Goal: Obtain resource: Download file/media

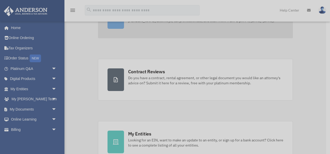
scroll to position [82, 0]
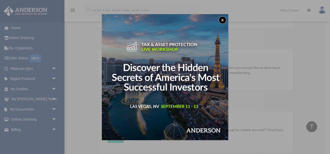
click at [224, 20] on button "x" at bounding box center [222, 20] width 8 height 8
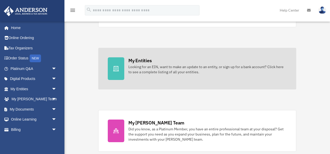
scroll to position [0, 0]
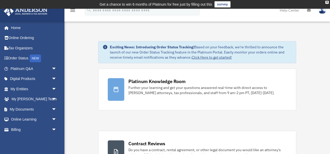
click at [224, 5] on link "survey" at bounding box center [222, 4] width 16 height 6
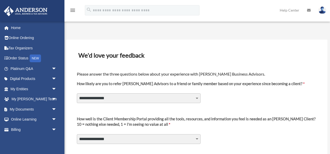
click at [197, 98] on select "**********" at bounding box center [139, 99] width 124 height 10
select select "********"
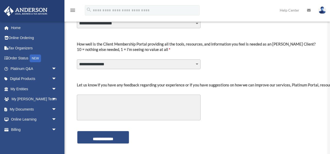
scroll to position [75, 0]
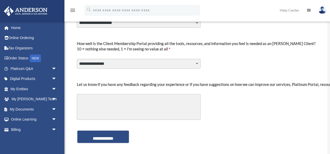
click at [196, 64] on select "**********" at bounding box center [139, 64] width 124 height 10
select select "********"
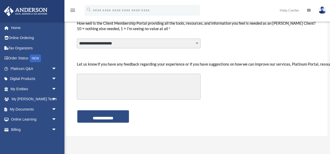
scroll to position [99, 0]
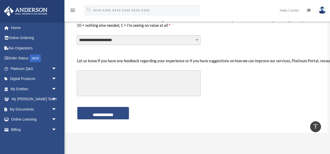
click at [128, 81] on textarea "Let us know if you have any feedback regarding your experience or if you have s…" at bounding box center [139, 84] width 124 height 26
click at [54, 79] on span "arrow_drop_down" at bounding box center [57, 79] width 10 height 11
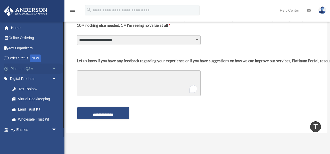
click at [54, 68] on span "arrow_drop_down" at bounding box center [57, 69] width 10 height 11
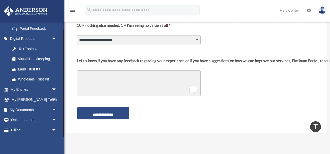
scroll to position [160, 0]
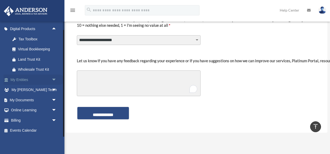
click at [55, 80] on span "arrow_drop_down" at bounding box center [57, 80] width 10 height 11
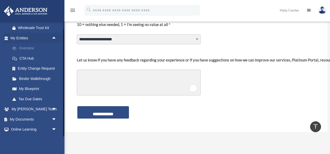
scroll to position [222, 0]
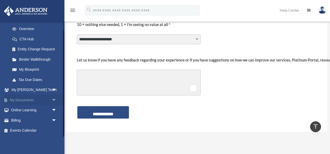
click at [54, 100] on span "arrow_drop_down" at bounding box center [57, 100] width 10 height 11
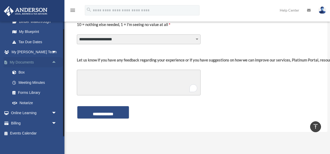
scroll to position [262, 0]
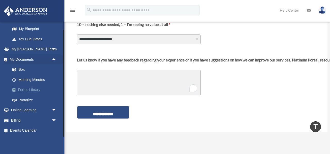
click at [34, 90] on link "Forms Library" at bounding box center [35, 90] width 57 height 10
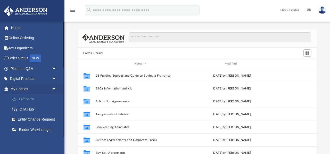
click at [32, 99] on link "Overview" at bounding box center [35, 99] width 57 height 10
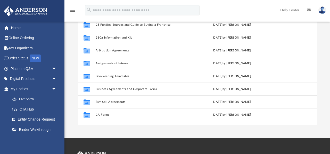
scroll to position [74, 0]
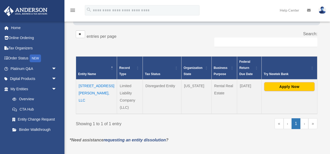
scroll to position [68, 0]
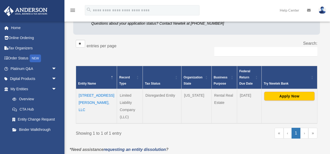
click at [303, 128] on link "›" at bounding box center [304, 133] width 8 height 11
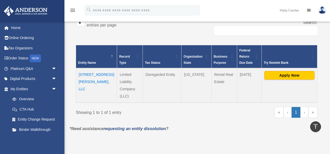
scroll to position [89, 0]
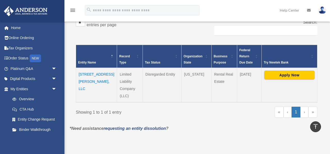
click at [304, 107] on link "›" at bounding box center [304, 112] width 8 height 11
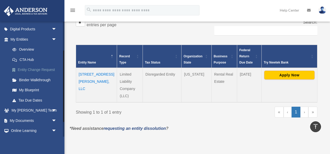
scroll to position [55, 0]
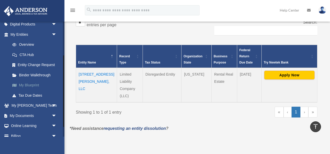
click at [33, 86] on link "My Blueprint" at bounding box center [35, 85] width 57 height 10
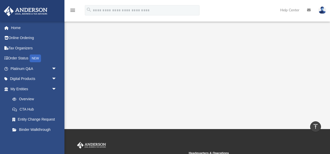
scroll to position [108, 0]
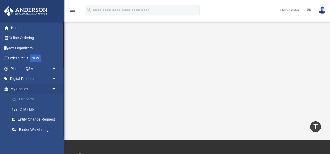
click at [34, 97] on link "Overview" at bounding box center [35, 99] width 57 height 10
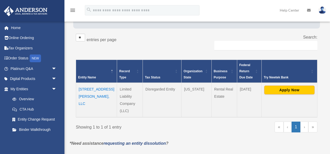
scroll to position [78, 0]
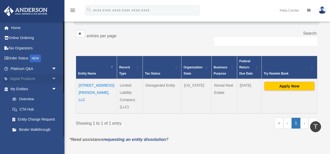
click at [55, 77] on span "arrow_drop_down" at bounding box center [57, 79] width 10 height 11
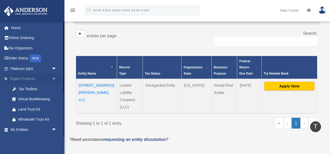
click at [55, 77] on span "arrow_drop_up" at bounding box center [57, 79] width 10 height 11
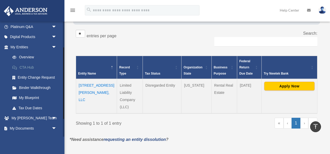
scroll to position [42, 0]
click at [40, 86] on link "Binder Walkthrough" at bounding box center [35, 87] width 57 height 10
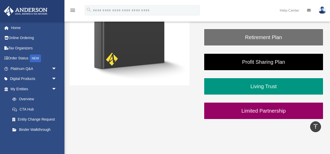
scroll to position [126, 0]
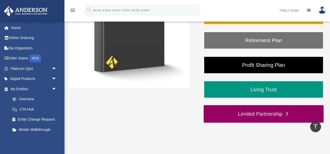
click at [232, 115] on link "Limited Partnership" at bounding box center [264, 114] width 120 height 18
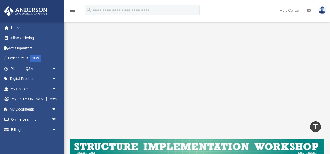
scroll to position [111, 0]
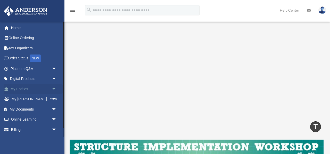
click at [53, 89] on span "arrow_drop_down" at bounding box center [57, 89] width 10 height 11
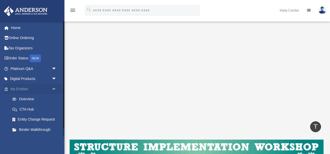
click at [53, 89] on span "arrow_drop_up" at bounding box center [57, 89] width 10 height 11
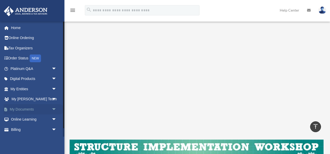
click at [53, 109] on span "arrow_drop_down" at bounding box center [57, 109] width 10 height 11
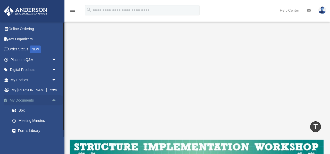
scroll to position [0, 0]
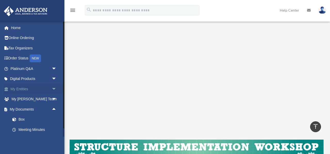
click at [53, 88] on span "arrow_drop_down" at bounding box center [57, 89] width 10 height 11
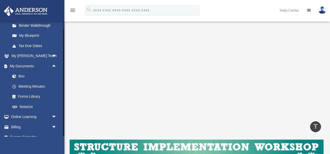
scroll to position [105, 0]
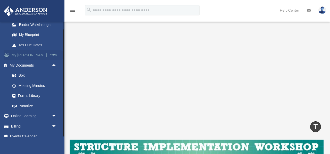
click at [55, 53] on span "arrow_drop_down" at bounding box center [57, 55] width 10 height 11
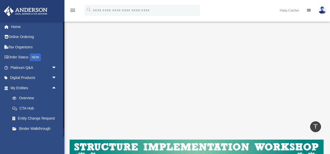
scroll to position [0, 0]
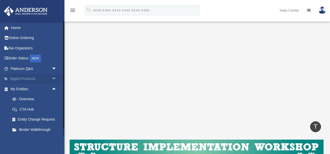
click at [54, 78] on span "arrow_drop_down" at bounding box center [57, 79] width 10 height 11
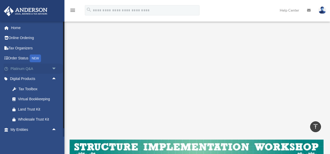
click at [55, 67] on span "arrow_drop_down" at bounding box center [57, 69] width 10 height 11
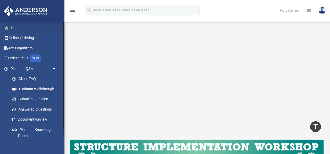
click at [22, 29] on link "Home" at bounding box center [34, 28] width 61 height 10
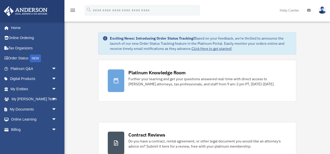
click at [73, 10] on icon "menu" at bounding box center [73, 10] width 6 height 6
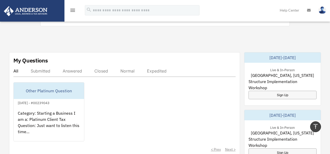
scroll to position [261, 0]
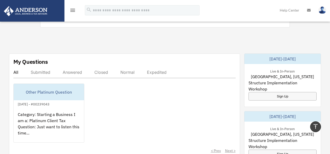
click at [75, 11] on icon "menu" at bounding box center [73, 10] width 6 height 6
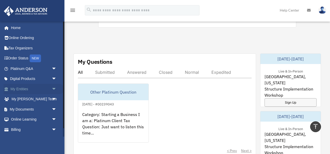
click at [54, 89] on span "arrow_drop_down" at bounding box center [57, 89] width 10 height 11
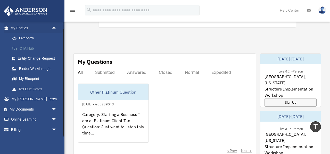
scroll to position [61, 0]
click at [45, 70] on link "Binder Walkthrough" at bounding box center [35, 68] width 57 height 10
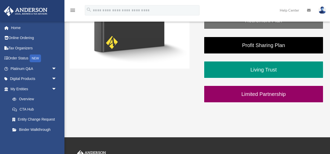
scroll to position [147, 0]
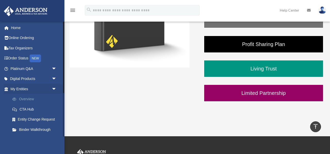
click at [27, 96] on link "Overview" at bounding box center [35, 99] width 57 height 10
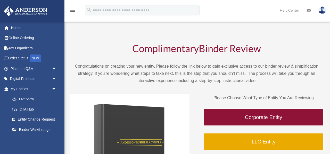
scroll to position [147, 0]
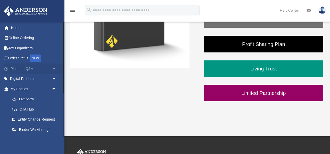
click at [54, 68] on span "arrow_drop_down" at bounding box center [57, 69] width 10 height 11
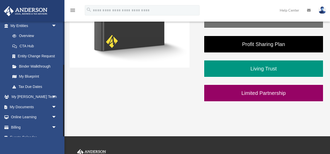
scroll to position [181, 0]
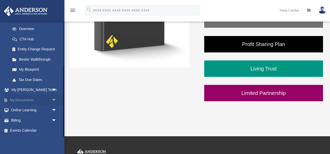
click at [54, 98] on span "arrow_drop_down" at bounding box center [57, 100] width 10 height 11
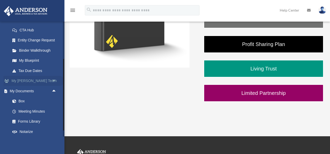
scroll to position [187, 0]
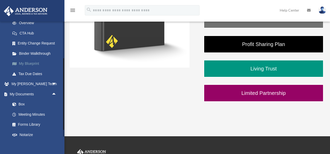
click at [34, 63] on link "My Blueprint" at bounding box center [35, 64] width 57 height 10
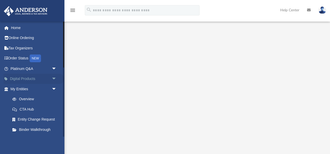
click at [54, 78] on span "arrow_drop_down" at bounding box center [57, 79] width 10 height 11
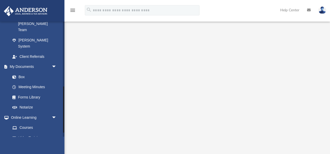
scroll to position [213, 0]
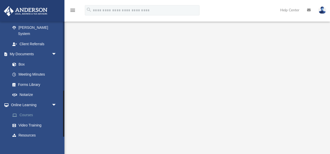
click at [28, 110] on link "Courses" at bounding box center [35, 115] width 57 height 10
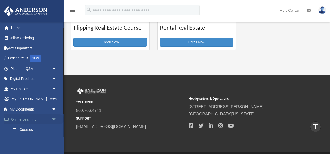
scroll to position [40, 0]
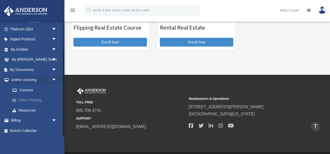
click at [42, 101] on link "Video Training" at bounding box center [35, 100] width 57 height 10
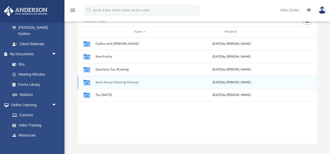
scroll to position [32, 0]
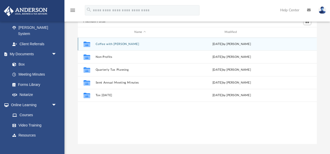
click at [139, 47] on div "Collaborated Folder Coffee with Carl Wed Aug 16 2023 by Matthew Moore" at bounding box center [197, 44] width 239 height 13
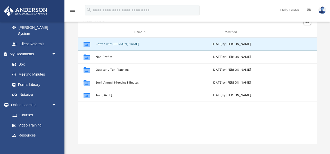
click at [104, 44] on button "Coffee with Carl" at bounding box center [139, 44] width 89 height 3
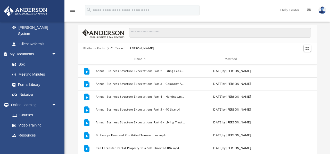
scroll to position [1, 0]
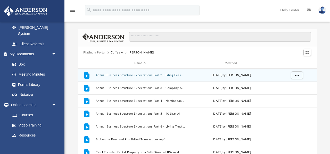
click at [107, 75] on button "Annual Business Structure Expectations Part 2 - Filing Fees.mp4" at bounding box center [139, 75] width 89 height 3
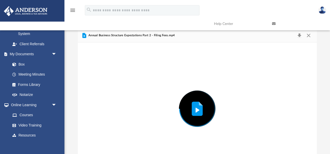
scroll to position [21, 0]
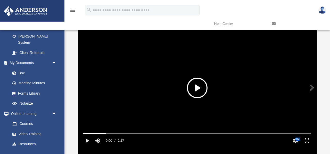
click at [197, 88] on button "File preview" at bounding box center [197, 88] width 21 height 21
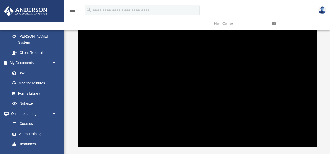
scroll to position [26, 0]
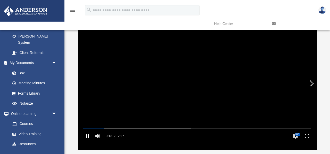
click at [88, 141] on button "Pause" at bounding box center [87, 136] width 12 height 10
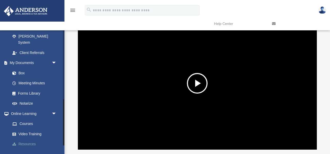
click at [26, 139] on link "Resources" at bounding box center [35, 144] width 57 height 10
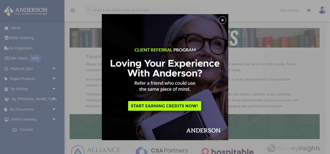
click at [223, 20] on button "x" at bounding box center [222, 20] width 8 height 8
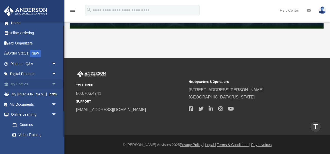
scroll to position [6, 0]
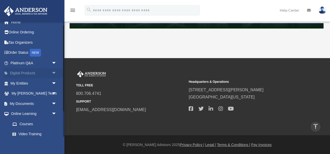
click at [55, 73] on span "arrow_drop_down" at bounding box center [57, 73] width 10 height 11
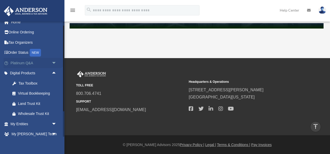
click at [55, 63] on span "arrow_drop_down" at bounding box center [57, 63] width 10 height 11
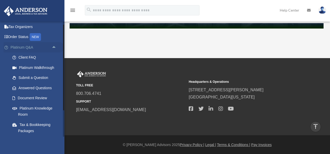
scroll to position [21, 0]
click at [54, 46] on span "arrow_drop_up" at bounding box center [57, 48] width 10 height 11
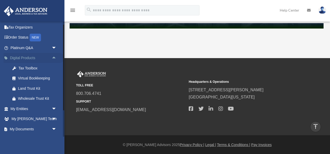
click at [55, 59] on span "arrow_drop_up" at bounding box center [57, 58] width 10 height 11
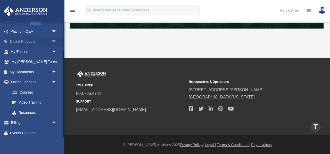
scroll to position [40, 0]
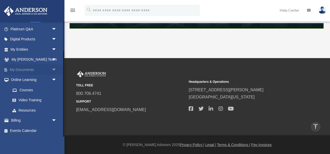
click at [53, 67] on span "arrow_drop_down" at bounding box center [57, 70] width 10 height 11
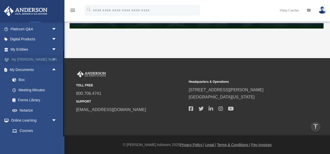
click at [55, 58] on span "arrow_drop_down" at bounding box center [57, 60] width 10 height 11
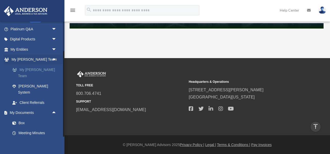
click at [43, 71] on link "My [PERSON_NAME] Team" at bounding box center [35, 73] width 57 height 16
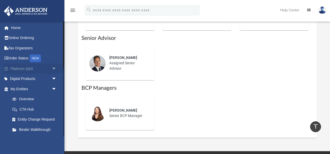
click at [53, 69] on span "arrow_drop_down" at bounding box center [57, 69] width 10 height 11
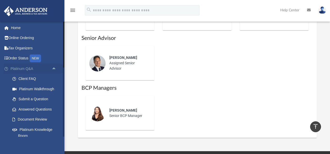
click at [53, 69] on span "arrow_drop_up" at bounding box center [57, 69] width 10 height 11
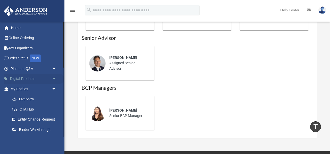
click at [54, 79] on span "arrow_drop_down" at bounding box center [57, 79] width 10 height 11
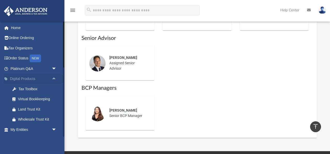
click at [54, 79] on span "arrow_drop_up" at bounding box center [57, 79] width 10 height 11
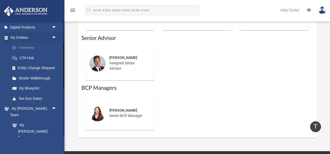
scroll to position [51, 0]
click at [55, 38] on span "arrow_drop_down" at bounding box center [57, 38] width 10 height 11
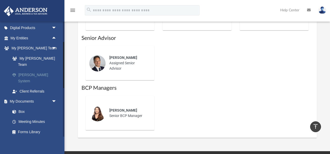
click at [45, 70] on link "[PERSON_NAME] System" at bounding box center [35, 78] width 57 height 16
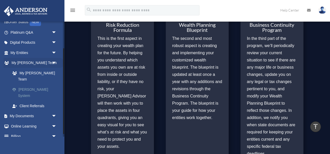
scroll to position [40, 0]
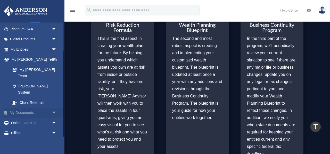
click at [57, 108] on span "arrow_drop_down" at bounding box center [57, 113] width 10 height 11
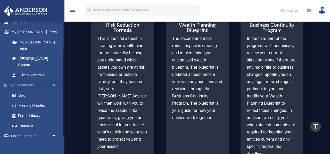
scroll to position [80, 0]
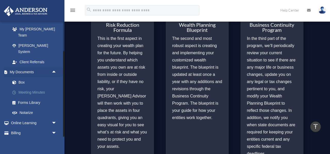
click at [40, 88] on link "Meeting Minutes" at bounding box center [35, 93] width 57 height 10
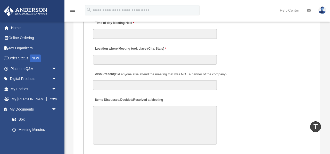
scroll to position [877, 0]
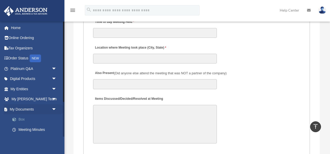
click at [34, 122] on link "Box" at bounding box center [35, 120] width 57 height 10
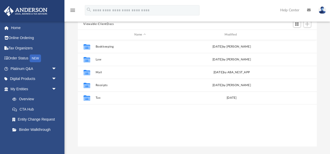
scroll to position [31, 0]
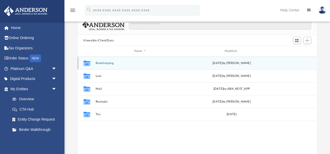
click at [146, 62] on button "Bookkeeping" at bounding box center [139, 63] width 89 height 3
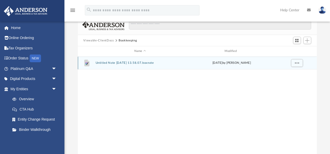
click at [129, 63] on button "Untitled Note 2022-11-23 13.58.07.boxnote" at bounding box center [139, 62] width 89 height 3
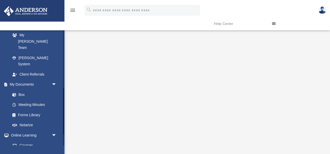
scroll to position [172, 0]
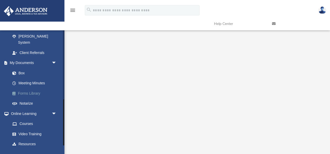
click at [28, 88] on link "Forms Library" at bounding box center [35, 93] width 57 height 10
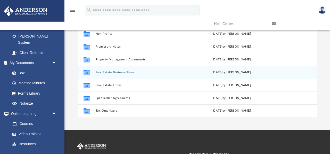
scroll to position [61, 0]
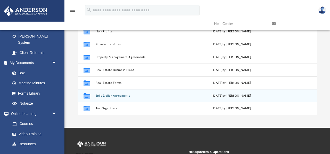
click at [182, 100] on div "Collaborated Folder Split Dollar Agreements Wed Oct 5 2022 by Mary Acree" at bounding box center [197, 95] width 239 height 13
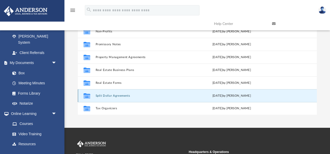
click at [124, 96] on button "Split Dollar Agreements" at bounding box center [139, 95] width 89 height 3
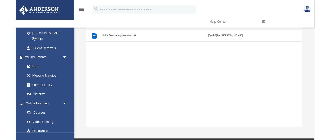
scroll to position [0, 0]
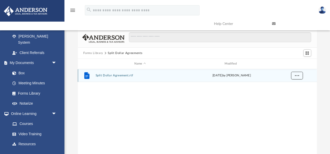
click at [295, 77] on span "More options" at bounding box center [296, 75] width 4 height 3
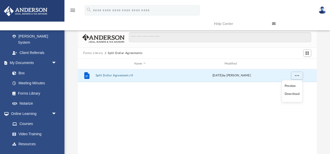
click at [287, 93] on li "Download" at bounding box center [291, 93] width 15 height 5
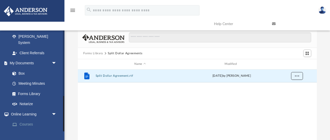
scroll to position [187, 0]
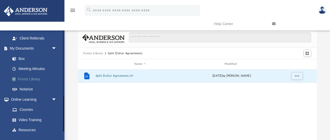
click at [36, 74] on link "Forms Library" at bounding box center [35, 79] width 57 height 10
click at [55, 94] on span "arrow_drop_down" at bounding box center [57, 99] width 10 height 11
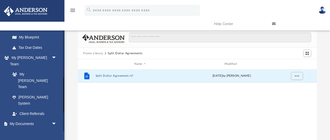
scroll to position [104, 0]
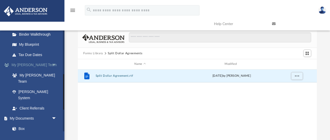
click at [54, 65] on span "arrow_drop_down" at bounding box center [57, 65] width 10 height 11
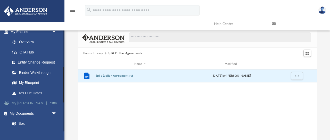
scroll to position [62, 0]
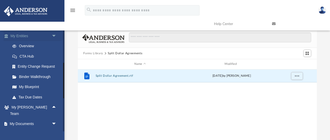
click at [55, 34] on span "arrow_drop_down" at bounding box center [57, 36] width 10 height 11
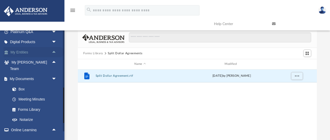
scroll to position [65, 0]
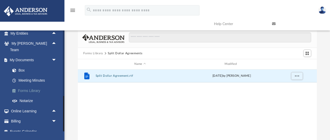
click at [33, 85] on link "Forms Library" at bounding box center [35, 90] width 57 height 10
click at [92, 53] on button "Forms Library" at bounding box center [93, 53] width 20 height 5
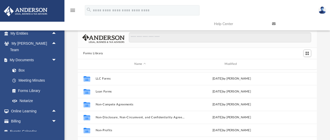
scroll to position [243, 0]
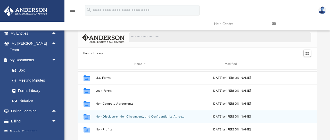
click at [119, 117] on button "Non-Disclosure, Non-Circumvent, and Confidentiality Agreements" at bounding box center [139, 116] width 89 height 3
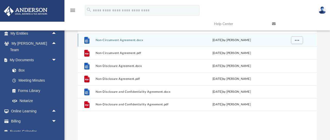
scroll to position [39, 0]
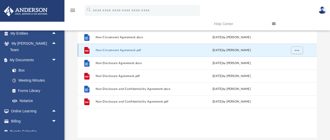
click at [178, 51] on button "Non-Circumvent Agreement.pdf" at bounding box center [139, 49] width 89 height 3
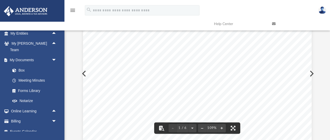
scroll to position [0, 0]
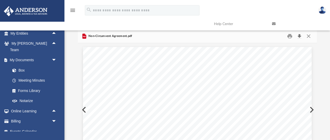
click at [299, 35] on button "Download" at bounding box center [299, 36] width 9 height 8
click at [310, 37] on button "Close" at bounding box center [308, 36] width 9 height 8
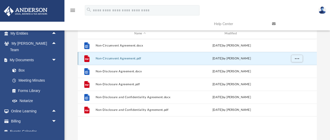
scroll to position [29, 0]
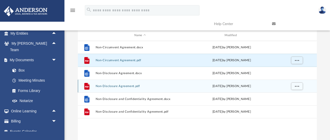
click at [173, 86] on button "Non-Disclosure Agreement.pdf" at bounding box center [139, 85] width 89 height 3
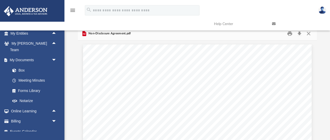
scroll to position [0, 0]
click at [299, 37] on button "Download" at bounding box center [299, 36] width 9 height 8
click at [310, 36] on button "Close" at bounding box center [308, 36] width 9 height 8
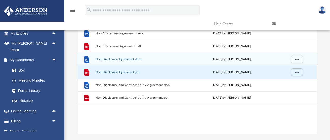
scroll to position [43, 0]
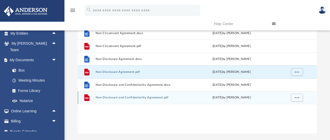
click at [180, 97] on button "Non-Disclosure and Confidentiality Agreement.pdf" at bounding box center [139, 97] width 89 height 3
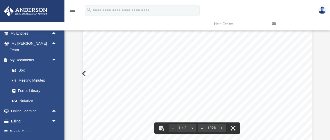
scroll to position [0, 0]
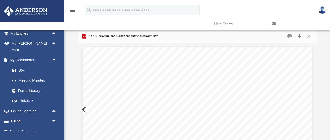
click at [299, 35] on button "Download" at bounding box center [299, 36] width 9 height 8
click at [309, 36] on button "Close" at bounding box center [308, 36] width 9 height 8
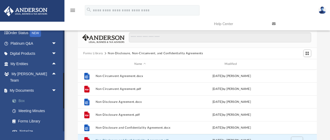
scroll to position [65, 0]
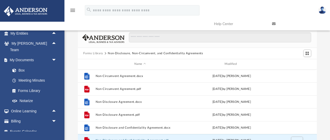
click at [97, 53] on button "Forms Library" at bounding box center [93, 53] width 20 height 5
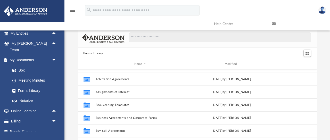
scroll to position [14, 0]
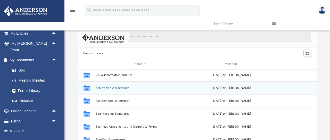
click at [113, 88] on button "Arbitration Agreements" at bounding box center [139, 87] width 89 height 3
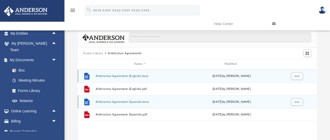
scroll to position [0, 0]
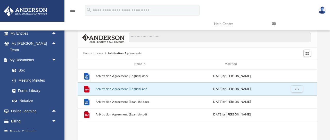
click at [184, 89] on button "Arbitration Agreement (English).pdf" at bounding box center [139, 88] width 89 height 3
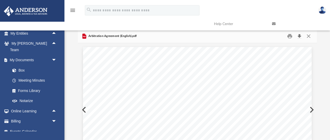
click at [299, 37] on button "Download" at bounding box center [299, 36] width 9 height 8
click at [308, 36] on button "Close" at bounding box center [308, 36] width 9 height 8
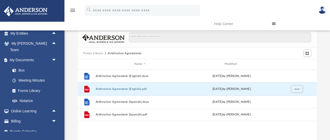
click at [92, 52] on button "Forms Library" at bounding box center [93, 53] width 20 height 5
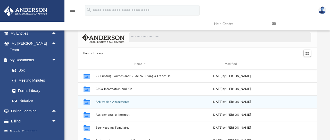
click at [120, 102] on button "Arbitration Agreements" at bounding box center [139, 101] width 89 height 3
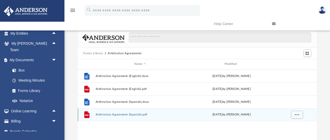
click at [121, 113] on button "Arbitration Agreement (Spanish).pdf" at bounding box center [139, 114] width 89 height 3
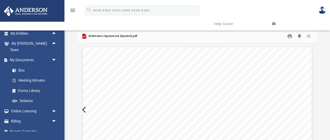
click at [301, 36] on button "Download" at bounding box center [299, 36] width 9 height 8
click at [309, 36] on button "Close" at bounding box center [308, 36] width 9 height 8
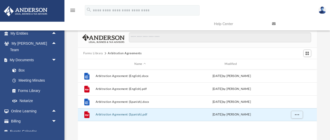
click at [94, 53] on button "Forms Library" at bounding box center [93, 53] width 20 height 5
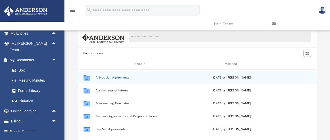
scroll to position [29, 0]
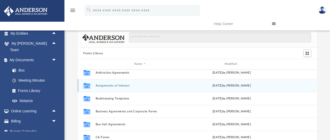
click at [121, 86] on button "Assignments of Interest" at bounding box center [139, 85] width 89 height 3
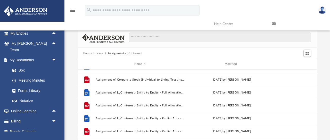
scroll to position [0, 0]
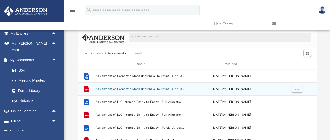
click at [136, 90] on button "Assignment of Corporate Stock (Individual to Living Trust ).pdf" at bounding box center [139, 88] width 89 height 3
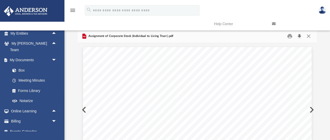
click at [300, 36] on button "Download" at bounding box center [299, 36] width 9 height 8
click at [309, 37] on button "Close" at bounding box center [308, 36] width 9 height 8
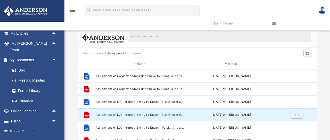
click at [138, 116] on button "Assignment of LLC Interest (Entity to Entity - Full Allocation).pdf" at bounding box center [139, 114] width 89 height 3
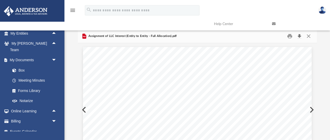
click at [300, 36] on button "Download" at bounding box center [299, 36] width 9 height 8
click at [309, 36] on button "Close" at bounding box center [308, 36] width 9 height 8
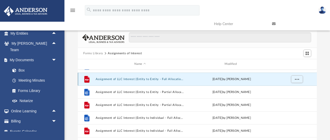
scroll to position [43, 0]
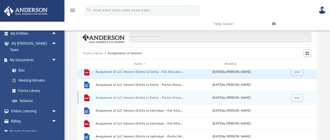
click at [137, 98] on button "Assignment of LLC Interest (Entity to Entity - Partial Allocation).pdf" at bounding box center [139, 97] width 89 height 3
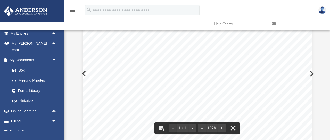
scroll to position [0, 0]
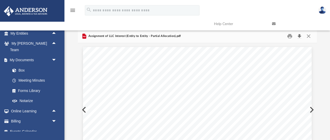
click at [299, 37] on button "Download" at bounding box center [299, 36] width 9 height 8
click at [309, 35] on button "Close" at bounding box center [308, 36] width 9 height 8
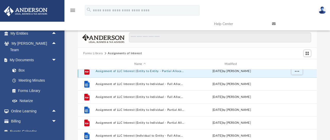
scroll to position [70, 0]
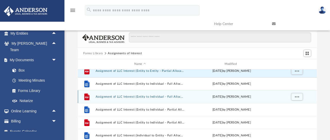
click at [127, 98] on div "File Assignment of LLC Interest (Entity to Individual - Full Allocation).pdf We…" at bounding box center [197, 96] width 239 height 13
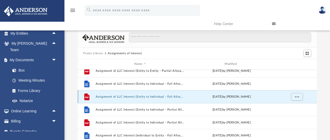
click at [120, 96] on button "Assignment of LLC Interest (Entity to Individual - Full Allocation).pdf" at bounding box center [139, 96] width 89 height 3
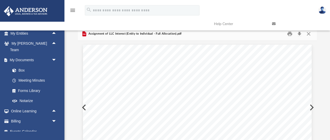
scroll to position [0, 0]
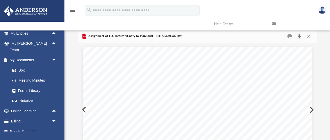
click at [299, 37] on button "Download" at bounding box center [299, 36] width 9 height 8
click at [308, 36] on button "Close" at bounding box center [308, 36] width 9 height 8
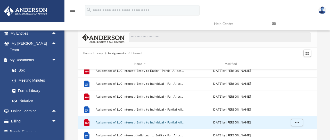
click at [133, 122] on button "Assignment of LLC Interest (Entity to Individual - Partial Allocation).pdf" at bounding box center [139, 122] width 89 height 3
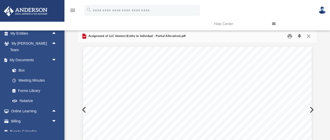
click at [300, 37] on button "Download" at bounding box center [299, 36] width 9 height 8
click at [309, 37] on button "Close" at bounding box center [308, 36] width 9 height 8
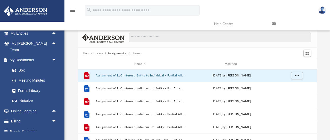
scroll to position [117, 0]
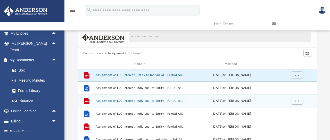
click at [131, 100] on button "Assignment of LLC Interest (Individual to Entity - Full Allocation).pdf" at bounding box center [139, 100] width 89 height 3
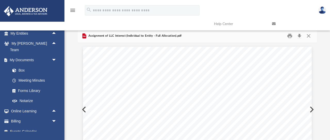
scroll to position [0, 0]
click at [298, 35] on button "Download" at bounding box center [299, 36] width 9 height 8
click at [309, 36] on button "Close" at bounding box center [308, 36] width 9 height 8
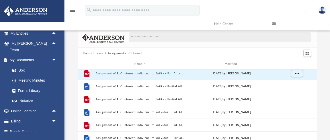
scroll to position [145, 0]
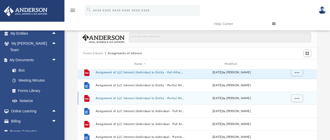
click at [157, 100] on div "File Assignment of LLC Interest (Individual to Entity - Partial Allocation).pdf…" at bounding box center [197, 97] width 239 height 13
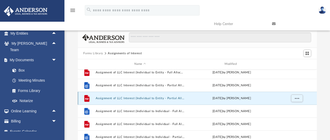
click at [129, 98] on button "Assignment of LLC Interest (Individual to Entity - Partial Allocation).pdf" at bounding box center [139, 97] width 89 height 3
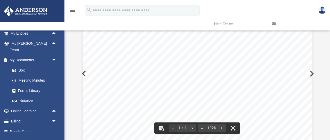
scroll to position [0, 0]
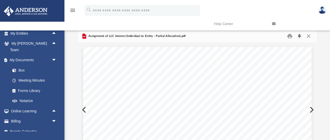
click at [300, 37] on button "Download" at bounding box center [299, 36] width 9 height 8
click at [309, 36] on button "Close" at bounding box center [308, 36] width 9 height 8
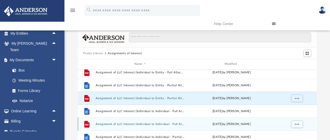
click at [131, 124] on button "Assignment of LLC Interest (Individual to Individual - Full Allocation).pdf" at bounding box center [139, 123] width 89 height 3
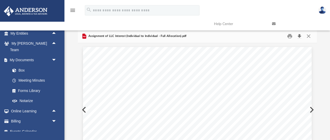
click at [300, 35] on button "Download" at bounding box center [299, 36] width 9 height 8
click at [310, 37] on button "Close" at bounding box center [308, 36] width 9 height 8
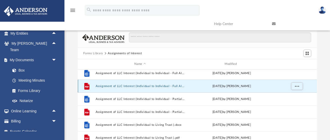
scroll to position [181, 0]
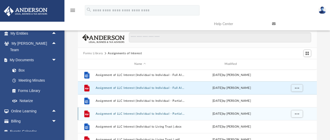
click at [130, 113] on button "Assignment of LLC Interest (Individual to Individual - Partial Allocation).pdf" at bounding box center [139, 113] width 89 height 3
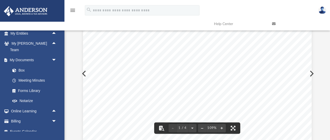
scroll to position [0, 0]
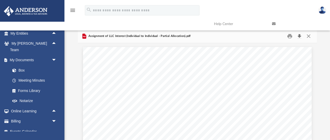
click at [300, 35] on button "Download" at bounding box center [299, 36] width 9 height 8
click at [308, 36] on button "Close" at bounding box center [308, 36] width 9 height 8
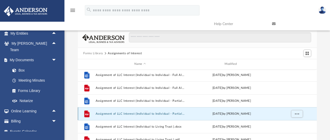
scroll to position [189, 0]
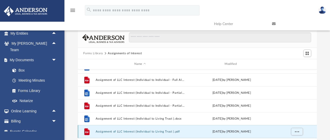
click at [123, 130] on button "Assignment of LLC Interest (Individual to Living Trust ).pdf" at bounding box center [139, 131] width 89 height 3
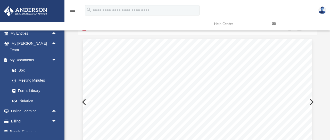
scroll to position [0, 0]
click at [299, 36] on button "Download" at bounding box center [299, 36] width 9 height 8
click at [309, 35] on button "Close" at bounding box center [308, 36] width 9 height 8
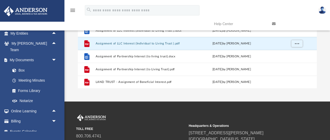
scroll to position [86, 0]
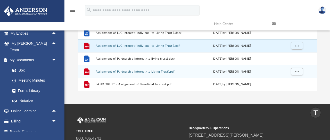
click at [130, 73] on button "Assignment of Partnership Interest (to Living Trust).pdf" at bounding box center [139, 71] width 89 height 3
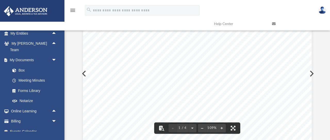
scroll to position [0, 0]
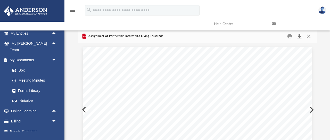
click at [301, 36] on button "Download" at bounding box center [299, 36] width 9 height 8
click at [309, 36] on button "Close" at bounding box center [308, 36] width 9 height 8
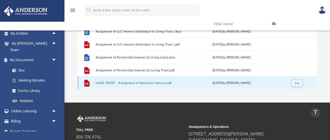
click at [124, 83] on button "LAND TRUST - Assignment of Beneficial Interest.pdf" at bounding box center [139, 82] width 89 height 3
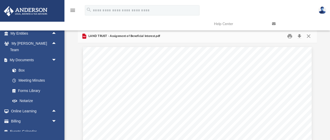
scroll to position [0, 0]
click at [299, 36] on button "Download" at bounding box center [299, 36] width 9 height 8
click at [309, 36] on button "Close" at bounding box center [308, 36] width 9 height 8
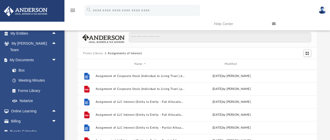
click at [92, 53] on button "Forms Library" at bounding box center [93, 53] width 20 height 5
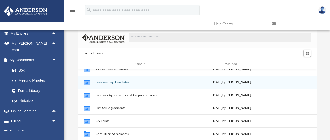
scroll to position [49, 0]
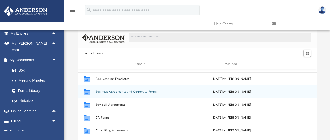
click at [140, 93] on div "Collaborated Folder Business Agreements and Corporate Forms Thu Jul 13 2023 by …" at bounding box center [197, 91] width 239 height 13
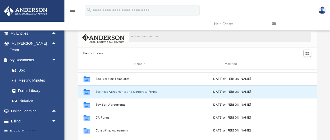
click at [119, 91] on button "Business Agreements and Corporate Forms" at bounding box center [139, 91] width 89 height 3
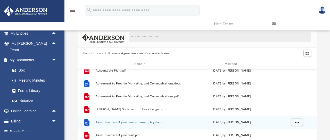
scroll to position [0, 0]
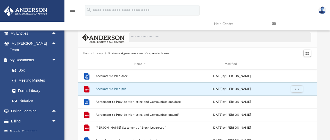
click at [111, 89] on button "Accountable Plan.pdf" at bounding box center [139, 88] width 89 height 3
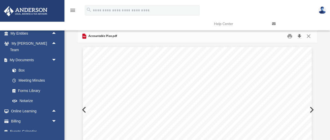
click at [299, 36] on button "Download" at bounding box center [299, 36] width 9 height 8
click at [309, 37] on button "Close" at bounding box center [308, 36] width 9 height 8
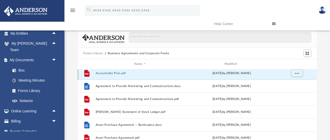
scroll to position [16, 0]
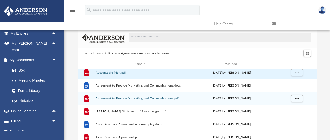
click at [141, 99] on button "Agreement to Provide Marketing and Communications.pdf" at bounding box center [139, 98] width 89 height 3
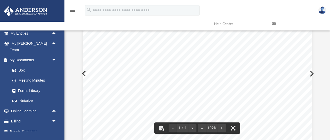
scroll to position [0, 0]
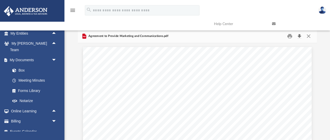
click at [300, 38] on button "Download" at bounding box center [299, 36] width 9 height 8
click at [308, 36] on button "Close" at bounding box center [308, 36] width 9 height 8
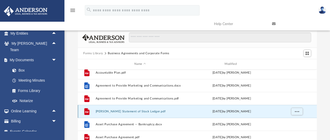
click at [115, 112] on button "Anderson Statement of Stock Ledger.pdf" at bounding box center [139, 110] width 89 height 3
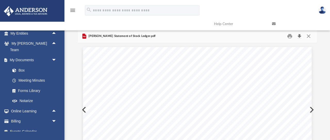
click at [298, 37] on button "Download" at bounding box center [299, 36] width 9 height 8
click at [310, 36] on button "Close" at bounding box center [308, 36] width 9 height 8
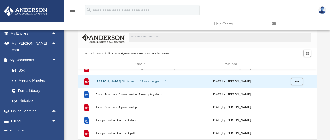
scroll to position [48, 0]
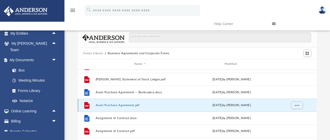
click at [113, 106] on button "Asset Purchase Agreement.pdf" at bounding box center [139, 104] width 89 height 3
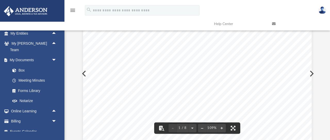
scroll to position [0, 0]
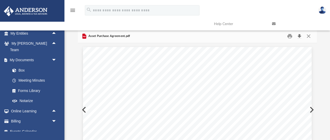
click at [300, 36] on button "Download" at bounding box center [299, 36] width 9 height 8
click at [308, 37] on button "Close" at bounding box center [308, 36] width 9 height 8
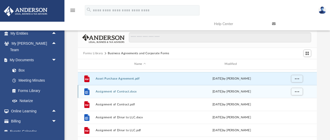
scroll to position [76, 0]
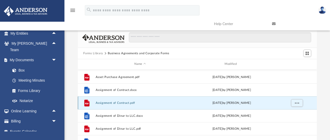
click at [118, 103] on button "Assignment of Contract.pdf" at bounding box center [139, 102] width 89 height 3
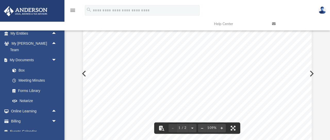
scroll to position [0, 0]
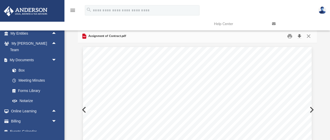
click at [298, 36] on button "Download" at bounding box center [299, 36] width 9 height 8
click at [310, 36] on button "Close" at bounding box center [308, 36] width 9 height 8
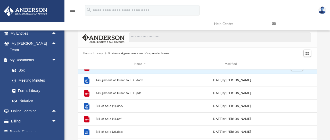
scroll to position [112, 0]
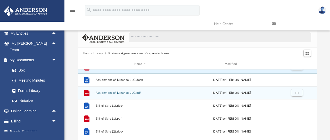
click at [114, 93] on button "Assignment of Dinar to LLC.pdf" at bounding box center [139, 92] width 89 height 3
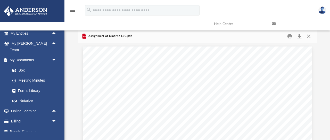
scroll to position [0, 0]
click at [300, 37] on button "Download" at bounding box center [299, 36] width 9 height 8
click at [308, 36] on button "Close" at bounding box center [308, 36] width 9 height 8
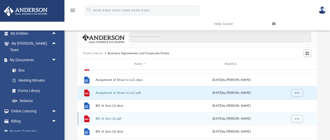
click at [110, 119] on button "Bill of Sale (1).pdf" at bounding box center [139, 118] width 89 height 3
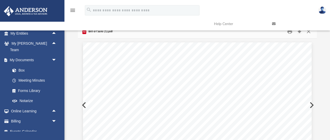
click at [299, 32] on link at bounding box center [297, 24] width 58 height 20
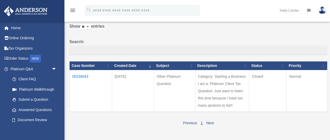
scroll to position [24, 0]
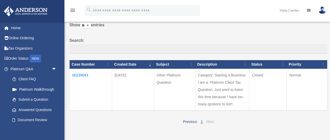
click at [210, 121] on link "Next" at bounding box center [209, 121] width 7 height 4
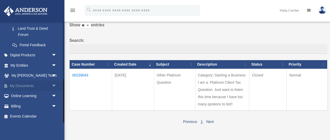
scroll to position [0, 0]
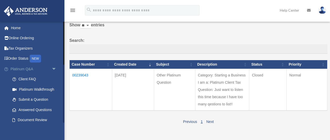
click at [54, 68] on span "arrow_drop_down" at bounding box center [57, 69] width 10 height 11
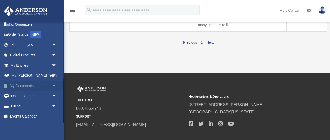
scroll to position [105, 0]
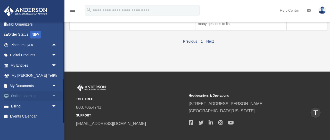
click at [55, 96] on span "arrow_drop_down" at bounding box center [57, 96] width 10 height 11
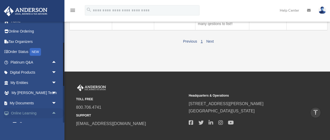
scroll to position [6, 0]
click at [53, 113] on span "arrow_drop_up" at bounding box center [57, 114] width 10 height 11
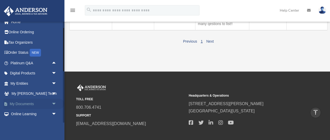
click at [54, 104] on span "arrow_drop_down" at bounding box center [57, 103] width 10 height 11
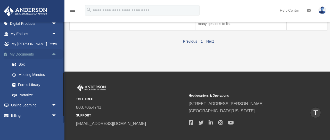
scroll to position [57, 0]
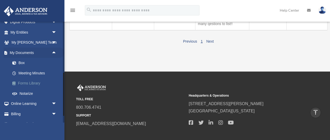
click at [38, 81] on link "Forms Library" at bounding box center [35, 83] width 57 height 10
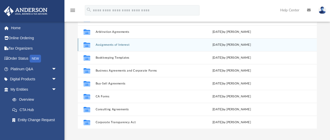
scroll to position [22, 0]
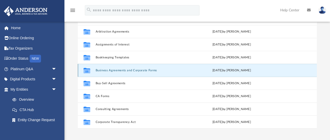
click at [113, 70] on button "Business Agreements and Corporate Forms" at bounding box center [139, 70] width 89 height 3
click at [130, 70] on button "Business Agreements and Corporate Forms" at bounding box center [139, 70] width 89 height 3
click at [124, 70] on button "Business Agreements and Corporate Forms" at bounding box center [139, 70] width 89 height 3
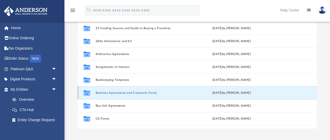
click at [103, 92] on button "Business Agreements and Corporate Forms" at bounding box center [139, 92] width 89 height 3
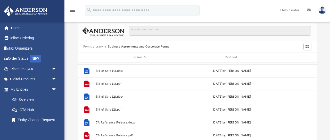
scroll to position [142, 0]
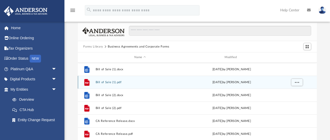
click at [108, 82] on button "Bill of Sale (1).pdf" at bounding box center [139, 81] width 89 height 3
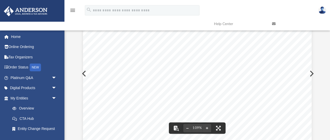
scroll to position [0, 0]
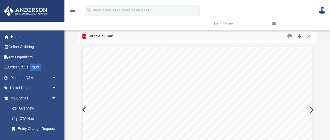
click at [299, 36] on button "Download" at bounding box center [299, 36] width 9 height 8
click at [308, 35] on button "Close" at bounding box center [308, 36] width 9 height 8
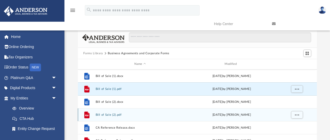
click at [102, 114] on button "Bill of Sale (2).pdf" at bounding box center [139, 114] width 89 height 3
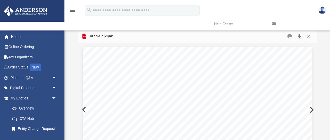
click at [300, 37] on button "Download" at bounding box center [299, 36] width 9 height 8
click at [309, 36] on button "Close" at bounding box center [308, 36] width 9 height 8
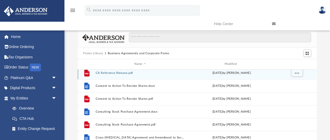
scroll to position [214, 0]
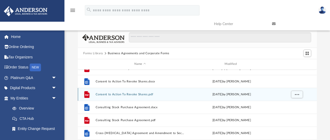
click at [113, 96] on div "File Consent to Action To Revoke Shares.pdf Wed Oct 5 2022 by Mary Acree" at bounding box center [197, 94] width 239 height 13
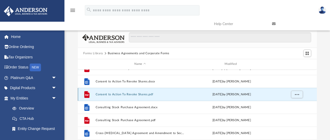
click at [102, 93] on button "Consent to Action To Revoke Shares.pdf" at bounding box center [139, 93] width 89 height 3
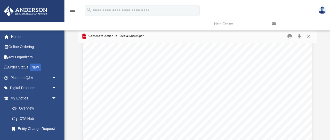
scroll to position [0, 0]
click at [298, 36] on button "Download" at bounding box center [299, 36] width 9 height 8
click at [309, 35] on button "Close" at bounding box center [308, 36] width 9 height 8
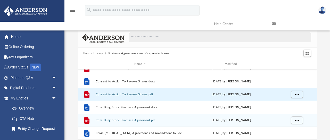
click at [117, 120] on button "Consulting Stock Purchase Agreement.pdf" at bounding box center [139, 119] width 89 height 3
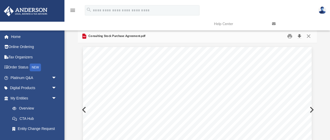
click at [299, 37] on button "Download" at bounding box center [299, 36] width 9 height 8
click at [308, 36] on button "Close" at bounding box center [308, 36] width 9 height 8
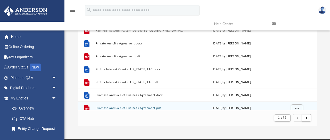
scroll to position [553, 0]
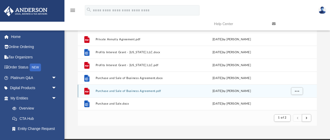
click at [124, 90] on button "Purchase and Sale of Business Agreement.pdf" at bounding box center [139, 90] width 89 height 3
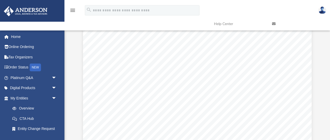
scroll to position [0, 0]
click at [299, 35] on button "Download" at bounding box center [299, 36] width 9 height 8
click at [310, 36] on button "Close" at bounding box center [308, 36] width 9 height 8
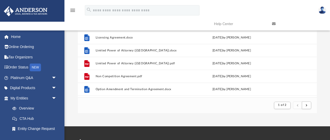
scroll to position [425, 0]
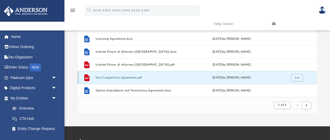
click at [132, 78] on button "Non Competition Agreement.pdf" at bounding box center [139, 77] width 89 height 3
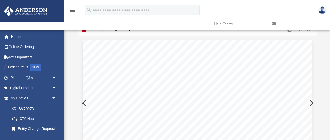
scroll to position [0, 0]
click at [300, 35] on button "Download" at bounding box center [299, 36] width 9 height 8
click at [308, 36] on button "Close" at bounding box center [308, 36] width 9 height 8
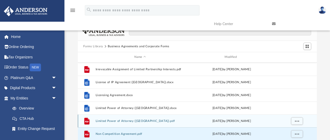
click at [123, 120] on button "Limited Power of Attorney (WA).pdf" at bounding box center [139, 120] width 89 height 3
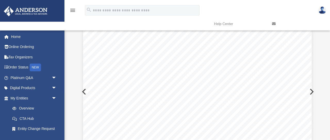
scroll to position [0, 0]
click at [299, 36] on button "Download" at bounding box center [299, 36] width 9 height 8
click at [310, 36] on button "Close" at bounding box center [308, 36] width 9 height 8
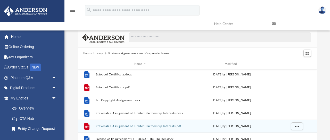
scroll to position [375, 0]
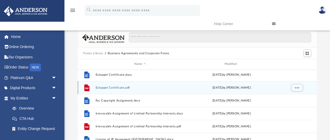
click at [111, 86] on button "Estoppel Certificate.pdf" at bounding box center [139, 87] width 89 height 3
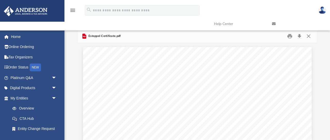
scroll to position [0, 0]
click at [300, 36] on button "Download" at bounding box center [299, 36] width 9 height 8
click at [309, 35] on button "Close" at bounding box center [308, 36] width 9 height 8
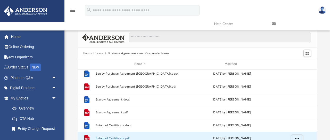
scroll to position [322, 0]
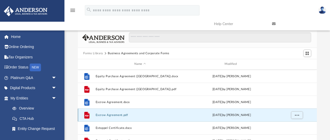
click at [105, 115] on button "Escrow Agreement.pdf" at bounding box center [139, 114] width 89 height 3
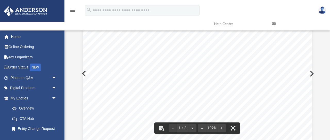
scroll to position [0, 0]
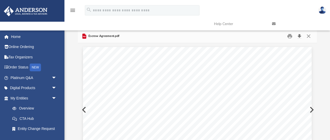
click at [299, 36] on button "Download" at bounding box center [299, 36] width 9 height 8
click at [310, 35] on button "Close" at bounding box center [308, 36] width 9 height 8
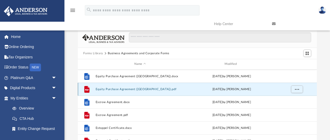
click at [110, 89] on button "Equity Purchase Agreement (CA).pdf" at bounding box center [139, 88] width 89 height 3
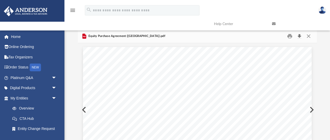
click at [299, 37] on button "Download" at bounding box center [299, 36] width 9 height 8
click at [310, 36] on button "Close" at bounding box center [308, 36] width 9 height 8
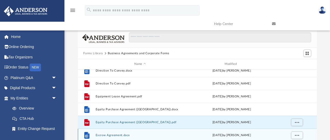
scroll to position [287, 0]
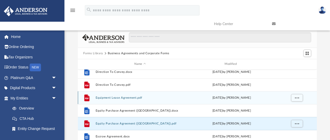
click at [130, 97] on button "Equipment Lease Agreement.pdf" at bounding box center [139, 97] width 89 height 3
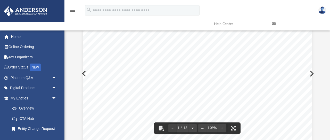
scroll to position [0, 0]
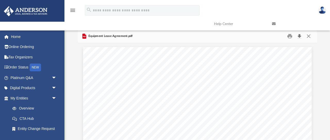
click at [299, 36] on button "Download" at bounding box center [299, 36] width 9 height 8
click at [308, 36] on button "Close" at bounding box center [308, 36] width 9 height 8
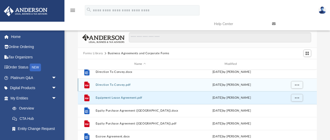
click at [113, 83] on button "Direction To Convey.pdf" at bounding box center [139, 84] width 89 height 3
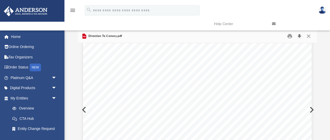
click at [300, 36] on button "Download" at bounding box center [299, 36] width 9 height 8
click at [309, 35] on button "Close" at bounding box center [308, 36] width 9 height 8
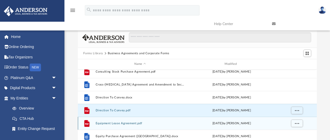
scroll to position [257, 0]
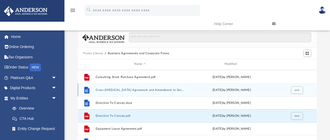
click at [134, 89] on button "Cross-Collateralization Agreement and Amendment to Security Instrument-CME.docx" at bounding box center [139, 89] width 89 height 3
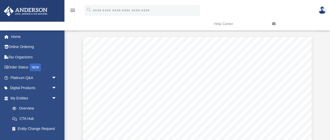
scroll to position [0, 0]
click at [301, 35] on button "Download" at bounding box center [299, 36] width 9 height 8
click at [309, 36] on button "Close" at bounding box center [308, 36] width 9 height 8
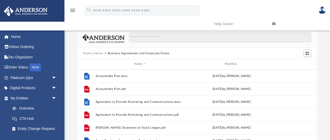
click at [89, 52] on button "Forms Library" at bounding box center [93, 53] width 20 height 5
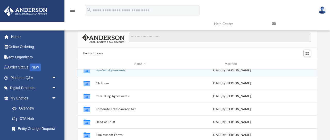
scroll to position [74, 0]
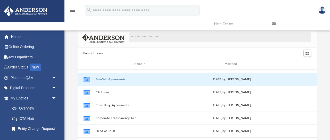
click at [106, 79] on button "Buy-Sell Agreements" at bounding box center [139, 79] width 89 height 3
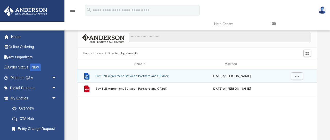
scroll to position [0, 0]
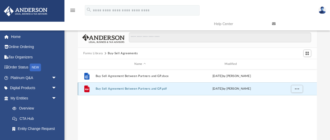
click at [117, 87] on button "Buy Sell Agreement Between Partners and GP.pdf" at bounding box center [139, 88] width 89 height 3
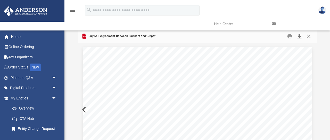
click at [299, 37] on button "Download" at bounding box center [299, 36] width 9 height 8
click at [309, 36] on button "Close" at bounding box center [308, 36] width 9 height 8
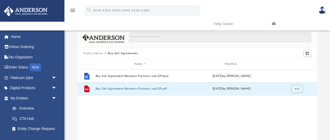
click at [93, 53] on button "Forms Library" at bounding box center [93, 53] width 20 height 5
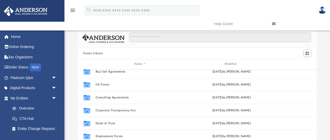
scroll to position [84, 0]
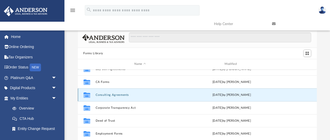
click at [109, 95] on button "Consulting Agreements" at bounding box center [139, 94] width 89 height 3
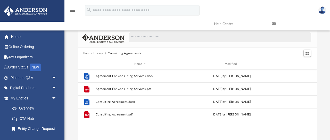
scroll to position [0, 0]
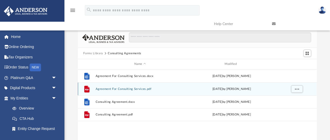
click at [111, 89] on button "Agreement For Consulting Services.pdf" at bounding box center [139, 88] width 89 height 3
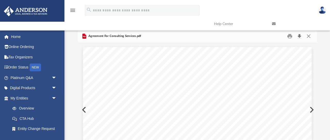
click at [300, 36] on button "Download" at bounding box center [299, 36] width 9 height 8
click at [308, 36] on button "Close" at bounding box center [308, 36] width 9 height 8
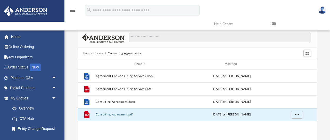
click at [111, 113] on button "Consulting Agreement.pdf" at bounding box center [139, 114] width 89 height 3
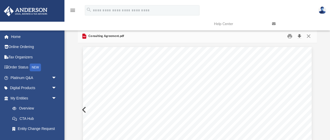
click at [299, 36] on button "Download" at bounding box center [299, 36] width 9 height 8
click at [309, 36] on button "Close" at bounding box center [308, 36] width 9 height 8
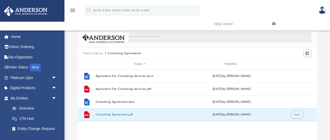
click at [86, 52] on button "Forms Library" at bounding box center [93, 53] width 20 height 5
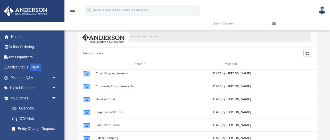
scroll to position [107, 0]
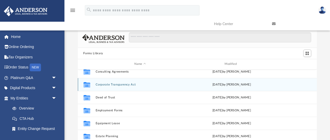
click at [109, 87] on div "Collaborated Folder Corporate Transparency Act Fri Dec 29 2023 by Mary Acree" at bounding box center [197, 84] width 239 height 13
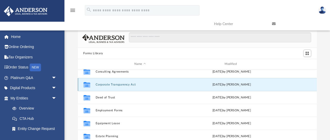
click at [111, 84] on button "Corporate Transparency Act" at bounding box center [139, 84] width 89 height 3
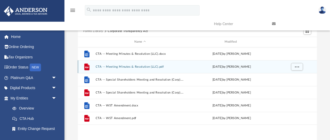
scroll to position [24, 0]
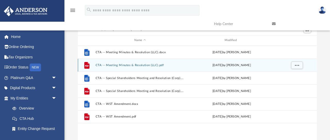
click at [132, 63] on button "CTA -- Meeting Minutes & Resolution (LLC).pdf" at bounding box center [139, 64] width 89 height 3
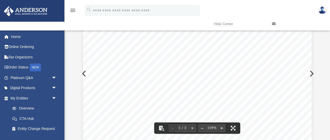
scroll to position [0, 0]
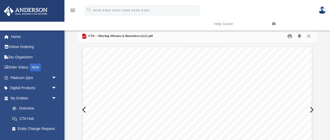
click at [301, 37] on button "Download" at bounding box center [299, 36] width 9 height 8
click at [309, 36] on button "Close" at bounding box center [308, 36] width 9 height 8
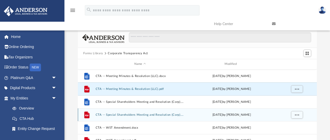
click at [111, 116] on button "CTA -- Special Shareholders Meeting and Resolution (Corp).pdf" at bounding box center [139, 114] width 89 height 3
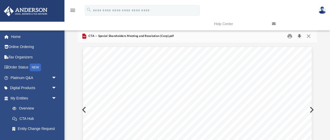
click at [299, 36] on button "Download" at bounding box center [299, 36] width 9 height 8
click at [308, 36] on button "Close" at bounding box center [308, 36] width 9 height 8
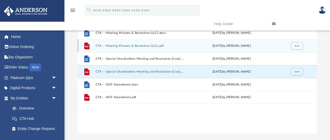
scroll to position [44, 0]
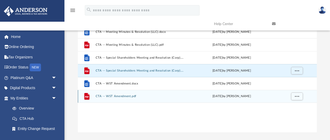
click at [112, 97] on button "CTA -- WST Amendment.pdf" at bounding box center [139, 95] width 89 height 3
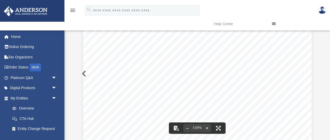
scroll to position [0, 0]
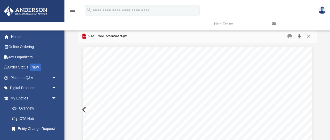
click at [299, 36] on button "Download" at bounding box center [299, 36] width 9 height 8
click at [308, 36] on button "Close" at bounding box center [308, 36] width 9 height 8
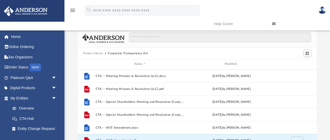
click at [92, 53] on button "Forms Library" at bounding box center [93, 53] width 20 height 5
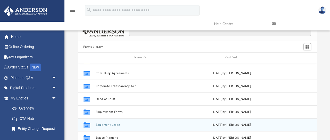
scroll to position [99, 0]
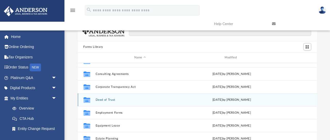
click at [101, 99] on button "Deed of Trust" at bounding box center [139, 99] width 89 height 3
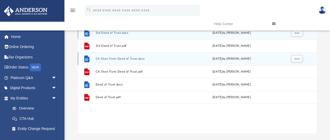
scroll to position [46, 0]
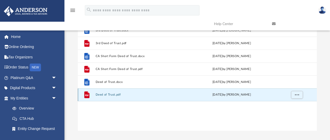
click at [105, 95] on button "Deed of Trust.pdf" at bounding box center [139, 94] width 89 height 3
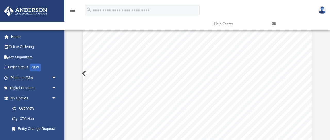
scroll to position [0, 0]
click at [299, 36] on button "Download" at bounding box center [299, 36] width 9 height 8
click at [308, 36] on button "Close" at bounding box center [308, 36] width 9 height 8
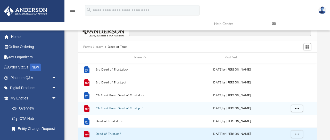
click at [104, 109] on button "CA Short Form Deed of Trust.pdf" at bounding box center [139, 107] width 89 height 3
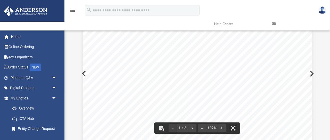
scroll to position [0, 0]
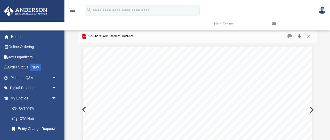
click at [300, 35] on button "Download" at bounding box center [299, 36] width 9 height 8
click at [310, 36] on button "Close" at bounding box center [308, 36] width 9 height 8
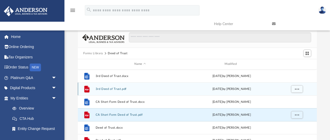
click at [104, 89] on button "3rd Deed of Trust.pdf" at bounding box center [139, 88] width 89 height 3
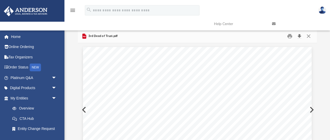
click at [298, 36] on button "Download" at bounding box center [299, 36] width 9 height 8
click at [309, 37] on button "Close" at bounding box center [308, 36] width 9 height 8
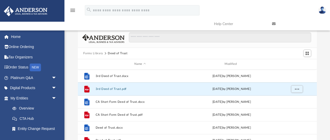
click at [90, 53] on button "Forms Library" at bounding box center [93, 53] width 20 height 5
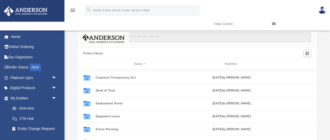
scroll to position [126, 0]
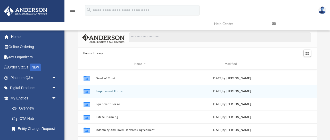
click at [112, 90] on button "Employment Forms" at bounding box center [139, 90] width 89 height 3
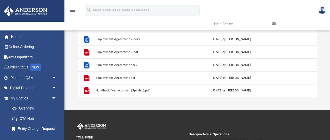
scroll to position [80, 0]
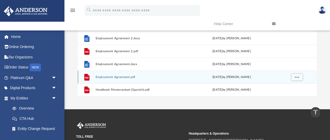
click at [123, 77] on button "Employment Agreement.pdf" at bounding box center [139, 76] width 89 height 3
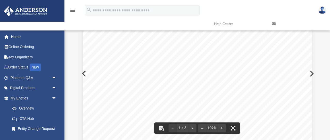
scroll to position [0, 0]
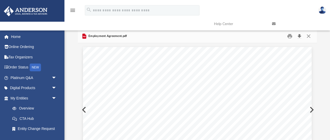
click at [300, 36] on button "Download" at bounding box center [299, 36] width 9 height 8
click at [307, 36] on button "Close" at bounding box center [308, 36] width 9 height 8
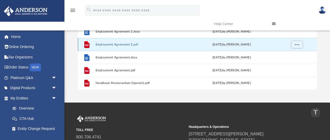
click at [114, 45] on button "Employment Agreement 2.pdf" at bounding box center [139, 44] width 89 height 3
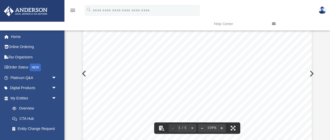
scroll to position [0, 0]
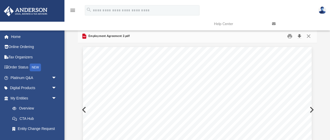
click at [299, 36] on button "Download" at bounding box center [299, 36] width 9 height 8
click at [310, 35] on button "Close" at bounding box center [308, 36] width 9 height 8
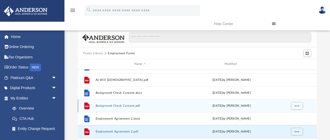
click at [118, 103] on div "File Background Check Consent.pdf Wed Oct 5 2022 by Mary Acree" at bounding box center [197, 105] width 239 height 13
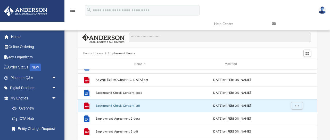
click at [117, 107] on div "File Background Check Consent.pdf Wed Oct 5 2022 by Mary Acree" at bounding box center [197, 105] width 239 height 13
click at [118, 106] on button "Background Check Consent.pdf" at bounding box center [139, 105] width 89 height 3
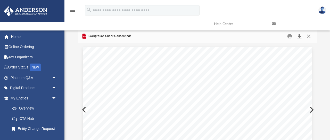
click at [300, 37] on button "Download" at bounding box center [299, 36] width 9 height 8
click at [310, 35] on button "Close" at bounding box center [308, 36] width 9 height 8
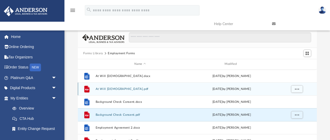
click at [117, 89] on button "At Will Employment Contract.pdf" at bounding box center [139, 88] width 89 height 3
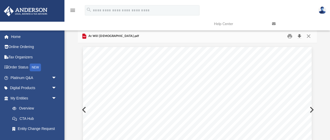
click at [299, 36] on button "Download" at bounding box center [299, 36] width 9 height 8
click at [309, 36] on button "Close" at bounding box center [308, 36] width 9 height 8
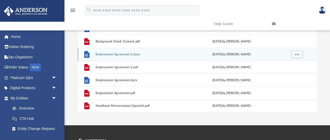
scroll to position [64, 0]
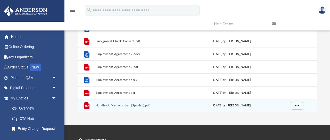
click at [113, 105] on button "Handbook Memorandum (Spanish).pdf" at bounding box center [139, 105] width 89 height 3
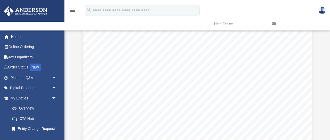
scroll to position [0, 0]
click at [299, 36] on button "Download" at bounding box center [299, 36] width 9 height 8
click at [309, 36] on button "Close" at bounding box center [308, 36] width 9 height 8
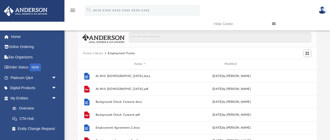
click at [92, 53] on button "Forms Library" at bounding box center [93, 53] width 20 height 5
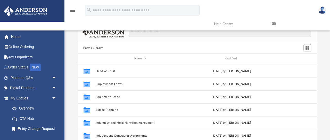
scroll to position [135, 0]
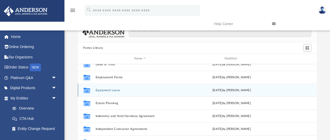
click at [107, 91] on button "Equipment Lease" at bounding box center [139, 89] width 89 height 3
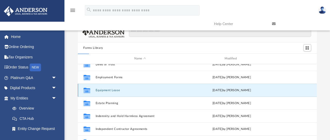
scroll to position [0, 0]
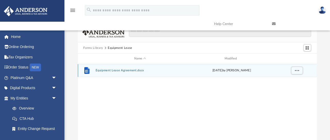
click at [120, 70] on button "Equipment Lease Agreement.docx" at bounding box center [139, 70] width 89 height 3
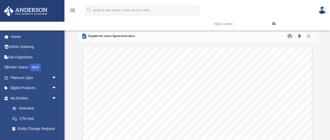
click at [301, 36] on button "Download" at bounding box center [299, 36] width 9 height 8
click at [309, 36] on button "Close" at bounding box center [308, 36] width 9 height 8
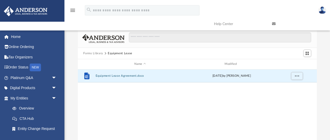
click at [91, 52] on button "Forms Library" at bounding box center [93, 53] width 20 height 5
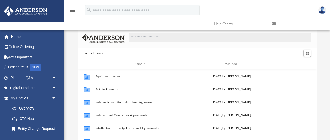
scroll to position [152, 0]
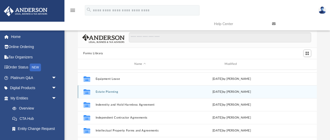
click at [112, 90] on button "Estate Planning" at bounding box center [139, 91] width 89 height 3
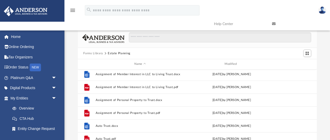
scroll to position [35, 0]
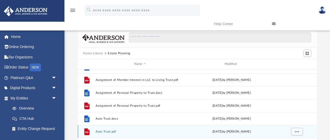
click at [101, 131] on button "Auto Trust.pdf" at bounding box center [139, 131] width 89 height 3
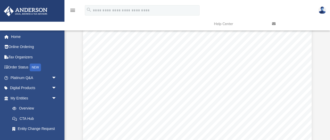
scroll to position [0, 0]
click at [299, 36] on button "Download" at bounding box center [299, 36] width 9 height 8
click at [310, 36] on button "Close" at bounding box center [308, 36] width 9 height 8
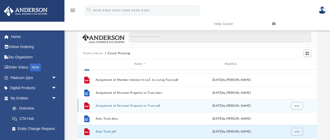
click at [122, 104] on button "Assignment of Personal Property to Trust.pdf" at bounding box center [139, 105] width 89 height 3
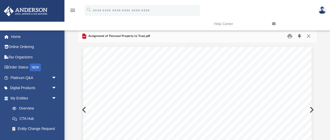
click at [298, 36] on button "Download" at bounding box center [299, 36] width 9 height 8
click at [310, 36] on button "Close" at bounding box center [308, 36] width 9 height 8
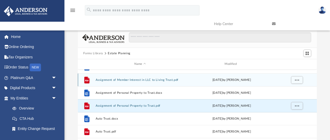
click at [122, 79] on button "Assignment of Member Interest in LLC to Living Trust.pdf" at bounding box center [139, 79] width 89 height 3
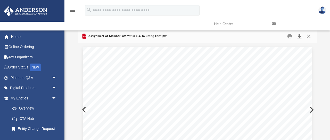
click at [299, 37] on button "Download" at bounding box center [299, 36] width 9 height 8
click at [310, 36] on button "Close" at bounding box center [308, 36] width 9 height 8
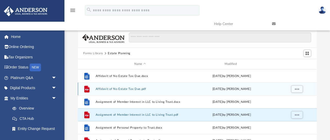
click at [122, 88] on button "Affidavit of No Estate Tax Due.pdf" at bounding box center [139, 88] width 89 height 3
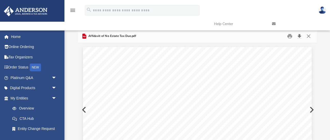
click at [300, 38] on button "Download" at bounding box center [299, 36] width 9 height 8
click at [310, 35] on button "Close" at bounding box center [308, 36] width 9 height 8
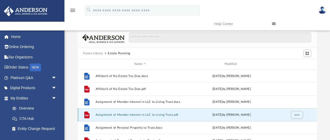
click at [114, 113] on button "Assignment of Member Interest in LLC to Living Trust.pdf" at bounding box center [139, 114] width 89 height 3
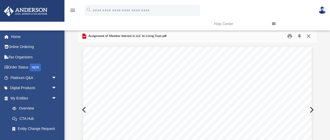
click at [308, 36] on button "Close" at bounding box center [308, 36] width 9 height 8
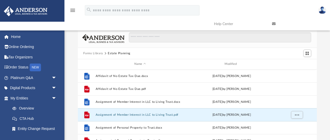
click at [94, 53] on button "Forms Library" at bounding box center [93, 53] width 20 height 5
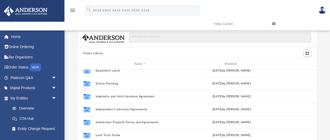
scroll to position [163, 0]
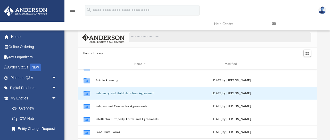
click at [116, 91] on button "Indemnity and Hold Harmless Agreement" at bounding box center [139, 92] width 89 height 3
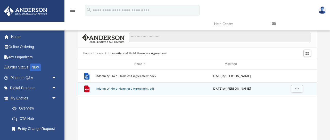
click at [116, 89] on button "Indemnity Hold-Harmless Agreement.pdf" at bounding box center [139, 88] width 89 height 3
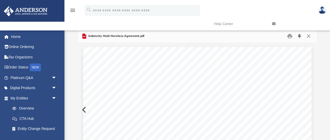
click at [300, 37] on button "Download" at bounding box center [299, 36] width 9 height 8
click at [310, 36] on button "Close" at bounding box center [308, 36] width 9 height 8
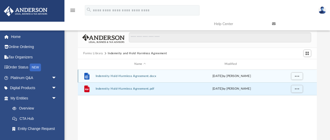
click at [131, 76] on button "Indemnity Hold-Harmless Agreement.docx" at bounding box center [139, 75] width 89 height 3
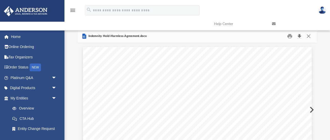
click at [299, 37] on button "Download" at bounding box center [299, 36] width 9 height 8
click at [308, 36] on button "Close" at bounding box center [308, 36] width 9 height 8
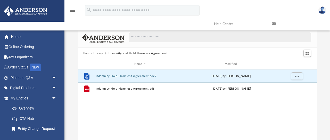
click at [91, 53] on button "Forms Library" at bounding box center [93, 53] width 20 height 5
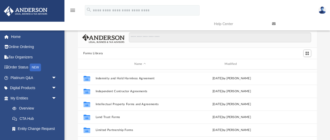
scroll to position [184, 0]
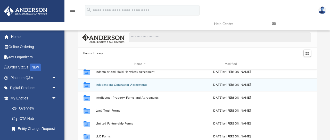
click at [119, 85] on button "Independent Contractor Agreements" at bounding box center [139, 84] width 89 height 3
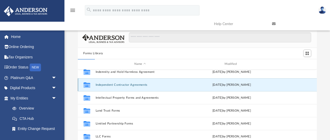
scroll to position [0, 0]
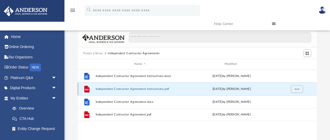
click at [118, 88] on button "Independent Contractor Agreement Instructions.pdf" at bounding box center [139, 88] width 89 height 3
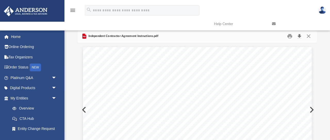
click at [299, 36] on button "Download" at bounding box center [299, 36] width 9 height 8
click at [309, 36] on button "Close" at bounding box center [308, 36] width 9 height 8
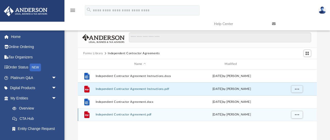
click at [110, 114] on button "Independent Contractor Agreement.pdf" at bounding box center [139, 114] width 89 height 3
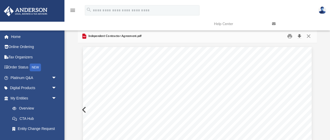
click at [300, 37] on button "Download" at bounding box center [299, 36] width 9 height 8
click at [308, 37] on button "Close" at bounding box center [308, 36] width 9 height 8
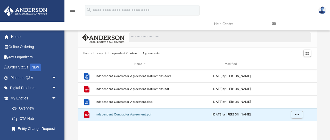
click at [96, 53] on button "Forms Library" at bounding box center [93, 53] width 20 height 5
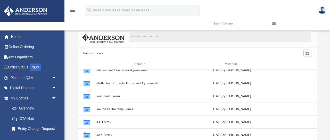
scroll to position [200, 0]
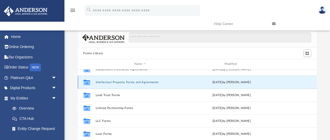
click at [133, 82] on button "Intellectual Property Forms and Agreements" at bounding box center [139, 81] width 89 height 3
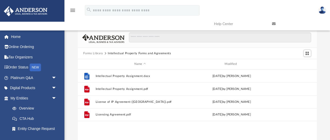
scroll to position [0, 0]
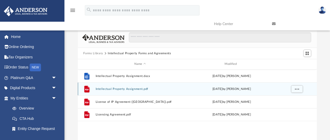
click at [133, 88] on button "Intellectual Property Assignment.pdf" at bounding box center [139, 88] width 89 height 3
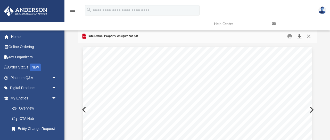
click at [301, 35] on button "Download" at bounding box center [299, 36] width 9 height 8
click at [309, 36] on button "Close" at bounding box center [308, 36] width 9 height 8
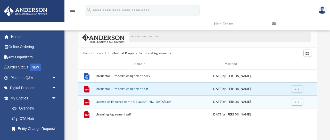
click at [111, 102] on button "License of IP Agreement (CA).pdf" at bounding box center [139, 101] width 89 height 3
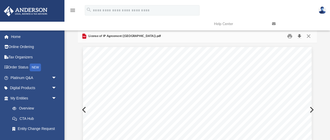
click at [300, 35] on button "Download" at bounding box center [299, 36] width 9 height 8
click at [310, 37] on button "Close" at bounding box center [308, 36] width 9 height 8
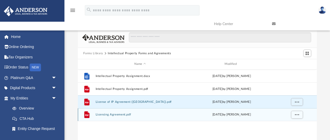
click at [120, 115] on button "Licensing Agreement.pdf" at bounding box center [139, 114] width 89 height 3
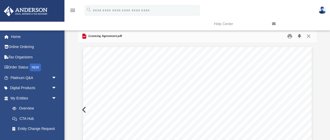
click at [300, 37] on button "Download" at bounding box center [299, 36] width 9 height 8
click at [310, 36] on button "Close" at bounding box center [308, 36] width 9 height 8
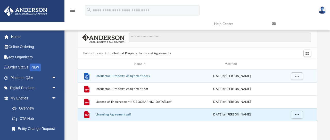
click at [121, 75] on button "Intellectual Property Assignment.docx" at bounding box center [139, 75] width 89 height 3
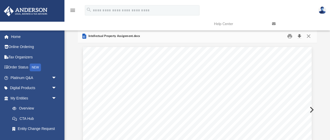
click at [300, 36] on button "Download" at bounding box center [299, 36] width 9 height 8
click at [309, 37] on button "Close" at bounding box center [308, 36] width 9 height 8
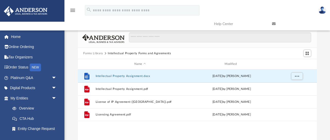
click at [90, 52] on button "Forms Library" at bounding box center [93, 53] width 20 height 5
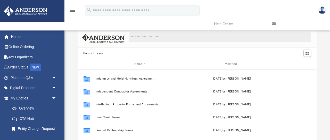
scroll to position [180, 0]
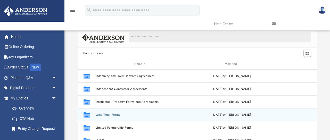
click at [111, 114] on button "Land Trust Forms" at bounding box center [139, 114] width 89 height 3
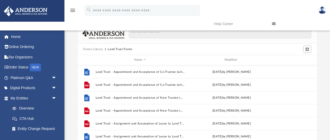
scroll to position [0, 0]
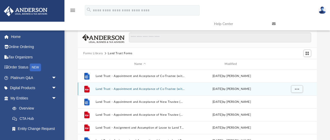
click at [119, 88] on button "Land Trust - Appointment and Acceptance of Co-Trustee (with Instructions).pdf" at bounding box center [139, 88] width 89 height 3
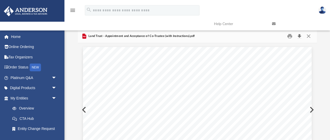
click at [299, 36] on button "Download" at bounding box center [299, 36] width 9 height 8
click at [309, 36] on button "Close" at bounding box center [308, 36] width 9 height 8
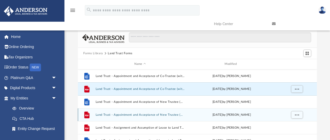
click at [121, 114] on button "Land Trust - Appointment and Acceptance of New Trustee (with Instructions).pdf" at bounding box center [139, 114] width 89 height 3
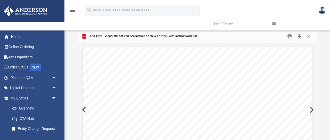
click at [300, 37] on button "Download" at bounding box center [299, 36] width 9 height 8
click at [309, 36] on button "Close" at bounding box center [308, 36] width 9 height 8
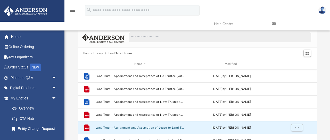
click at [139, 126] on button "Land Trust - Assignment and Assumption of Lease to Land Trust (with instruction…" at bounding box center [139, 127] width 89 height 3
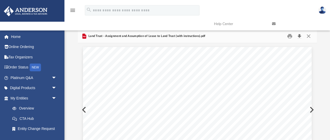
click at [299, 36] on button "Download" at bounding box center [299, 36] width 9 height 8
click at [310, 37] on button "Close" at bounding box center [308, 36] width 9 height 8
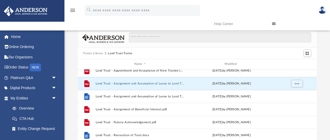
scroll to position [47, 0]
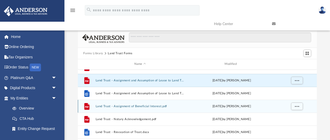
click at [125, 106] on button "Land Trust - Assignment of Beneficial Interest.pdf" at bounding box center [139, 105] width 89 height 3
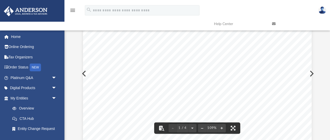
scroll to position [0, 0]
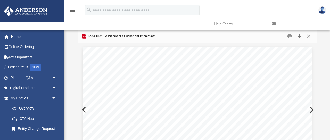
click at [299, 35] on button "Download" at bounding box center [299, 36] width 9 height 8
click at [309, 36] on button "Close" at bounding box center [308, 36] width 9 height 8
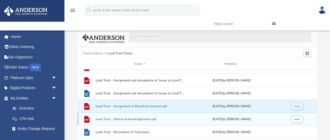
click at [136, 120] on button "Land Trust - Notary Acknowledgement.pdf" at bounding box center [139, 118] width 89 height 3
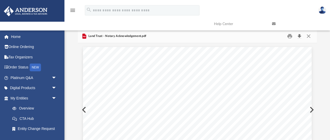
click at [301, 36] on button "Download" at bounding box center [299, 36] width 9 height 8
click at [309, 37] on button "Close" at bounding box center [308, 36] width 9 height 8
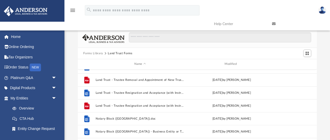
click at [95, 52] on button "Forms Library" at bounding box center [93, 53] width 20 height 5
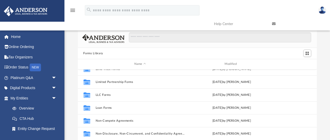
scroll to position [228, 0]
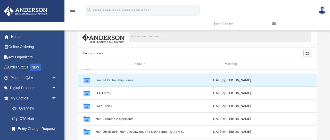
click at [110, 78] on button "Limited Partnership Forms" at bounding box center [139, 79] width 89 height 3
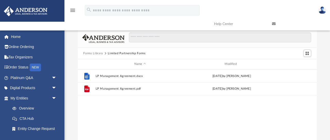
scroll to position [0, 0]
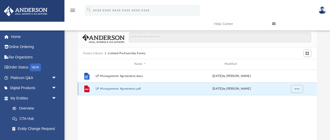
click at [118, 88] on button "LP Management Agreement.pdf" at bounding box center [139, 88] width 89 height 3
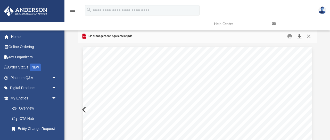
click at [301, 36] on button "Download" at bounding box center [299, 36] width 9 height 8
click at [309, 36] on button "Close" at bounding box center [308, 36] width 9 height 8
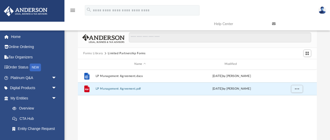
click at [93, 52] on button "Forms Library" at bounding box center [93, 53] width 20 height 5
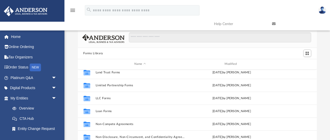
scroll to position [216, 0]
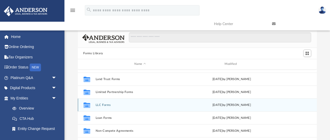
click at [102, 105] on button "LLC Forms" at bounding box center [139, 104] width 89 height 3
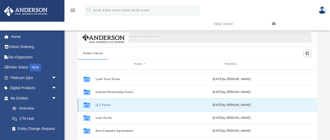
scroll to position [0, 0]
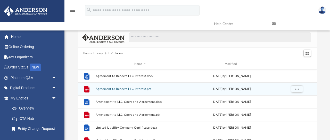
click at [122, 89] on button "Agreement to Redeem LLC Interest.pdf" at bounding box center [139, 88] width 89 height 3
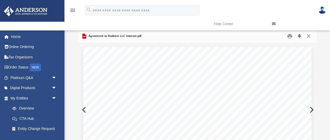
click at [299, 37] on button "Download" at bounding box center [299, 36] width 9 height 8
click at [308, 35] on button "Close" at bounding box center [308, 36] width 9 height 8
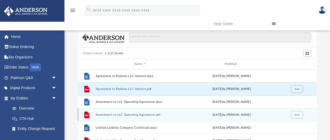
click at [122, 115] on button "Amendment to LLC Operating Agreement.pdf" at bounding box center [139, 114] width 89 height 3
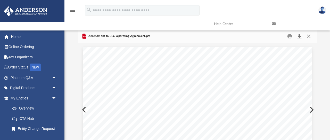
click at [300, 35] on button "Download" at bounding box center [299, 36] width 9 height 8
click at [308, 35] on button "Close" at bounding box center [308, 36] width 9 height 8
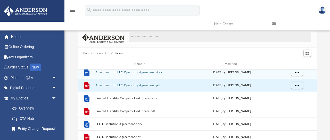
scroll to position [40, 0]
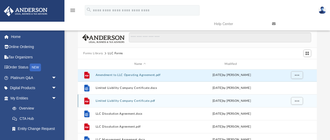
click at [120, 100] on button "Limited Liability Company Certificate.pdf" at bounding box center [139, 100] width 89 height 3
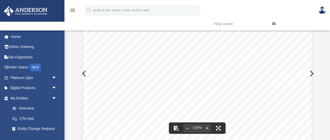
scroll to position [0, 0]
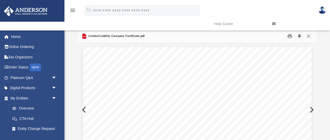
click at [300, 37] on button "Download" at bounding box center [299, 36] width 9 height 8
click at [308, 37] on button "Close" at bounding box center [308, 36] width 9 height 8
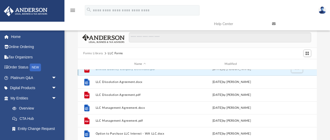
scroll to position [77, 0]
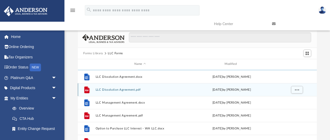
click at [111, 89] on button "LLC Dissolution Agreement.pdf" at bounding box center [139, 89] width 89 height 3
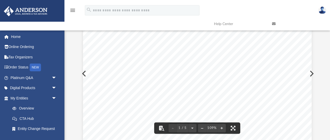
scroll to position [0, 0]
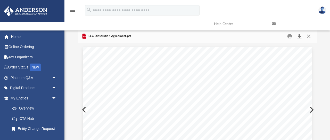
click at [299, 37] on button "Download" at bounding box center [299, 36] width 9 height 8
click at [307, 35] on button "Close" at bounding box center [308, 36] width 9 height 8
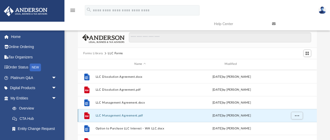
click at [128, 116] on button "LLC Management Agreement.pdf" at bounding box center [139, 115] width 89 height 3
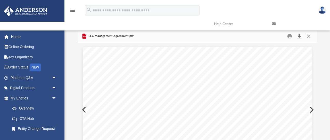
click at [300, 37] on button "Download" at bounding box center [299, 36] width 9 height 8
click at [310, 36] on button "Close" at bounding box center [308, 36] width 9 height 8
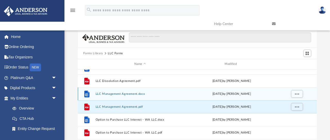
scroll to position [99, 0]
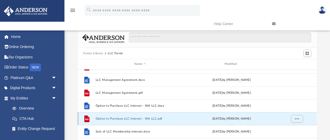
click at [113, 117] on button "Option to Purchase LLC Interest - WA LLC.pdf" at bounding box center [139, 118] width 89 height 3
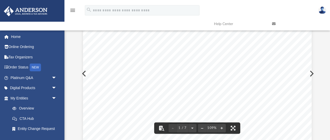
scroll to position [0, 0]
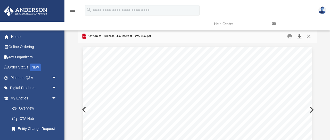
click at [299, 35] on button "Download" at bounding box center [299, 36] width 9 height 8
click at [309, 37] on button "Close" at bounding box center [308, 36] width 9 height 8
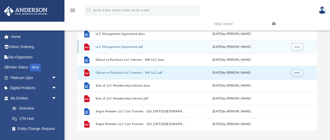
scroll to position [48, 0]
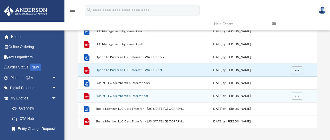
click at [125, 95] on button "Sale of LLC Membership Interest.pdf" at bounding box center [139, 95] width 89 height 3
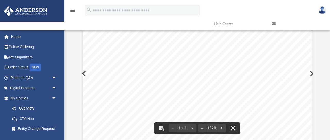
scroll to position [0, 0]
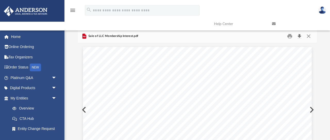
click at [300, 35] on button "Download" at bounding box center [299, 36] width 9 height 8
click at [308, 36] on button "Close" at bounding box center [308, 36] width 9 height 8
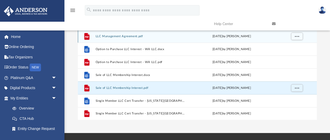
scroll to position [57, 0]
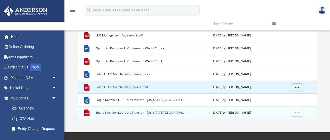
click at [134, 112] on button "Single Member LLC Cert Transfer - Washington.pdf" at bounding box center [139, 112] width 89 height 3
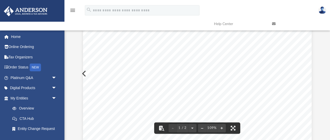
scroll to position [0, 0]
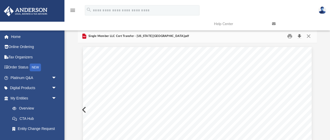
click at [299, 36] on button "Download" at bounding box center [299, 36] width 9 height 8
click at [309, 35] on button "Close" at bounding box center [308, 36] width 9 height 8
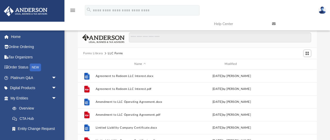
click at [89, 54] on button "Forms Library" at bounding box center [93, 53] width 20 height 5
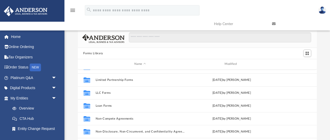
scroll to position [231, 0]
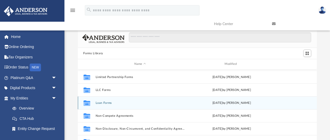
click at [102, 103] on button "Loan Forms" at bounding box center [139, 102] width 89 height 3
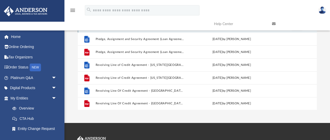
scroll to position [68, 0]
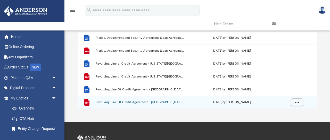
click at [120, 100] on button "Revolving Line Of Credit Agreement - FL WA.pdf" at bounding box center [139, 101] width 89 height 3
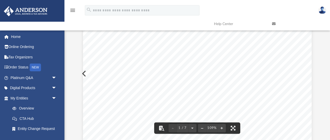
scroll to position [0, 0]
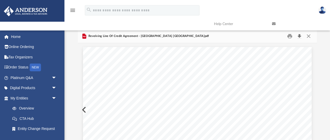
click at [300, 36] on button "Download" at bounding box center [299, 36] width 9 height 8
click at [309, 36] on button "Close" at bounding box center [308, 36] width 9 height 8
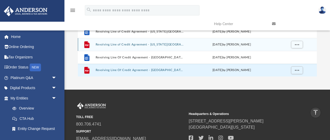
click at [121, 43] on button "Revolving Line of Credit Agreement - Colorado.pdf" at bounding box center [139, 44] width 89 height 3
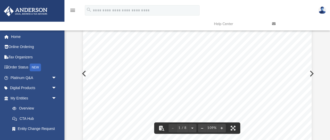
scroll to position [0, 0]
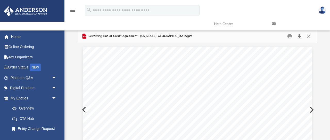
click at [300, 37] on button "Download" at bounding box center [299, 36] width 9 height 8
click at [309, 36] on button "Close" at bounding box center [308, 36] width 9 height 8
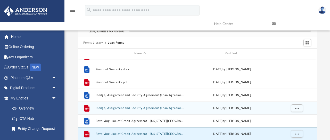
click at [123, 107] on button "Pledge, Assignment and Security Agreement (Loan Agreement).pdf" at bounding box center [139, 107] width 89 height 3
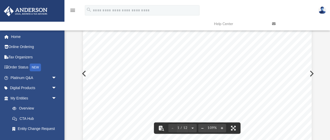
scroll to position [0, 0]
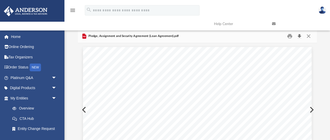
click at [300, 36] on button "Download" at bounding box center [299, 36] width 9 height 8
click at [308, 36] on button "Close" at bounding box center [308, 36] width 9 height 8
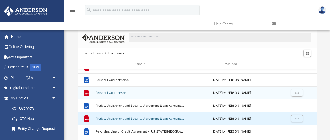
click at [119, 94] on div "File Personal Guaranty.pdf Wed Oct 5 2022 by Mary Acree" at bounding box center [197, 92] width 239 height 13
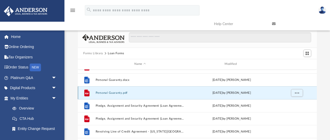
click at [111, 92] on button "Personal Guaranty.pdf" at bounding box center [139, 92] width 89 height 3
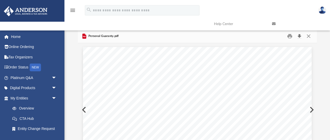
click at [300, 35] on button "Download" at bounding box center [299, 36] width 9 height 8
click at [309, 36] on button "Close" at bounding box center [308, 36] width 9 height 8
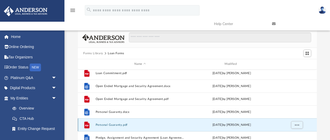
scroll to position [53, 0]
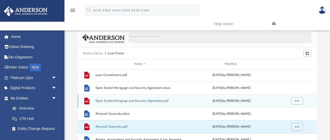
click at [115, 99] on button "Open Ended Mortgage and Security Agreement.pdf" at bounding box center [139, 100] width 89 height 3
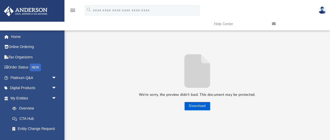
scroll to position [36, 0]
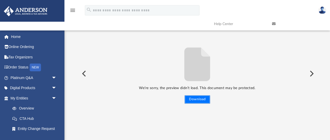
click at [198, 98] on button "Download" at bounding box center [197, 99] width 26 height 8
click at [310, 72] on button "Preview" at bounding box center [310, 73] width 11 height 14
click at [84, 73] on button "Preview" at bounding box center [83, 73] width 11 height 14
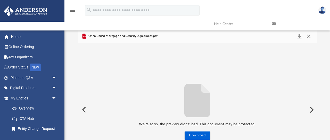
click at [307, 36] on button "Close" at bounding box center [308, 35] width 9 height 7
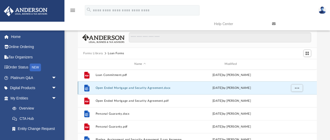
click at [125, 86] on button "Open Ended Mortgage and Security Agreement.docx" at bounding box center [139, 87] width 89 height 3
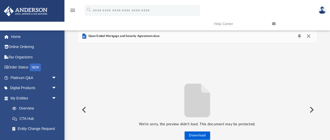
click at [308, 37] on button "Close" at bounding box center [308, 35] width 9 height 7
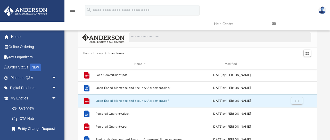
click at [122, 101] on button "Open Ended Mortgage and Security Agreement.pdf" at bounding box center [139, 100] width 89 height 3
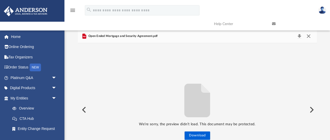
click at [309, 35] on button "Close" at bounding box center [308, 35] width 9 height 7
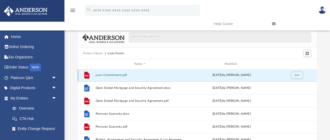
click at [107, 75] on button "Loan Commitment.pdf" at bounding box center [139, 74] width 89 height 3
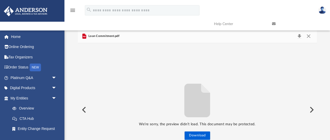
click at [323, 12] on img at bounding box center [322, 9] width 8 height 7
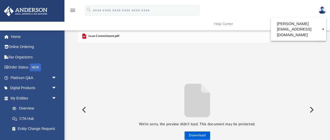
click at [274, 15] on link at bounding box center [297, 24] width 58 height 20
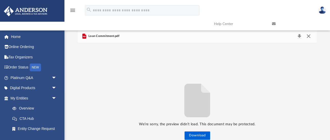
click at [311, 35] on button "Close" at bounding box center [308, 35] width 9 height 7
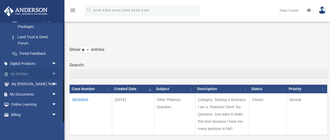
scroll to position [134, 0]
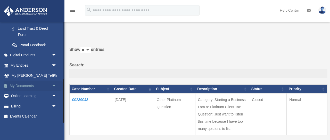
click at [54, 85] on span "arrow_drop_down" at bounding box center [57, 85] width 10 height 11
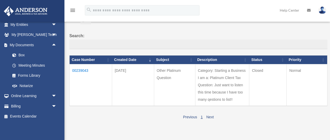
scroll to position [32, 0]
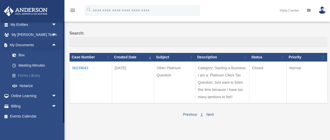
click at [26, 74] on link "Forms Library" at bounding box center [35, 75] width 57 height 10
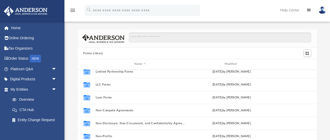
scroll to position [236, 0]
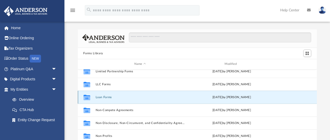
click at [103, 96] on button "Loan Forms" at bounding box center [139, 96] width 89 height 3
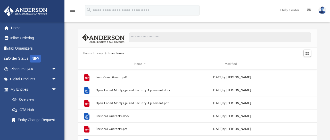
scroll to position [51, 0]
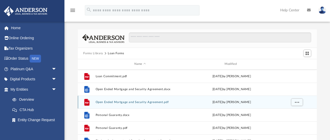
click at [129, 103] on button "Open Ended Mortgage and Security Agreement.pdf" at bounding box center [139, 101] width 89 height 3
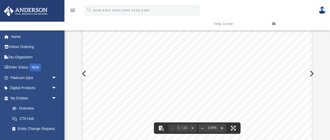
scroll to position [0, 0]
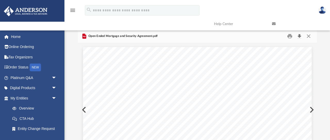
click at [300, 35] on button "Download" at bounding box center [299, 36] width 9 height 8
click at [309, 36] on button "Close" at bounding box center [308, 36] width 9 height 8
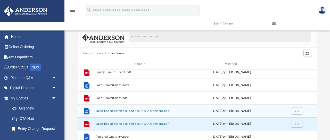
scroll to position [28, 0]
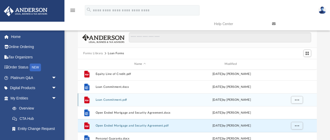
click at [100, 100] on button "Loan Commitment.pdf" at bounding box center [139, 99] width 89 height 3
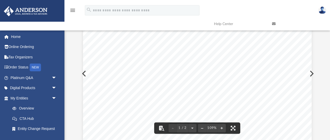
scroll to position [0, 0]
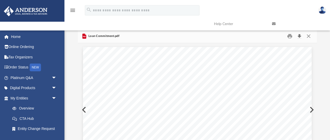
click at [300, 36] on button "Download" at bounding box center [299, 36] width 9 height 8
click at [309, 37] on button "Close" at bounding box center [308, 36] width 9 height 8
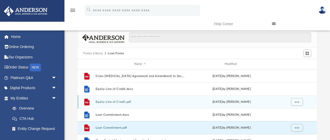
click at [109, 102] on button "Equity Line of Credit.pdf" at bounding box center [139, 101] width 89 height 3
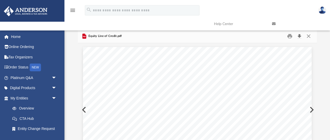
click at [300, 36] on button "Download" at bounding box center [299, 36] width 9 height 8
click at [309, 36] on button "Close" at bounding box center [308, 36] width 9 height 8
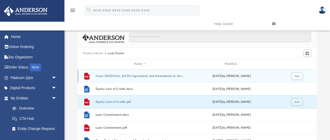
click at [136, 76] on button "Cross-Collateralization Agreement and Amendment to Security Instrument-CME.pdf" at bounding box center [139, 75] width 89 height 3
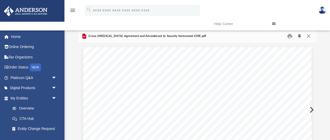
click at [300, 36] on button "Download" at bounding box center [299, 36] width 9 height 8
click at [308, 35] on button "Close" at bounding box center [308, 36] width 9 height 8
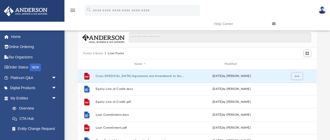
click at [88, 53] on button "Forms Library" at bounding box center [93, 53] width 20 height 5
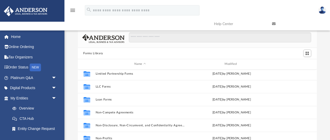
scroll to position [232, 0]
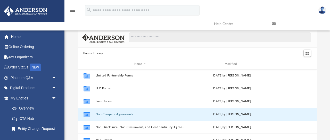
click at [106, 114] on button "Non-Compete Agreements" at bounding box center [139, 113] width 89 height 3
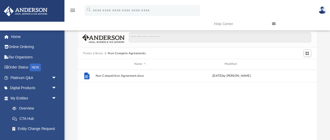
scroll to position [0, 0]
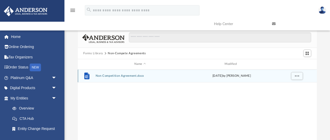
click at [122, 74] on button "Non Competition Agreement.docx" at bounding box center [139, 75] width 89 height 3
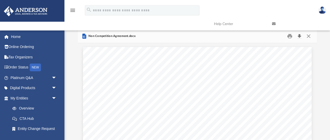
click at [300, 36] on button "Download" at bounding box center [299, 36] width 9 height 8
click at [308, 35] on button "Close" at bounding box center [308, 36] width 9 height 8
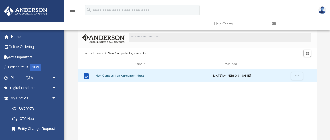
click at [94, 53] on button "Forms Library" at bounding box center [93, 53] width 20 height 5
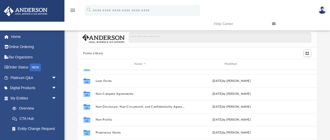
scroll to position [267, 0]
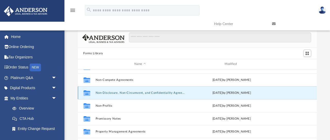
click at [116, 93] on button "Non-Disclosure, Non-Circumvent, and Confidentiality Agreements" at bounding box center [139, 92] width 89 height 3
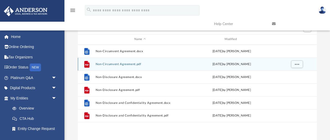
scroll to position [25, 0]
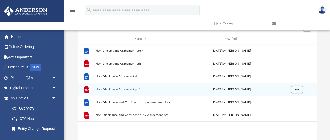
click at [128, 90] on button "Non-Disclosure Agreement.pdf" at bounding box center [139, 89] width 89 height 3
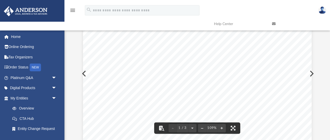
scroll to position [0, 0]
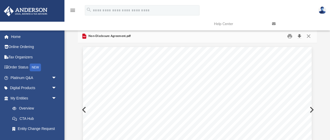
click at [300, 36] on button "Download" at bounding box center [299, 36] width 9 height 8
click at [310, 36] on button "Close" at bounding box center [308, 36] width 9 height 8
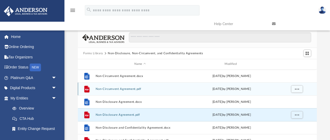
click at [130, 90] on div "File Non-Circumvent Agreement.pdf Wed Oct 5 2022 by Mary Acree" at bounding box center [197, 88] width 239 height 13
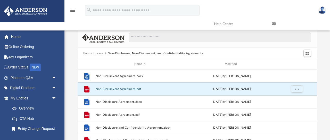
click at [119, 89] on button "Non-Circumvent Agreement.pdf" at bounding box center [139, 88] width 89 height 3
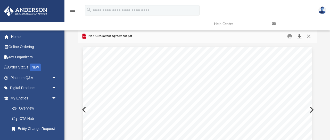
click at [300, 36] on button "Download" at bounding box center [299, 36] width 9 height 8
click at [308, 36] on button "Close" at bounding box center [308, 36] width 9 height 8
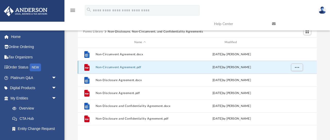
scroll to position [24, 0]
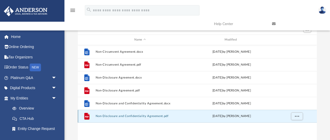
click at [123, 115] on button "Non-Disclosure and Confidentiality Agreement.pdf" at bounding box center [139, 115] width 89 height 3
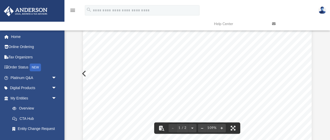
scroll to position [0, 0]
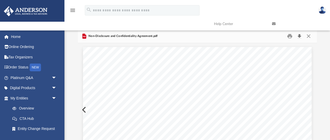
click at [300, 35] on button "Download" at bounding box center [299, 36] width 9 height 8
click at [308, 37] on button "Close" at bounding box center [308, 36] width 9 height 8
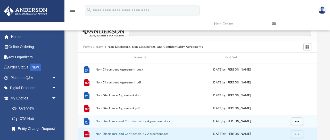
click at [128, 119] on button "Non-Disclosure and Confidentiality Agreement.docx" at bounding box center [139, 120] width 89 height 3
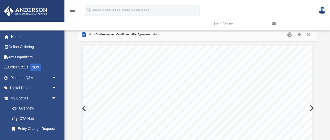
scroll to position [0, 0]
click at [300, 36] on button "Download" at bounding box center [299, 36] width 9 height 8
click at [308, 36] on button "Close" at bounding box center [308, 36] width 9 height 8
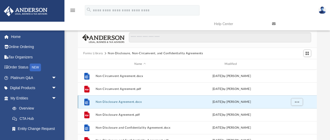
click at [124, 102] on button "Non-Disclosure Agreement.docx" at bounding box center [139, 101] width 89 height 3
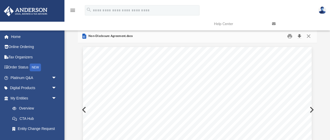
click at [300, 37] on button "Download" at bounding box center [299, 36] width 9 height 8
click at [309, 35] on button "Close" at bounding box center [308, 36] width 9 height 8
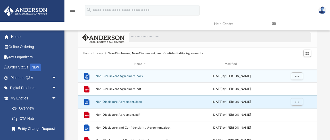
click at [110, 76] on button "Non-Circumvent Agreement.docx" at bounding box center [139, 75] width 89 height 3
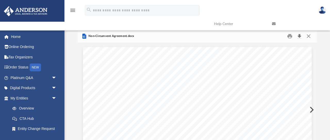
click at [300, 37] on button "Download" at bounding box center [299, 36] width 9 height 8
click at [308, 36] on button "Close" at bounding box center [308, 36] width 9 height 8
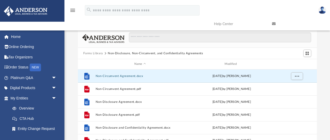
click at [93, 53] on button "Forms Library" at bounding box center [93, 53] width 20 height 5
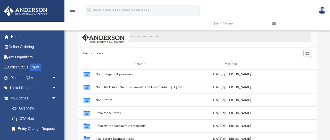
scroll to position [280, 0]
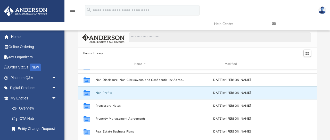
click at [107, 93] on button "Non-Profits" at bounding box center [139, 92] width 89 height 3
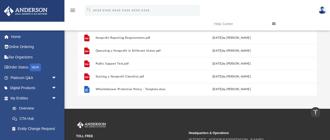
scroll to position [80, 0]
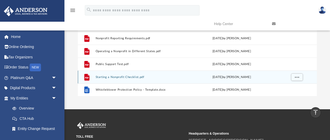
click at [129, 77] on button "Starting a Nonprofit Checklist.pdf" at bounding box center [139, 76] width 89 height 3
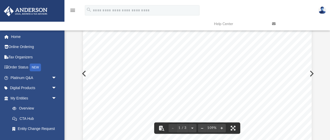
scroll to position [0, 0]
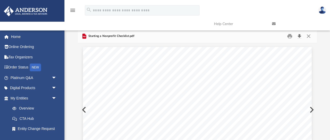
click at [299, 35] on button "Download" at bounding box center [299, 36] width 9 height 8
click at [308, 36] on button "Close" at bounding box center [308, 36] width 9 height 8
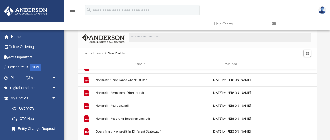
scroll to position [87, 0]
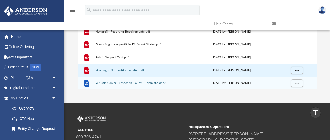
click at [125, 83] on button "Whistleblower Protection Policy - Template.docx" at bounding box center [139, 82] width 89 height 3
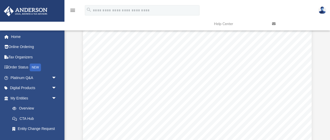
scroll to position [0, 0]
click at [300, 35] on button "Download" at bounding box center [299, 36] width 9 height 8
click at [309, 35] on button "Close" at bounding box center [308, 36] width 9 height 8
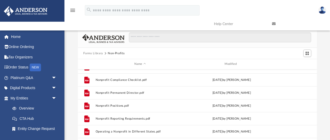
scroll to position [100, 0]
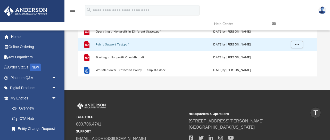
click at [112, 46] on button "Public Support Test.pdf" at bounding box center [139, 44] width 89 height 3
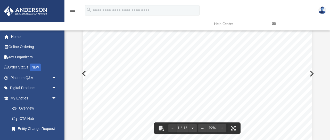
scroll to position [0, 0]
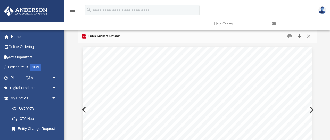
click at [300, 34] on button "Download" at bounding box center [299, 36] width 9 height 8
click at [309, 37] on button "Close" at bounding box center [308, 36] width 9 height 8
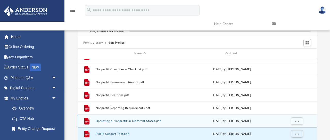
click at [120, 119] on button "Operating a Nonprofit in Different States.pdf" at bounding box center [139, 120] width 89 height 3
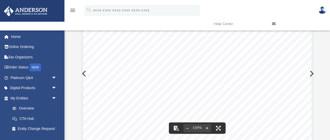
scroll to position [0, 0]
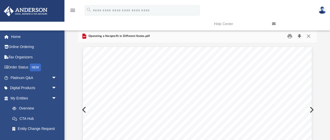
click at [299, 35] on button "Download" at bounding box center [299, 36] width 9 height 8
click at [309, 37] on button "Close" at bounding box center [308, 36] width 9 height 8
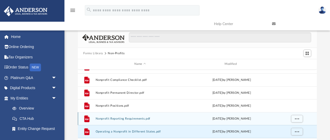
click at [130, 117] on button "Nonprofit Reporting Requirements.pdf" at bounding box center [139, 118] width 89 height 3
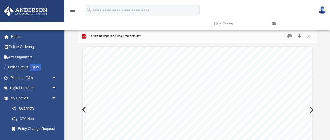
click at [300, 35] on button "Download" at bounding box center [299, 36] width 9 height 8
click at [309, 36] on button "Close" at bounding box center [308, 36] width 9 height 8
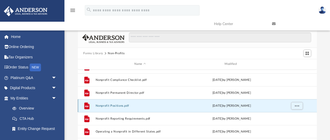
click at [111, 105] on button "Nonprofit Positions.pdf" at bounding box center [139, 105] width 89 height 3
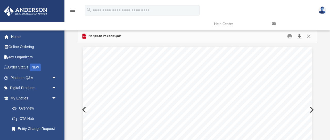
click at [299, 36] on button "Download" at bounding box center [299, 36] width 9 height 8
click at [309, 36] on button "Close" at bounding box center [308, 36] width 9 height 8
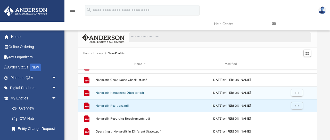
click at [119, 93] on button "Nonprofit Permanent Director.pdf" at bounding box center [139, 92] width 89 height 3
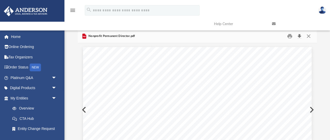
click at [298, 35] on button "Download" at bounding box center [299, 36] width 9 height 8
click at [308, 37] on button "Close" at bounding box center [308, 36] width 9 height 8
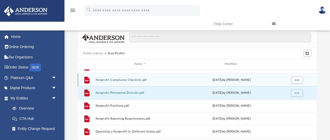
click at [126, 79] on button "Nonprofit Compliance Checklist.pdf" at bounding box center [139, 79] width 89 height 3
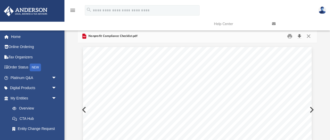
click at [301, 36] on button "Download" at bounding box center [299, 36] width 9 height 8
click at [310, 36] on button "Close" at bounding box center [308, 36] width 9 height 8
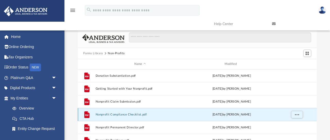
scroll to position [77, 0]
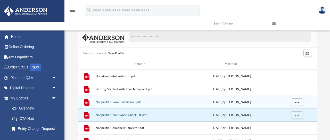
click at [109, 101] on button "Nonprofit Claim Submission.pdf" at bounding box center [139, 101] width 89 height 3
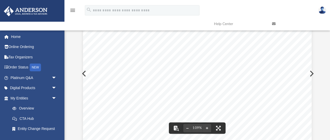
scroll to position [0, 0]
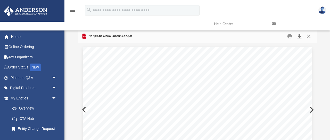
click at [300, 35] on button "Download" at bounding box center [299, 36] width 9 height 8
click at [309, 35] on button "Close" at bounding box center [308, 36] width 9 height 8
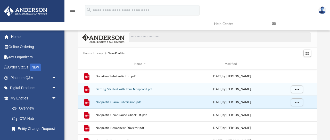
click at [111, 87] on button "Getting Started with Your Nonprofit.pdf" at bounding box center [139, 88] width 89 height 3
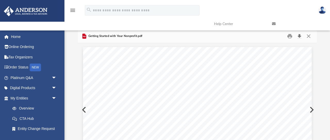
click at [300, 36] on button "Download" at bounding box center [299, 36] width 9 height 8
click at [309, 37] on button "Close" at bounding box center [308, 36] width 9 height 8
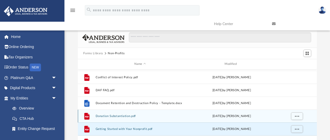
scroll to position [38, 0]
click at [107, 115] on button "Donation Substantiation.pdf" at bounding box center [139, 115] width 89 height 3
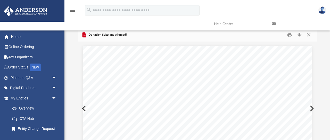
scroll to position [0, 0]
click at [300, 35] on button "Download" at bounding box center [299, 36] width 9 height 8
click at [308, 35] on button "Close" at bounding box center [308, 36] width 9 height 8
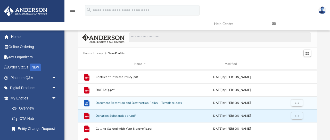
click at [124, 102] on button "Document Retention and Destruction Policy - Template.docx" at bounding box center [139, 102] width 89 height 3
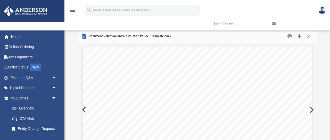
click at [299, 35] on button "Download" at bounding box center [299, 36] width 9 height 8
click at [308, 36] on button "Close" at bounding box center [308, 36] width 9 height 8
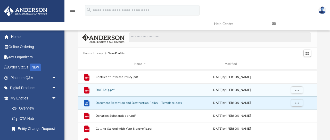
click at [126, 89] on button "DAF FAQ.pdf" at bounding box center [139, 89] width 89 height 3
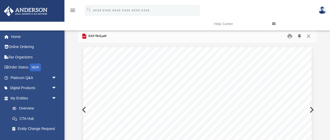
click at [300, 37] on button "Download" at bounding box center [299, 36] width 9 height 8
click at [309, 38] on button "Close" at bounding box center [308, 36] width 9 height 8
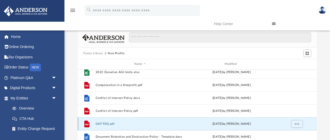
scroll to position [2, 0]
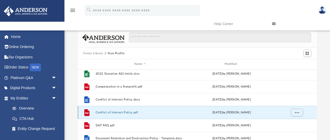
click at [111, 112] on button "Conflict of Interest Policy.pdf" at bounding box center [139, 112] width 89 height 3
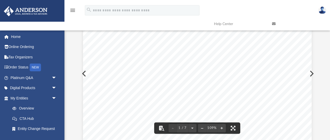
scroll to position [0, 0]
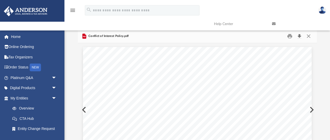
click at [300, 37] on button "Download" at bounding box center [299, 36] width 9 height 8
click at [309, 36] on button "Close" at bounding box center [308, 36] width 9 height 8
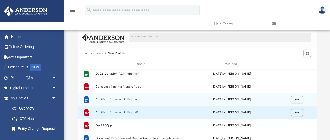
click at [129, 100] on button "Conflict of Interest Policy.docx" at bounding box center [139, 99] width 89 height 3
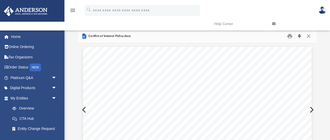
click at [300, 35] on button "Download" at bounding box center [299, 36] width 9 height 8
click at [309, 36] on button "Close" at bounding box center [308, 36] width 9 height 8
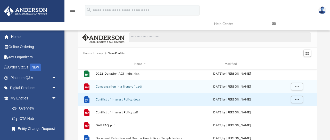
click at [124, 86] on button "Compensation in a Nonprofit.pdf" at bounding box center [139, 86] width 89 height 3
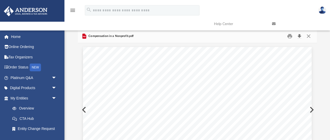
click at [299, 36] on button "Download" at bounding box center [299, 36] width 9 height 8
click at [309, 36] on button "Close" at bounding box center [308, 36] width 9 height 8
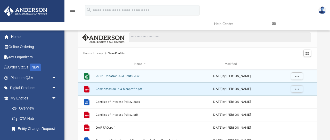
click at [116, 76] on button "2022 Donation AGI limits.xlsx" at bounding box center [139, 75] width 89 height 3
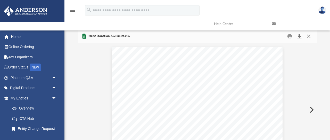
click at [300, 36] on button "Download" at bounding box center [299, 36] width 9 height 8
click at [309, 35] on button "Close" at bounding box center [308, 36] width 9 height 8
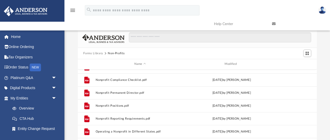
click at [93, 53] on button "Forms Library" at bounding box center [93, 53] width 20 height 5
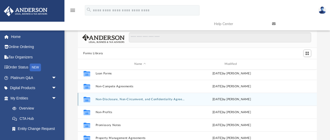
scroll to position [280, 0]
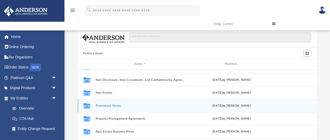
click at [109, 105] on button "Promissory Notes" at bounding box center [139, 105] width 89 height 3
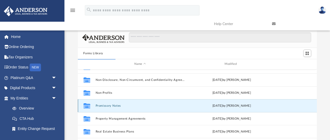
click at [109, 105] on button "Promissory Notes" at bounding box center [139, 105] width 89 height 3
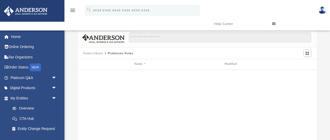
scroll to position [0, 0]
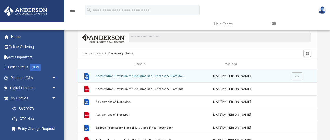
click at [123, 75] on button "Acceleration Provision for Inclusion in a Promissory Note.docx" at bounding box center [139, 75] width 89 height 3
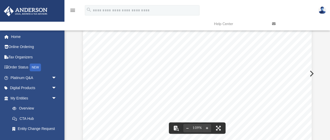
scroll to position [0, 0]
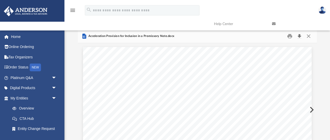
click at [298, 36] on button "Download" at bounding box center [299, 36] width 9 height 8
click at [309, 36] on button "Close" at bounding box center [308, 36] width 9 height 8
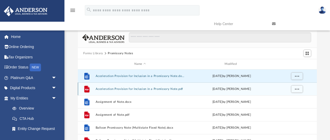
click at [127, 91] on div "File Acceleration Provision for Inclusion in a Promissory Note.pdf Wed Oct 5 20…" at bounding box center [197, 88] width 239 height 13
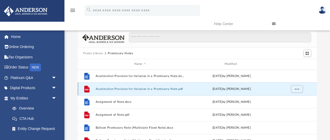
click at [132, 89] on button "Acceleration Provision for Inclusion in a Promissory Note.pdf" at bounding box center [139, 88] width 89 height 3
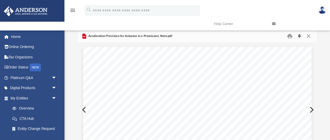
click at [300, 35] on button "Download" at bounding box center [299, 36] width 9 height 8
click at [309, 36] on button "Close" at bounding box center [308, 36] width 9 height 8
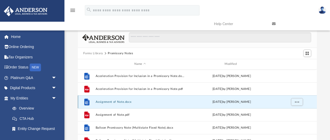
click at [106, 102] on button "Assignment of Note.docx" at bounding box center [139, 101] width 89 height 3
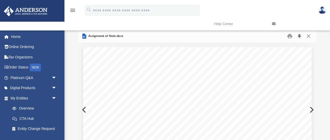
click at [300, 36] on button "Download" at bounding box center [299, 36] width 9 height 8
click at [309, 36] on button "Close" at bounding box center [308, 36] width 9 height 8
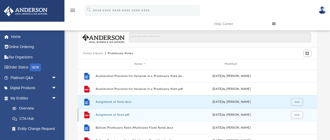
click at [109, 114] on button "Assignment of Note.pdf" at bounding box center [139, 114] width 89 height 3
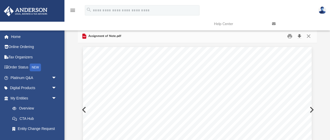
click at [300, 37] on button "Download" at bounding box center [299, 36] width 9 height 8
click at [309, 35] on button "Close" at bounding box center [308, 36] width 9 height 8
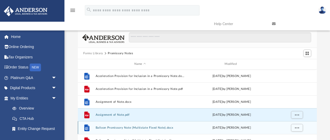
click at [108, 128] on button "Balloon Promissory Note (Multistate Fixed Note).docx" at bounding box center [139, 127] width 89 height 3
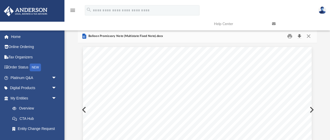
click at [300, 36] on button "Download" at bounding box center [299, 36] width 9 height 8
click at [309, 36] on button "Close" at bounding box center [308, 36] width 9 height 8
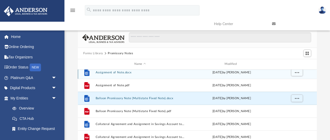
scroll to position [31, 0]
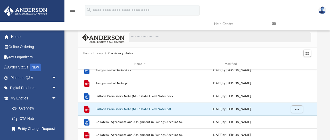
click at [115, 109] on button "Balloon Promissory Note (Multistate Fixed Note).pdf" at bounding box center [139, 108] width 89 height 3
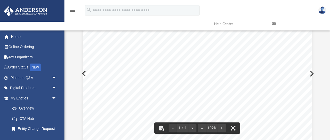
scroll to position [0, 0]
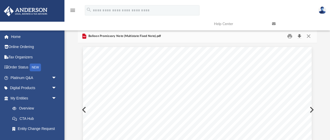
click at [299, 37] on button "Download" at bounding box center [299, 36] width 9 height 8
click at [308, 37] on button "Close" at bounding box center [308, 36] width 9 height 8
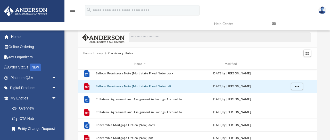
scroll to position [55, 0]
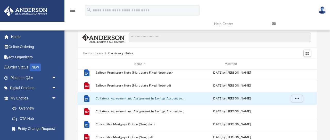
click at [142, 99] on button "Collateral Agreement and Assignment in Savings Account to Accompany a Promissor…" at bounding box center [139, 98] width 89 height 3
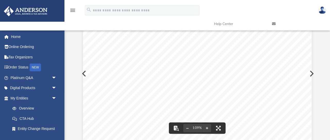
scroll to position [0, 0]
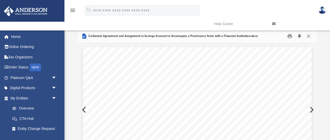
click at [300, 35] on button "Download" at bounding box center [299, 36] width 9 height 8
click at [308, 36] on button "Close" at bounding box center [308, 36] width 9 height 8
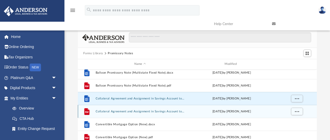
click at [126, 111] on button "Collateral Agreement and Assignment in Savings Account to Accompany a Promissor…" at bounding box center [139, 110] width 89 height 3
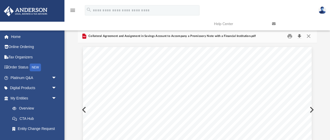
click at [300, 36] on button "Download" at bounding box center [299, 36] width 9 height 8
click at [309, 35] on button "Close" at bounding box center [308, 36] width 9 height 8
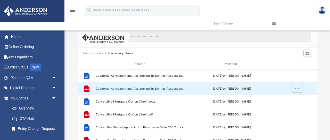
scroll to position [78, 0]
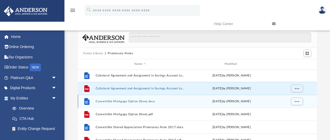
click at [124, 102] on button "Convertible Mortgage Option (New).docx" at bounding box center [139, 100] width 89 height 3
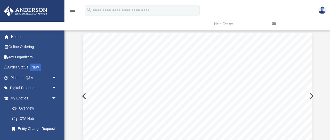
scroll to position [0, 0]
click at [300, 35] on button "Download" at bounding box center [299, 36] width 9 height 8
click at [309, 36] on button "Close" at bounding box center [308, 36] width 9 height 8
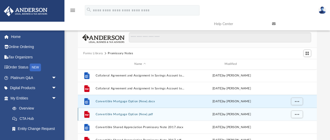
click at [136, 112] on button "Convertible Mortgage Option (New).pdf" at bounding box center [139, 113] width 89 height 3
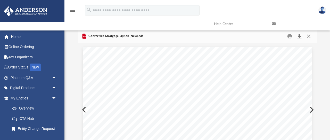
click at [300, 38] on button "Download" at bounding box center [299, 36] width 9 height 8
click at [309, 37] on button "Close" at bounding box center [308, 36] width 9 height 8
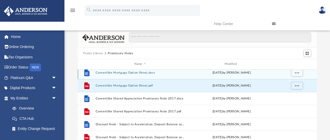
scroll to position [110, 0]
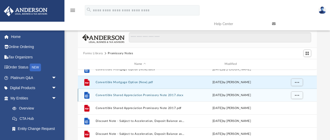
click at [129, 96] on button "Convertible Shared Appreciation Promissory Note 2017.docx" at bounding box center [139, 94] width 89 height 3
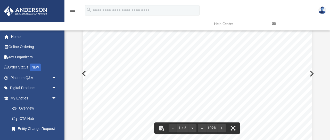
scroll to position [0, 0]
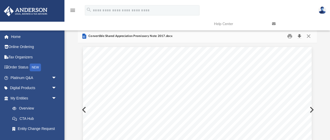
click at [300, 35] on button "Download" at bounding box center [299, 36] width 9 height 8
click at [310, 36] on button "Close" at bounding box center [308, 36] width 9 height 8
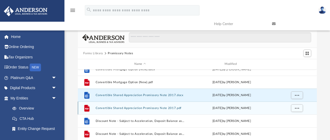
click at [126, 108] on button "Convertible Shared Appreciation Promissory Note 2017.pdf" at bounding box center [139, 107] width 89 height 3
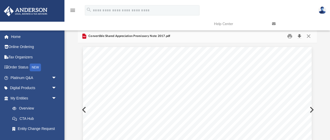
click at [301, 37] on button "Download" at bounding box center [299, 36] width 9 height 8
click at [309, 36] on button "Close" at bounding box center [308, 36] width 9 height 8
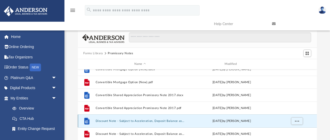
click at [124, 121] on button "Discount Note - Subject to Acceleration, Deposit Balance as Security.docx" at bounding box center [139, 120] width 89 height 3
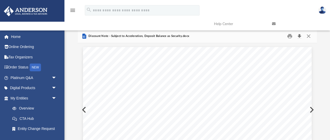
click at [299, 37] on button "Download" at bounding box center [299, 36] width 9 height 8
click at [309, 36] on button "Close" at bounding box center [308, 36] width 9 height 8
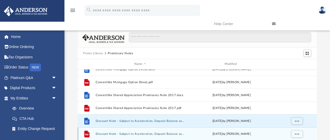
click at [123, 132] on button "Discount Note - Subject to Acceleration, Deposit Balance as Security.pdf" at bounding box center [139, 133] width 89 height 3
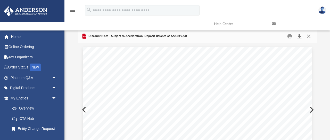
click at [301, 35] on button "Download" at bounding box center [299, 36] width 9 height 8
click at [308, 36] on button "Close" at bounding box center [308, 36] width 9 height 8
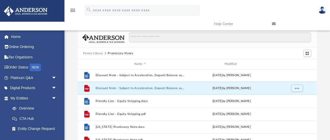
scroll to position [156, 0]
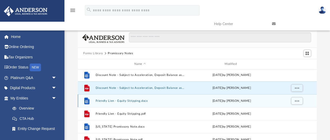
click at [116, 102] on div "File Friendly Lien - Equity Stripping.docx Fri Nov 4 2022 by Mary Acree" at bounding box center [197, 100] width 239 height 13
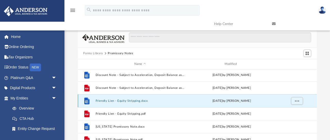
click at [118, 103] on div "File Friendly Lien - Equity Stripping.docx Fri Nov 4 2022 by Mary Acree" at bounding box center [197, 100] width 239 height 13
click at [103, 100] on button "Friendly Lien - Equity Stripping.docx" at bounding box center [139, 100] width 89 height 3
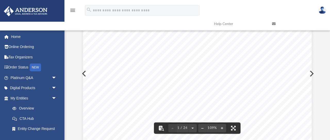
scroll to position [0, 0]
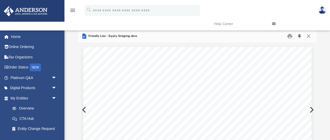
click at [299, 36] on button "Download" at bounding box center [299, 36] width 9 height 8
click at [309, 36] on button "Close" at bounding box center [308, 36] width 9 height 8
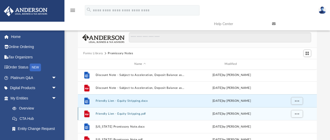
click at [114, 113] on button "Friendly Lien - Equity Stripping.pdf" at bounding box center [139, 113] width 89 height 3
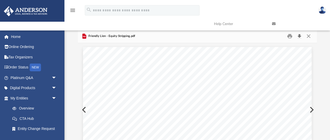
click at [300, 36] on button "Download" at bounding box center [299, 36] width 9 height 8
click at [308, 36] on button "Close" at bounding box center [308, 36] width 9 height 8
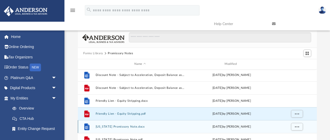
click at [120, 127] on button "Illinois Promissory Note.docx" at bounding box center [139, 126] width 89 height 3
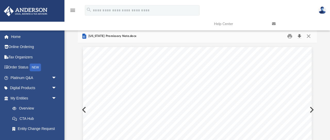
click at [300, 36] on button "Download" at bounding box center [299, 36] width 9 height 8
click at [309, 36] on button "Close" at bounding box center [308, 36] width 9 height 8
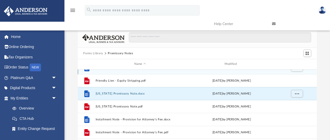
scroll to position [192, 0]
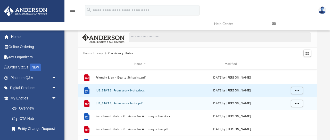
click at [130, 104] on button "Illinois Promissory Note.pdf" at bounding box center [139, 103] width 89 height 3
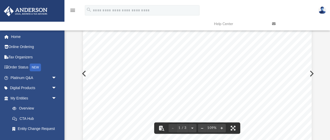
scroll to position [0, 0]
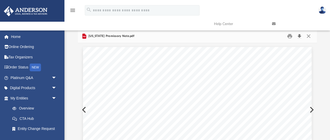
click at [298, 34] on button "Download" at bounding box center [299, 36] width 9 height 8
click at [308, 36] on button "Close" at bounding box center [308, 36] width 9 height 8
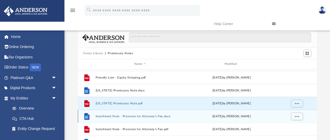
click at [138, 115] on button "Installment Note - Provision for Attorney's Fee.docx" at bounding box center [139, 115] width 89 height 3
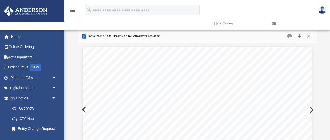
click at [301, 35] on button "Download" at bounding box center [299, 36] width 9 height 8
click at [308, 36] on button "Close" at bounding box center [308, 36] width 9 height 8
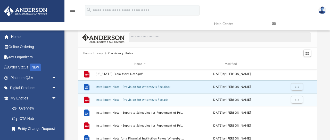
scroll to position [224, 0]
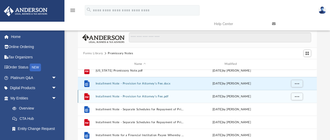
click at [123, 98] on div "File Installment Note - Provision for Attorney's Fee.pdf Wed Oct 5 2022 by Mary…" at bounding box center [197, 96] width 239 height 13
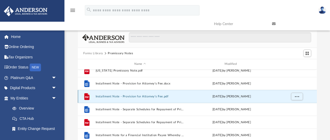
click at [118, 96] on button "Installment Note - Provision for Attorney's Fee.pdf" at bounding box center [139, 96] width 89 height 3
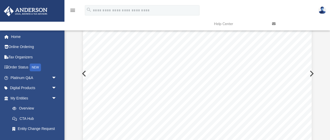
scroll to position [0, 0]
click at [300, 36] on button "Download" at bounding box center [299, 36] width 9 height 8
click at [308, 37] on button "Close" at bounding box center [308, 36] width 9 height 8
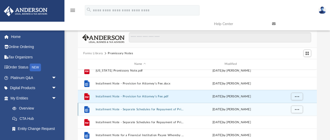
click at [120, 109] on button "Installment Note - Separate Schedules for Repayment of Principal and Interest, …" at bounding box center [139, 108] width 89 height 3
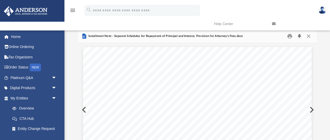
click at [299, 36] on button "Download" at bounding box center [299, 36] width 9 height 8
click at [310, 36] on button "Close" at bounding box center [308, 36] width 9 height 8
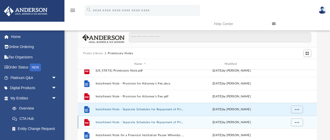
click at [116, 124] on div "File Installment Note - Separate Schedules for Repayment of Principal and Inter…" at bounding box center [197, 121] width 239 height 13
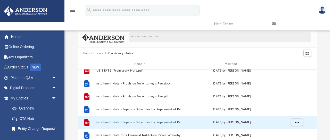
click at [115, 122] on button "Installment Note - Separate Schedules for Repayment of Principal and Interest, …" at bounding box center [139, 121] width 89 height 3
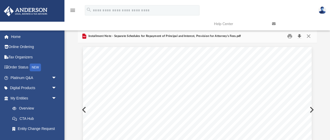
click at [301, 36] on button "Download" at bounding box center [299, 36] width 9 height 8
click at [308, 36] on button "Close" at bounding box center [308, 36] width 9 height 8
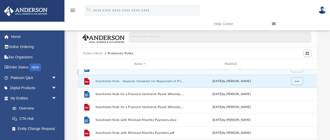
scroll to position [266, 0]
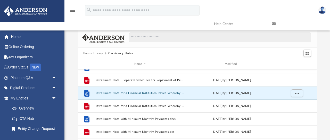
click at [126, 93] on button "Installment Note for a Financial Institution Payee Whereby the Maker Establishe…" at bounding box center [139, 92] width 89 height 3
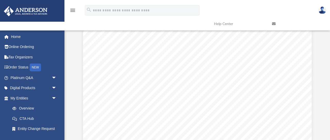
scroll to position [0, 0]
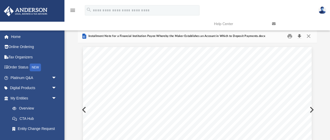
click at [299, 34] on button "Download" at bounding box center [299, 36] width 9 height 8
click at [308, 36] on button "Close" at bounding box center [308, 36] width 9 height 8
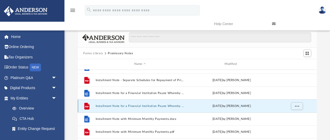
click at [127, 105] on button "Installment Note for a Financial Institution Payee Whereby the Maker Establishe…" at bounding box center [139, 105] width 89 height 3
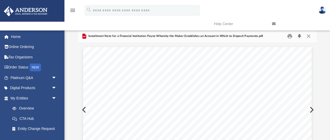
click at [299, 36] on button "Download" at bounding box center [299, 36] width 9 height 8
click at [308, 36] on button "Close" at bounding box center [308, 36] width 9 height 8
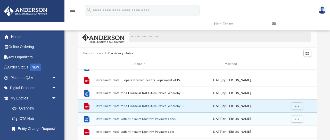
click at [121, 119] on button "Installment Note with Minimum Monthly Payments.docx" at bounding box center [139, 118] width 89 height 3
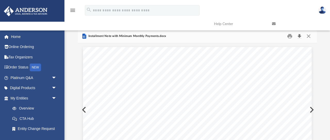
click at [299, 35] on button "Download" at bounding box center [299, 36] width 9 height 8
click at [309, 37] on button "Close" at bounding box center [308, 36] width 9 height 8
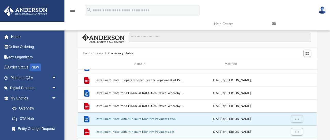
click at [135, 132] on button "Installment Note with Minimum Monthly Payments.pdf" at bounding box center [139, 131] width 89 height 3
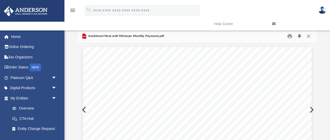
click at [300, 35] on button "Download" at bounding box center [299, 36] width 9 height 8
click at [309, 36] on button "Close" at bounding box center [308, 36] width 9 height 8
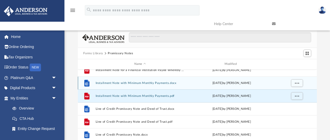
scroll to position [303, 0]
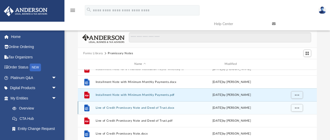
click at [134, 108] on button "Line of Credit Promissory Note and Deed of Trust.docx" at bounding box center [139, 107] width 89 height 3
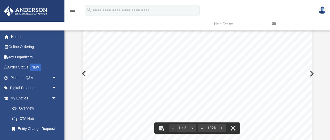
scroll to position [0, 0]
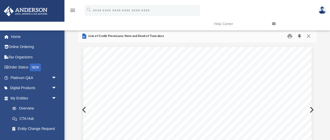
click at [302, 35] on button "Download" at bounding box center [299, 36] width 9 height 8
click at [308, 36] on button "Close" at bounding box center [308, 36] width 9 height 8
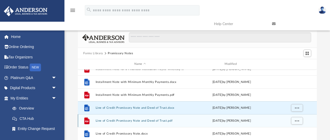
click at [116, 120] on button "Line of Credit Promissory Note and Deed of Trust.pdf" at bounding box center [139, 120] width 89 height 3
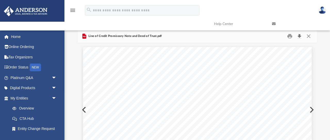
click at [299, 37] on button "Download" at bounding box center [299, 36] width 9 height 8
click at [310, 36] on button "Close" at bounding box center [308, 36] width 9 height 8
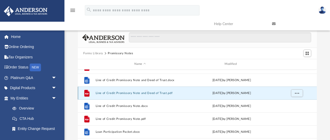
scroll to position [331, 0]
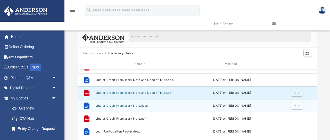
click at [119, 107] on button "Line of Credit Promissory Note.docx" at bounding box center [139, 105] width 89 height 3
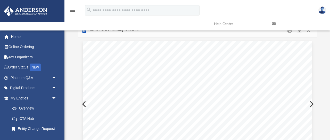
scroll to position [0, 0]
click at [298, 37] on button "Download" at bounding box center [299, 36] width 9 height 8
click at [309, 35] on button "Close" at bounding box center [308, 36] width 9 height 8
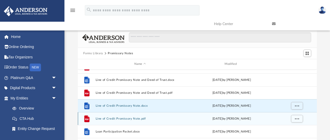
click at [111, 118] on button "Line of Credit Promissory Note.pdf" at bounding box center [139, 118] width 89 height 3
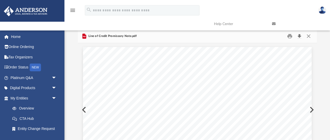
click at [299, 37] on button "Download" at bounding box center [299, 36] width 9 height 8
click at [310, 37] on button "Close" at bounding box center [308, 36] width 9 height 8
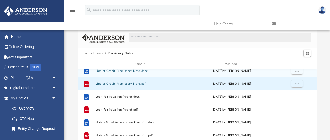
scroll to position [366, 0]
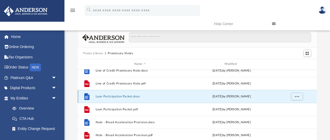
click at [112, 96] on button "Loan Participation Packet.docx" at bounding box center [139, 96] width 89 height 3
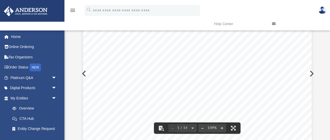
scroll to position [0, 0]
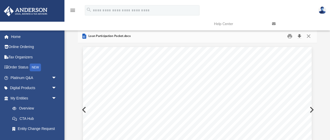
click at [299, 36] on button "Download" at bounding box center [299, 36] width 9 height 8
click at [308, 36] on button "Close" at bounding box center [308, 36] width 9 height 8
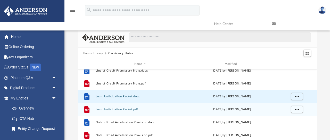
click at [107, 109] on button "Loan Participation Packet.pdf" at bounding box center [139, 108] width 89 height 3
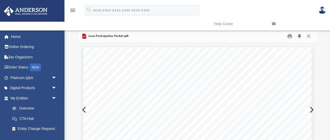
click at [300, 35] on button "Download" at bounding box center [299, 36] width 9 height 8
click at [310, 36] on button "Close" at bounding box center [308, 36] width 9 height 8
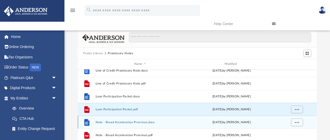
click at [119, 121] on button "Note - Broad Acceleration Provision.docx" at bounding box center [139, 121] width 89 height 3
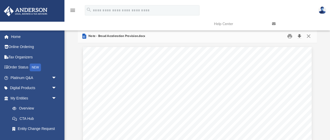
click at [300, 37] on button "Download" at bounding box center [299, 36] width 9 height 8
click at [310, 36] on button "Close" at bounding box center [308, 36] width 9 height 8
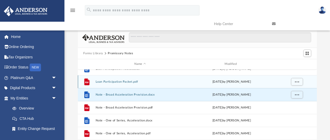
scroll to position [400, 0]
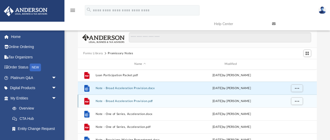
click at [115, 103] on div "File Note - Broad Acceleration Provision.pdf Wed Oct 5 2022 by Mary Acree" at bounding box center [197, 100] width 239 height 13
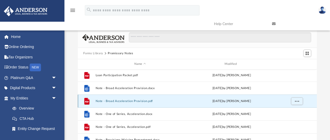
click at [114, 100] on button "Note - Broad Acceleration Provision.pdf" at bounding box center [139, 100] width 89 height 3
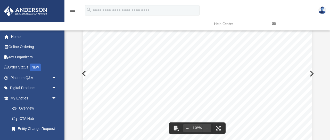
scroll to position [0, 0]
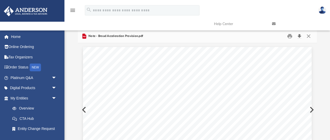
click at [298, 36] on button "Download" at bounding box center [299, 36] width 9 height 8
click at [309, 37] on button "Close" at bounding box center [308, 36] width 9 height 8
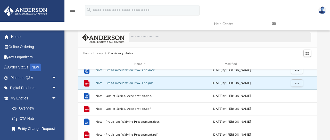
scroll to position [427, 0]
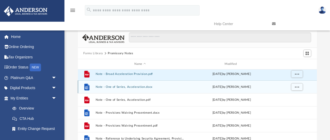
click at [118, 88] on button "Note - One of Series, Acceleration.docx" at bounding box center [139, 86] width 89 height 3
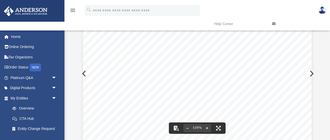
scroll to position [0, 0]
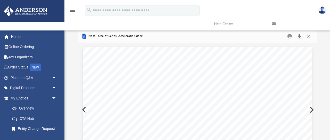
click at [300, 35] on button "Download" at bounding box center [299, 36] width 9 height 8
click at [308, 36] on button "Close" at bounding box center [308, 36] width 9 height 8
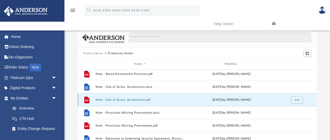
click at [117, 98] on button "Note - One of Series, Acceleration.pdf" at bounding box center [139, 99] width 89 height 3
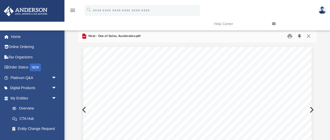
click at [300, 35] on button "Download" at bounding box center [299, 36] width 9 height 8
click at [309, 36] on button "Close" at bounding box center [308, 36] width 9 height 8
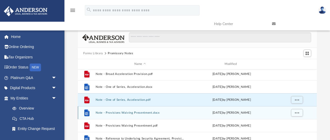
click at [124, 113] on button "Note - Provisions Waiving Presentment.docx" at bounding box center [139, 112] width 89 height 3
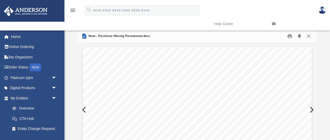
click at [300, 35] on button "Download" at bounding box center [299, 36] width 9 height 8
click at [308, 35] on button "Close" at bounding box center [308, 36] width 9 height 8
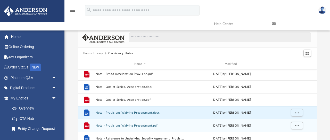
click at [117, 126] on button "Note - Provisions Waiving Presentment.pdf" at bounding box center [139, 125] width 89 height 3
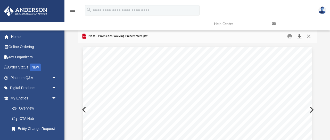
click at [300, 36] on button "Download" at bounding box center [299, 36] width 9 height 8
click at [309, 37] on button "Close" at bounding box center [308, 36] width 9 height 8
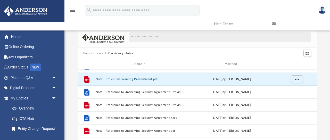
scroll to position [477, 0]
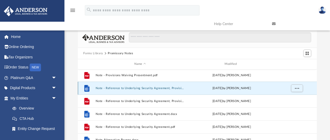
click at [134, 89] on button "Note - Reference to Underlying Security Agreement, Provision for Additional Col…" at bounding box center [139, 87] width 89 height 3
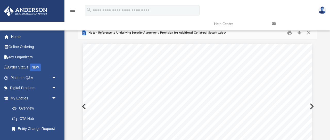
scroll to position [0, 0]
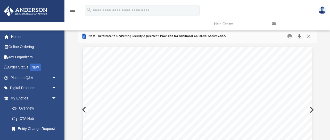
click at [300, 36] on button "Download" at bounding box center [299, 36] width 9 height 8
click at [309, 36] on button "Close" at bounding box center [308, 36] width 9 height 8
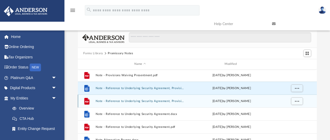
click at [133, 102] on button "Note - Reference to Underlying Security Agreement, Provision for Additional Col…" at bounding box center [139, 100] width 89 height 3
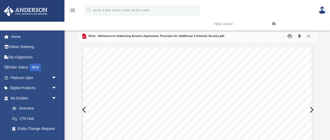
click at [300, 36] on button "Download" at bounding box center [299, 36] width 9 height 8
click at [308, 37] on button "Close" at bounding box center [308, 36] width 9 height 8
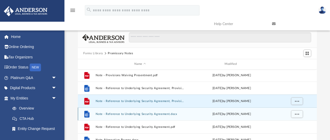
click at [129, 114] on button "Note - Reference to Underlying Security Agreement.docx" at bounding box center [139, 113] width 89 height 3
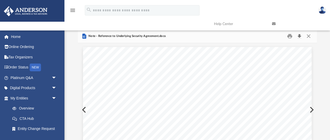
click at [300, 37] on button "Download" at bounding box center [299, 36] width 9 height 8
click at [308, 36] on button "Close" at bounding box center [308, 36] width 9 height 8
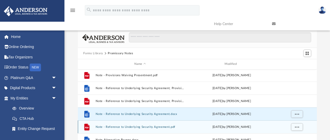
click at [132, 126] on button "Note - Reference to Underlying Security Agreement.pdf" at bounding box center [139, 126] width 89 height 3
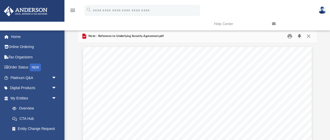
click at [301, 37] on button "Download" at bounding box center [299, 36] width 9 height 8
click at [310, 35] on button "Close" at bounding box center [308, 36] width 9 height 8
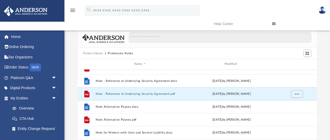
scroll to position [511, 0]
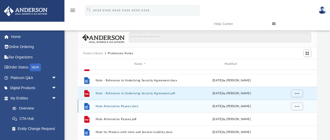
click at [115, 106] on button "Note Alternative Payees.docx" at bounding box center [139, 105] width 89 height 3
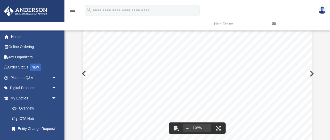
scroll to position [0, 0]
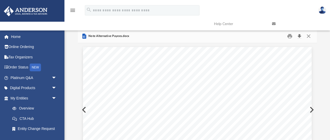
click at [299, 37] on button "Download" at bounding box center [299, 36] width 9 height 8
click at [308, 36] on button "Close" at bounding box center [308, 36] width 9 height 8
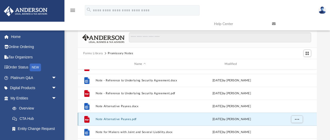
click at [114, 119] on button "Note Alternative Payees.pdf" at bounding box center [139, 118] width 89 height 3
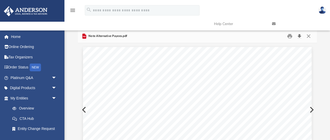
click at [299, 36] on button "Download" at bounding box center [299, 36] width 9 height 8
click at [308, 37] on button "Close" at bounding box center [308, 36] width 9 height 8
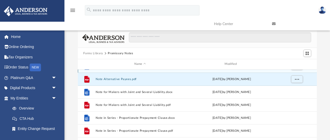
scroll to position [553, 0]
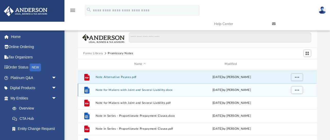
click at [129, 89] on button "Note for Makers with Joint and Several Liability.docx" at bounding box center [139, 89] width 89 height 3
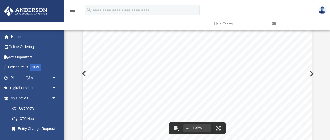
scroll to position [0, 0]
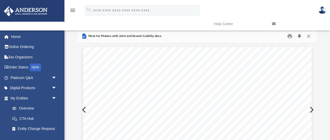
click at [299, 36] on button "Download" at bounding box center [299, 36] width 9 height 8
click at [308, 37] on button "Close" at bounding box center [308, 36] width 9 height 8
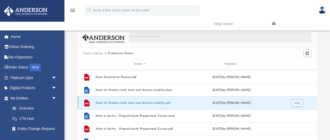
click at [128, 103] on button "Note for Makers with Joint and Several Liability.pdf" at bounding box center [139, 102] width 89 height 3
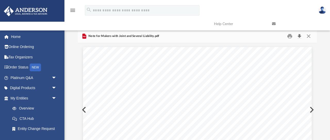
click at [299, 35] on button "Download" at bounding box center [299, 36] width 9 height 8
click at [309, 36] on button "Close" at bounding box center [308, 36] width 9 height 8
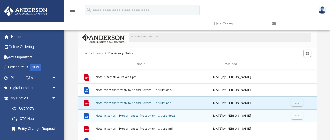
click at [115, 115] on button "Note in Series - Proportionate Prepayment Clause.docx" at bounding box center [139, 115] width 89 height 3
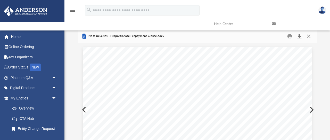
click at [299, 36] on button "Download" at bounding box center [299, 36] width 9 height 8
click at [309, 36] on button "Close" at bounding box center [308, 36] width 9 height 8
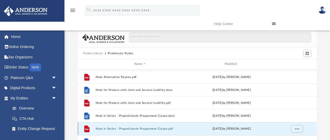
click at [115, 128] on button "Note in Series - Proportionate Prepayment Clause.pdf" at bounding box center [139, 128] width 89 height 3
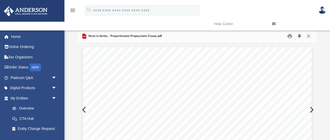
click at [301, 36] on button "Download" at bounding box center [299, 36] width 9 height 8
click at [308, 36] on button "Close" at bounding box center [308, 36] width 9 height 8
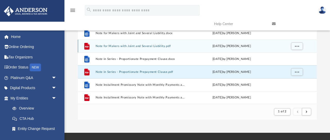
scroll to position [57, 0]
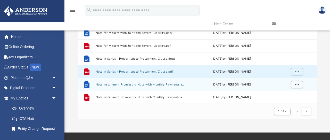
click at [130, 83] on button "Note Installment Promissory Note with Monthly Payments and Calling for Collecti…" at bounding box center [139, 84] width 89 height 3
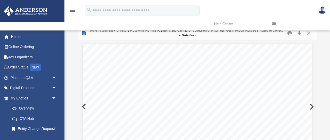
scroll to position [0, 0]
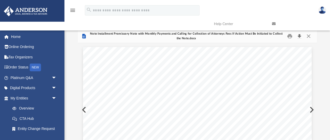
click at [299, 36] on button "Download" at bounding box center [299, 36] width 9 height 8
click at [310, 36] on button "Close" at bounding box center [308, 36] width 9 height 8
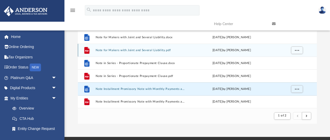
scroll to position [56, 0]
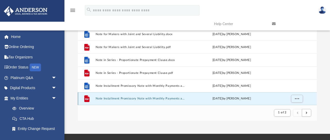
click at [135, 97] on button "Note Installment Promissory Note with Monthly Payments and Calling for Collecti…" at bounding box center [139, 98] width 89 height 3
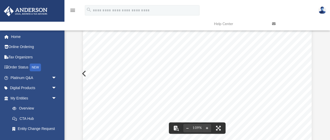
scroll to position [0, 0]
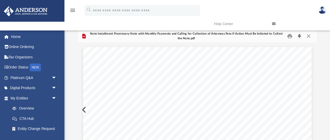
click at [300, 36] on button "Download" at bounding box center [299, 36] width 9 height 8
click at [309, 36] on button "Close" at bounding box center [308, 36] width 9 height 8
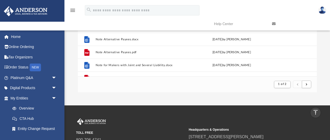
scroll to position [553, 0]
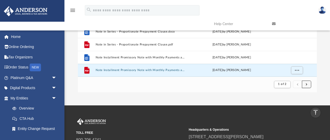
click at [307, 83] on button "submit" at bounding box center [306, 83] width 9 height 7
click at [307, 84] on span "submit" at bounding box center [307, 84] width 2 height 3
click at [306, 84] on span "submit" at bounding box center [307, 84] width 2 height 3
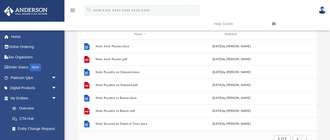
scroll to position [24, 0]
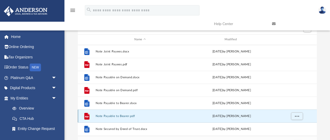
click at [108, 115] on button "Note Payable to Bearer.pdf" at bounding box center [139, 115] width 89 height 3
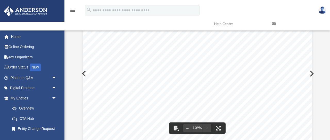
scroll to position [0, 0]
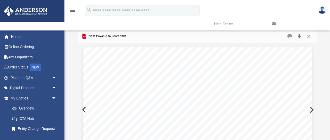
click at [300, 37] on button "Download" at bounding box center [299, 36] width 9 height 8
click at [308, 36] on button "Close" at bounding box center [308, 36] width 9 height 8
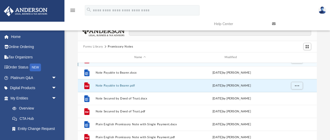
scroll to position [53, 0]
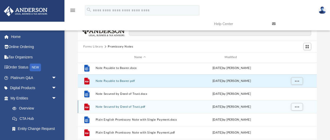
click at [127, 107] on button "Note Secured by Deed of Trust.pdf" at bounding box center [139, 106] width 89 height 3
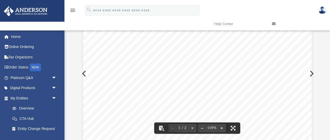
scroll to position [0, 0]
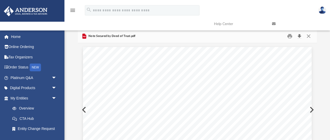
click at [298, 36] on button "Download" at bounding box center [299, 36] width 9 height 8
click at [309, 35] on button "Close" at bounding box center [308, 36] width 9 height 8
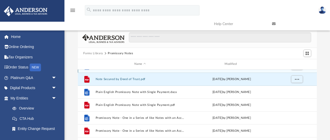
scroll to position [88, 0]
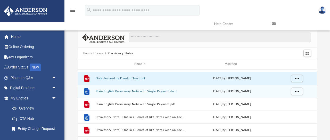
click at [136, 92] on div "File Plain English Promissory Note with Single Payment.docx Wed Oct 5 2022 by M…" at bounding box center [197, 90] width 239 height 13
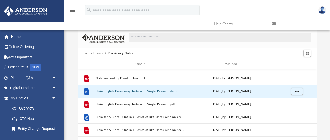
click at [132, 91] on button "Plain English Promissory Note with Single Payment.docx" at bounding box center [139, 90] width 89 height 3
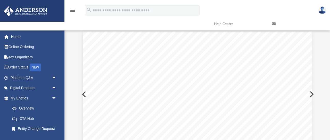
scroll to position [0, 0]
click at [300, 36] on button "Download" at bounding box center [299, 36] width 9 height 8
click at [308, 36] on button "Close" at bounding box center [308, 36] width 9 height 8
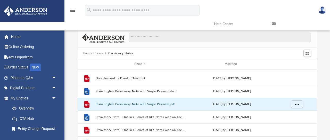
click at [135, 104] on button "Plain English Promissory Note with Single Payment.pdf" at bounding box center [139, 103] width 89 height 3
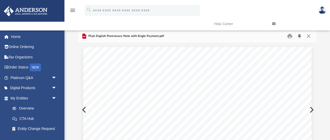
click at [300, 35] on button "Download" at bounding box center [299, 36] width 9 height 8
click at [310, 35] on button "Close" at bounding box center [308, 36] width 9 height 8
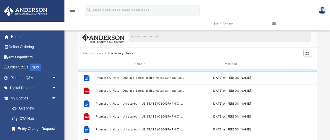
scroll to position [128, 0]
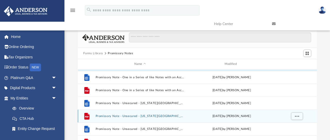
click at [106, 116] on button "Promissory Note - Unsecured - California.pdf" at bounding box center [139, 115] width 89 height 3
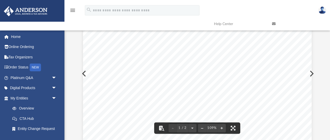
scroll to position [0, 0]
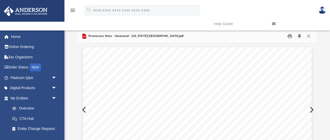
click at [300, 35] on button "Download" at bounding box center [299, 36] width 9 height 8
click at [309, 35] on button "Close" at bounding box center [308, 36] width 9 height 8
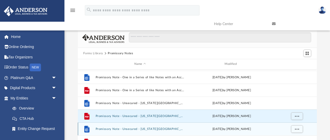
click at [130, 127] on button "Promissory Note - Unsecured - Washington.docx" at bounding box center [139, 128] width 89 height 3
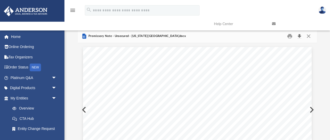
click at [301, 35] on button "Download" at bounding box center [299, 36] width 9 height 8
click at [309, 36] on button "Close" at bounding box center [308, 36] width 9 height 8
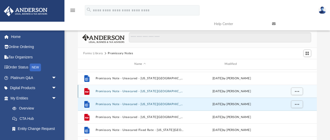
scroll to position [156, 0]
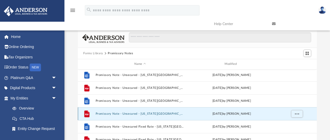
click at [125, 113] on button "Promissory Note - Unsecured - Washington.pdf" at bounding box center [139, 113] width 89 height 3
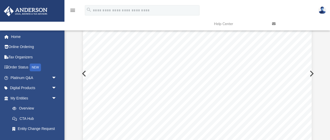
scroll to position [0, 0]
click at [300, 36] on button "Download" at bounding box center [299, 36] width 9 height 8
click at [308, 37] on button "Close" at bounding box center [308, 36] width 9 height 8
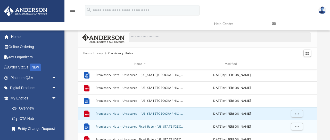
click at [115, 127] on button "Promissory Note - Unsecured Fixed Rate - Texas.docx" at bounding box center [139, 126] width 89 height 3
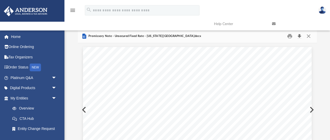
click at [299, 36] on button "Download" at bounding box center [299, 36] width 9 height 8
click at [308, 36] on button "Close" at bounding box center [308, 36] width 9 height 8
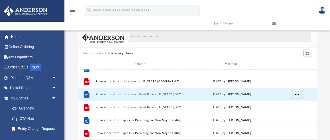
scroll to position [188, 0]
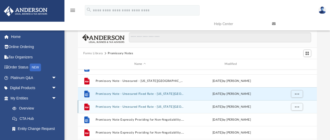
click at [107, 107] on button "Promissory Note - Unsecured Fixed Rate - Texas.pdf" at bounding box center [139, 106] width 89 height 3
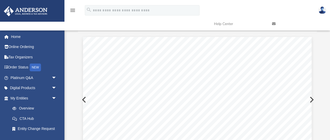
scroll to position [0, 0]
click at [299, 36] on button "Download" at bounding box center [299, 36] width 9 height 8
click at [308, 37] on button "Close" at bounding box center [308, 36] width 9 height 8
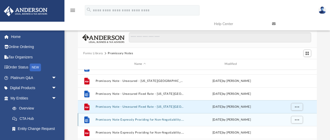
click at [125, 120] on button "Promissory Note Expressly Providing for Non-Negotiability.docx" at bounding box center [139, 119] width 89 height 3
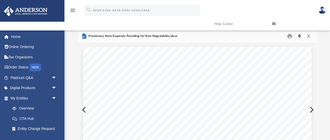
click at [299, 36] on button "Download" at bounding box center [299, 36] width 9 height 8
click at [308, 37] on button "Close" at bounding box center [308, 36] width 9 height 8
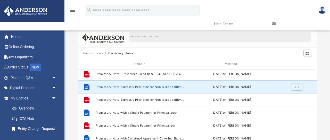
scroll to position [224, 0]
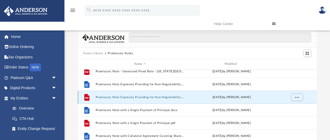
click at [150, 96] on button "Promissory Note Expressly Providing for Non-Negotiability.pdf" at bounding box center [139, 96] width 89 height 3
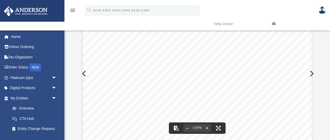
scroll to position [0, 0]
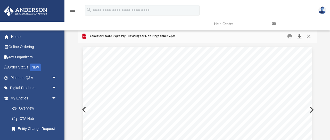
click at [300, 36] on button "Download" at bounding box center [299, 36] width 9 height 8
click at [307, 36] on button "Close" at bounding box center [308, 36] width 9 height 8
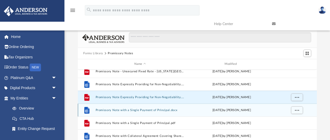
click at [122, 111] on button "Promissory Note with a Single Payment of Principal.docx" at bounding box center [139, 109] width 89 height 3
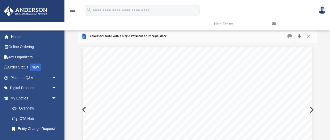
click at [301, 37] on button "Download" at bounding box center [299, 36] width 9 height 8
click at [309, 35] on button "Close" at bounding box center [308, 36] width 9 height 8
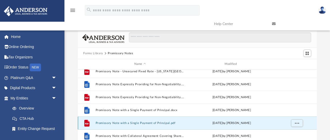
click at [114, 123] on button "Promissory Note with a Single Payment of Principal.pdf" at bounding box center [139, 122] width 89 height 3
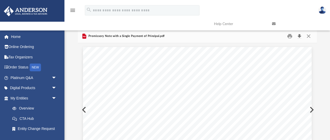
click at [299, 37] on button "Download" at bounding box center [299, 36] width 9 height 8
click at [310, 37] on button "Close" at bounding box center [308, 36] width 9 height 8
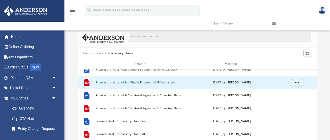
scroll to position [265, 0]
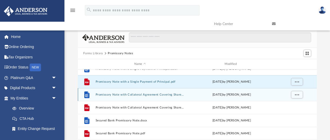
click at [136, 95] on button "Promissory Note with Collateral Agreement Covering Shares of Corporate Stock.do…" at bounding box center [139, 94] width 89 height 3
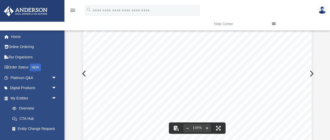
scroll to position [0, 0]
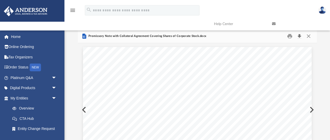
click at [300, 36] on button "Download" at bounding box center [299, 36] width 9 height 8
click at [308, 36] on button "Close" at bounding box center [308, 36] width 9 height 8
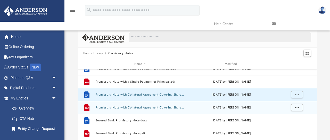
click at [135, 107] on button "Promissory Note with Collateral Agreement Covering Shares of Corporate Stock.pdf" at bounding box center [139, 107] width 89 height 3
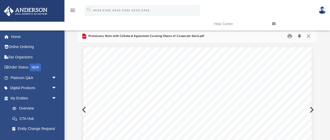
click at [300, 35] on button "Download" at bounding box center [299, 36] width 9 height 8
click at [310, 36] on button "Close" at bounding box center [308, 36] width 9 height 8
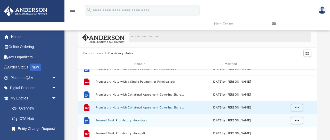
click at [113, 120] on button "Secured Bank Promissory Note.docx" at bounding box center [139, 120] width 89 height 3
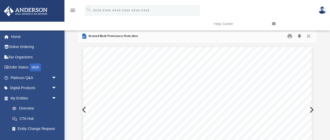
click at [299, 37] on button "Download" at bounding box center [299, 36] width 9 height 8
click at [309, 37] on button "Close" at bounding box center [308, 36] width 9 height 8
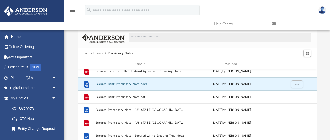
scroll to position [303, 0]
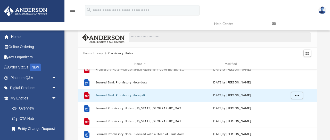
click at [109, 96] on button "Secured Bank Promissory Note.pdf" at bounding box center [139, 95] width 89 height 3
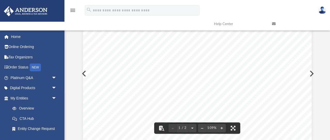
scroll to position [0, 0]
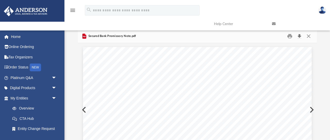
click at [299, 36] on button "Download" at bounding box center [299, 36] width 9 height 8
click at [308, 37] on button "Close" at bounding box center [308, 36] width 9 height 8
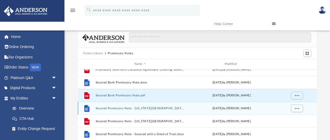
click at [117, 109] on button "Secured Promissory Note - Idaho.docx" at bounding box center [139, 107] width 89 height 3
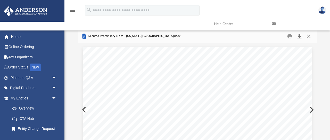
click at [299, 36] on button "Download" at bounding box center [299, 36] width 9 height 8
click at [309, 36] on button "Close" at bounding box center [308, 36] width 9 height 8
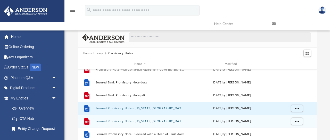
click at [120, 122] on div "File Secured Promissory Note - Idaho.pdf Wed Oct 5 2022 by Mary Acree" at bounding box center [197, 120] width 239 height 13
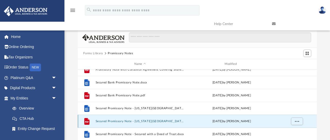
click at [117, 120] on button "Secured Promissory Note - Idaho.pdf" at bounding box center [139, 120] width 89 height 3
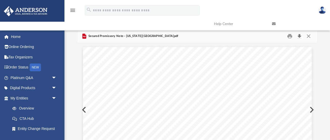
click at [299, 37] on button "Download" at bounding box center [299, 36] width 9 height 8
click at [308, 36] on button "Close" at bounding box center [308, 36] width 9 height 8
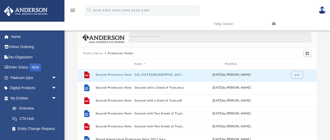
scroll to position [350, 0]
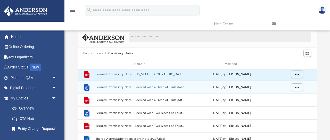
click at [118, 86] on button "Secured Promissory Note - Secured with a Deed of Trust.docx" at bounding box center [139, 86] width 89 height 3
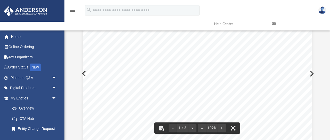
scroll to position [0, 0]
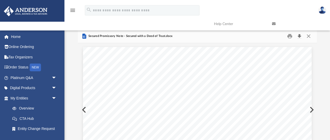
click at [299, 37] on button "Download" at bounding box center [299, 36] width 9 height 8
click at [310, 37] on button "Close" at bounding box center [308, 36] width 9 height 8
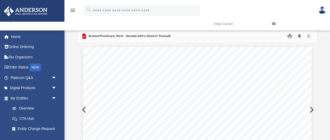
click at [301, 35] on button "Download" at bounding box center [299, 36] width 9 height 8
click at [308, 36] on button "Close" at bounding box center [308, 36] width 9 height 8
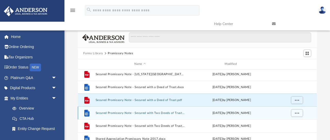
click at [130, 113] on button "Secured Promissory Note - Secured with Two Deeds of Trust.docx" at bounding box center [139, 112] width 89 height 3
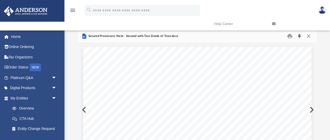
click at [299, 36] on button "Download" at bounding box center [299, 36] width 9 height 8
click at [308, 37] on button "Close" at bounding box center [308, 36] width 9 height 8
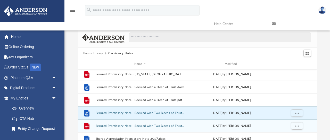
click at [126, 125] on button "Secured Promissory Note - Secured with Two Deeds of Trust.pdf" at bounding box center [139, 125] width 89 height 3
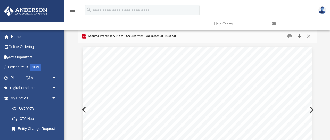
click at [300, 36] on button "Download" at bounding box center [299, 36] width 9 height 8
click at [309, 36] on button "Close" at bounding box center [308, 36] width 9 height 8
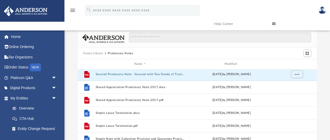
scroll to position [401, 0]
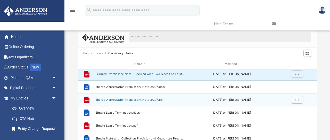
click at [138, 99] on button "Shared Appreciation Promissory Note 2017.pdf" at bounding box center [139, 99] width 89 height 3
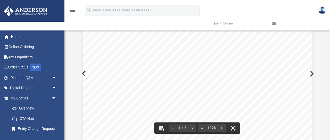
scroll to position [0, 0]
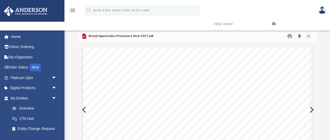
click at [300, 36] on button "Download" at bounding box center [299, 36] width 9 height 8
click at [309, 36] on button "Close" at bounding box center [308, 36] width 9 height 8
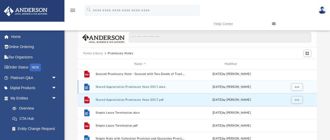
click at [139, 86] on button "Shared Appreciation Promissory Note 2017.docx" at bounding box center [139, 86] width 89 height 3
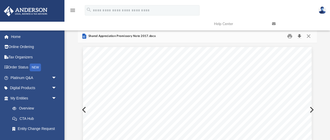
click at [300, 37] on button "Download" at bounding box center [299, 36] width 9 height 8
click at [310, 35] on button "Close" at bounding box center [308, 36] width 9 height 8
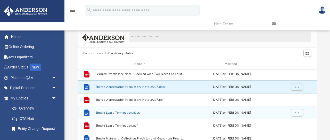
click at [119, 112] on button "Simple Lease Termination.docx" at bounding box center [139, 112] width 89 height 3
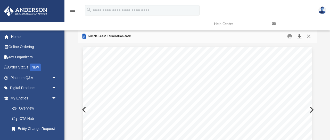
click at [299, 37] on button "Download" at bounding box center [299, 36] width 9 height 8
click at [309, 36] on button "Close" at bounding box center [308, 36] width 9 height 8
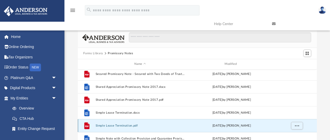
click at [117, 124] on button "Simple Lease Termination.pdf" at bounding box center [139, 125] width 89 height 3
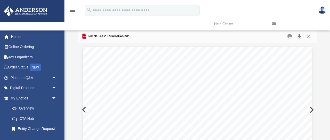
click at [300, 37] on button "Download" at bounding box center [299, 36] width 9 height 8
click at [310, 35] on button "Close" at bounding box center [308, 36] width 9 height 8
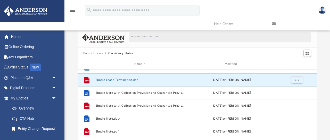
scroll to position [447, 0]
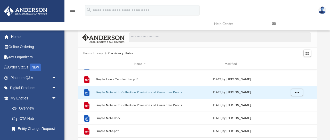
click at [130, 92] on button "Simple Note with Collection Provision and Guarantee Provision.docx" at bounding box center [139, 91] width 89 height 3
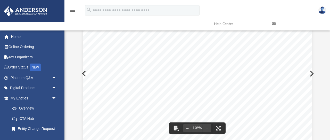
scroll to position [0, 0]
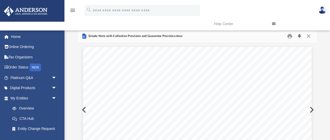
click at [300, 37] on button "Download" at bounding box center [299, 36] width 9 height 8
click at [311, 36] on button "Close" at bounding box center [308, 36] width 9 height 8
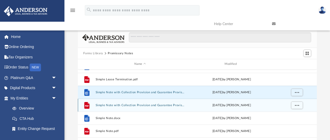
click at [105, 106] on div "File Simple Note with Collection Provision and Guarantee Provision.pdf [DATE] b…" at bounding box center [197, 104] width 239 height 13
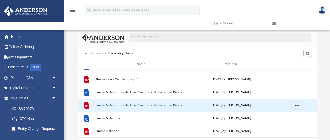
click at [112, 104] on button "Simple Note with Collection Provision and Guarantee Provision.pdf" at bounding box center [139, 104] width 89 height 3
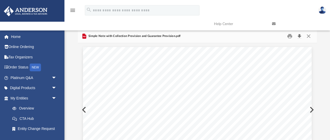
click at [297, 37] on button "Download" at bounding box center [299, 36] width 9 height 8
click at [308, 36] on button "Close" at bounding box center [308, 36] width 9 height 8
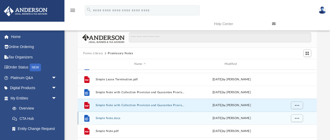
click at [103, 117] on button "Simple Note.docx" at bounding box center [139, 117] width 89 height 3
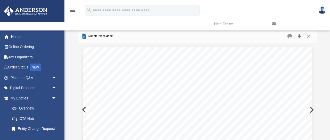
click at [299, 36] on button "Download" at bounding box center [299, 36] width 9 height 8
click at [308, 36] on button "Close" at bounding box center [308, 36] width 9 height 8
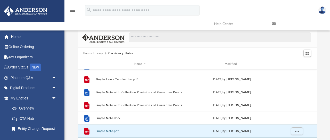
click at [104, 130] on button "Simple Note.pdf" at bounding box center [139, 130] width 89 height 3
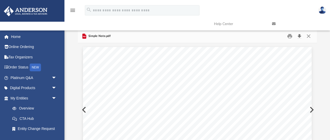
click at [299, 35] on button "Download" at bounding box center [299, 36] width 9 height 8
click at [307, 36] on button "Close" at bounding box center [308, 36] width 9 height 8
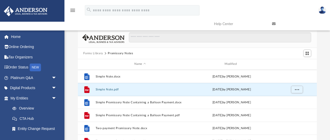
scroll to position [489, 0]
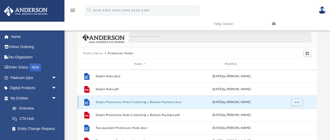
click at [128, 102] on button "Simple Promissory Note Containing a Balloon Payment.docx" at bounding box center [139, 101] width 89 height 3
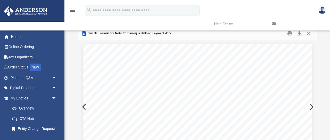
scroll to position [0, 0]
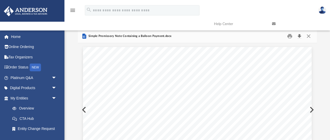
click at [299, 37] on button "Download" at bounding box center [299, 36] width 9 height 8
click at [307, 37] on button "Close" at bounding box center [308, 36] width 9 height 8
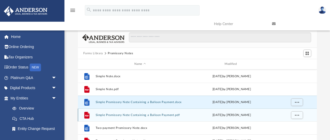
click at [131, 114] on button "Simple Promissory Note Containing a Balloon Payment.pdf" at bounding box center [139, 114] width 89 height 3
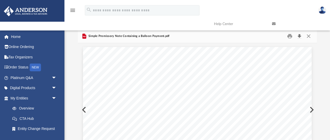
click at [301, 36] on button "Download" at bounding box center [299, 36] width 9 height 8
click at [309, 37] on button "Close" at bounding box center [308, 36] width 9 height 8
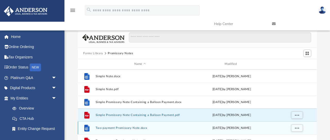
click at [113, 126] on button "Two-payment Promissory Note.docx" at bounding box center [139, 127] width 89 height 3
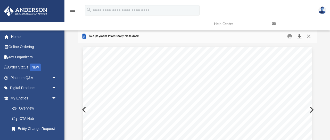
click at [300, 37] on button "Download" at bounding box center [299, 36] width 9 height 8
click at [308, 37] on button "Close" at bounding box center [308, 36] width 9 height 8
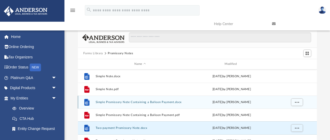
scroll to position [501, 0]
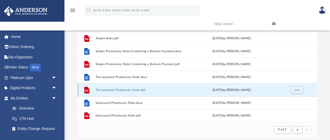
click at [120, 90] on button "Two-payment Promissory Note.pdf" at bounding box center [139, 89] width 89 height 3
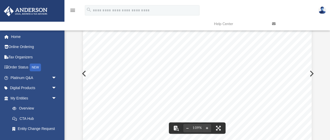
scroll to position [0, 0]
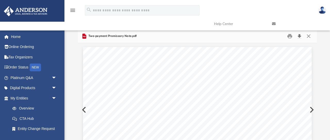
click at [300, 35] on button "Download" at bounding box center [299, 36] width 9 height 8
click at [308, 36] on button "Close" at bounding box center [308, 36] width 9 height 8
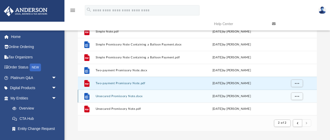
click at [125, 94] on button "Unsecured Promissory Note.docx" at bounding box center [139, 95] width 89 height 3
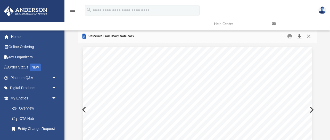
click at [301, 37] on button "Download" at bounding box center [299, 36] width 9 height 8
click at [309, 36] on button "Close" at bounding box center [308, 36] width 9 height 8
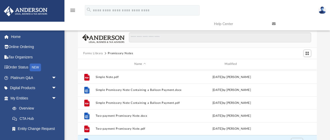
scroll to position [8, 0]
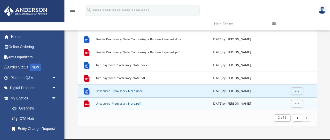
click at [118, 103] on button "Unsecured Promissory Note.pdf" at bounding box center [139, 103] width 89 height 3
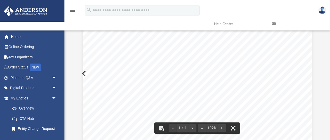
scroll to position [0, 0]
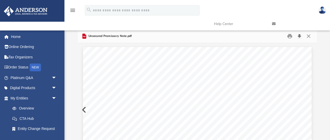
click at [300, 36] on button "Download" at bounding box center [299, 36] width 9 height 8
click at [311, 36] on button "Close" at bounding box center [308, 36] width 9 height 8
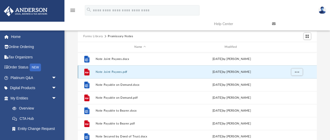
click at [101, 71] on button "Note Joint Payees.pdf" at bounding box center [139, 71] width 89 height 3
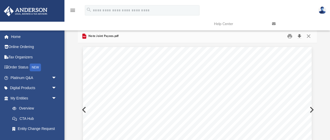
click at [299, 36] on button "Download" at bounding box center [299, 36] width 9 height 8
click at [308, 36] on button "Close" at bounding box center [308, 36] width 9 height 8
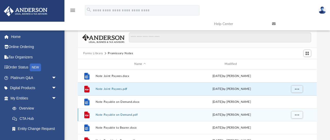
click at [118, 114] on button "Note Payable on Demand.pdf" at bounding box center [139, 114] width 89 height 3
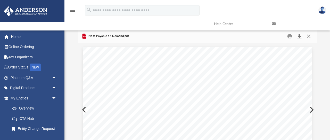
click at [300, 35] on button "Download" at bounding box center [299, 36] width 9 height 8
click at [309, 35] on button "Close" at bounding box center [308, 36] width 9 height 8
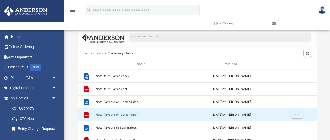
click at [94, 53] on button "Forms Library" at bounding box center [93, 53] width 20 height 5
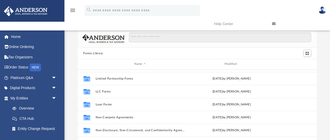
scroll to position [232, 0]
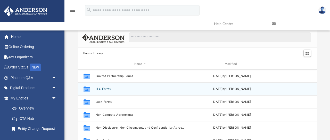
click at [102, 89] on button "LLC Forms" at bounding box center [139, 88] width 89 height 3
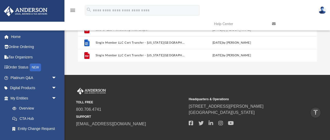
scroll to position [0, 0]
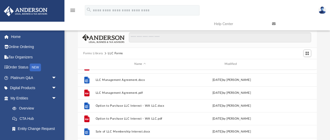
click at [93, 53] on button "Forms Library" at bounding box center [93, 53] width 20 height 5
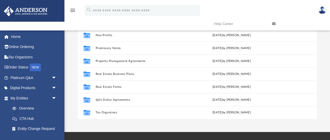
scroll to position [59, 0]
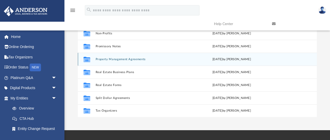
click at [136, 60] on button "Property Management Agreements" at bounding box center [139, 58] width 89 height 3
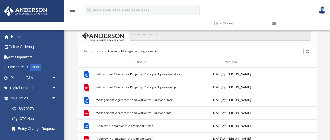
scroll to position [0, 0]
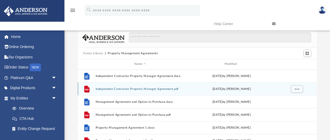
click at [141, 90] on div "File Independent Contractor Property Manager Agreement.pdf [DATE] by [PERSON_NA…" at bounding box center [197, 88] width 239 height 13
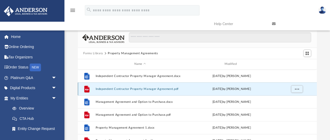
click at [138, 87] on button "Independent Contractor Property Manager Agreement.pdf" at bounding box center [139, 88] width 89 height 3
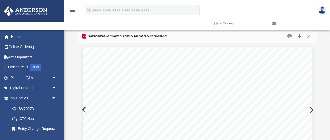
click at [299, 36] on button "Download" at bounding box center [299, 36] width 9 height 8
click at [308, 36] on button "Close" at bounding box center [308, 36] width 9 height 8
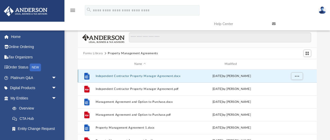
click at [135, 77] on button "Independent Contractor Property Manager Agreement.docx" at bounding box center [139, 75] width 89 height 3
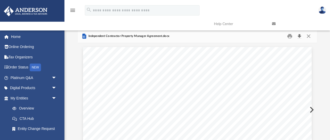
click at [301, 35] on button "Download" at bounding box center [299, 36] width 9 height 8
click at [308, 35] on button "Close" at bounding box center [308, 36] width 9 height 8
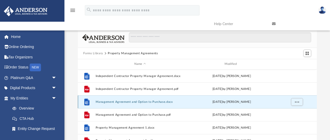
click at [140, 100] on button "Management Agreement and Option to Purchase.docx" at bounding box center [139, 101] width 89 height 3
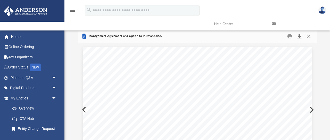
click at [300, 35] on button "Download" at bounding box center [299, 36] width 9 height 8
click at [308, 36] on button "Close" at bounding box center [308, 36] width 9 height 8
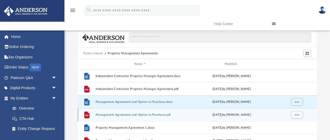
click at [136, 114] on button "Management Agreement and Option to Purchase.pdf" at bounding box center [139, 114] width 89 height 3
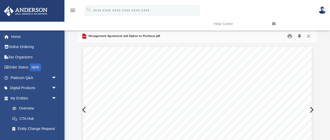
click at [299, 37] on button "Download" at bounding box center [299, 36] width 9 height 8
click at [308, 36] on button "Close" at bounding box center [308, 36] width 9 height 8
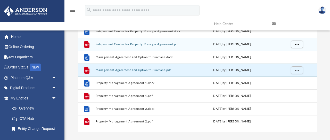
scroll to position [45, 0]
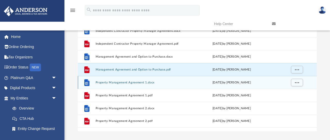
click at [127, 82] on button "Property Management Agreement 1.docx" at bounding box center [139, 82] width 89 height 3
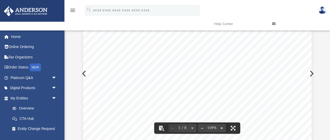
scroll to position [0, 0]
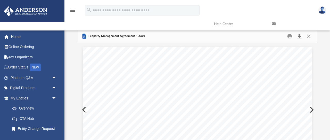
click at [300, 36] on button "Download" at bounding box center [299, 36] width 9 height 8
click at [309, 36] on button "Close" at bounding box center [308, 36] width 9 height 8
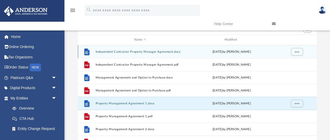
scroll to position [40, 0]
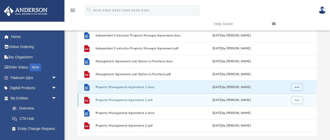
click at [150, 100] on button "Property Management Agreement 1.pdf" at bounding box center [139, 99] width 89 height 3
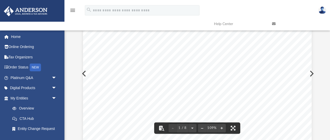
scroll to position [0, 0]
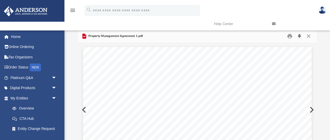
click at [299, 37] on button "Download" at bounding box center [299, 36] width 9 height 8
click at [306, 36] on button "Close" at bounding box center [308, 36] width 9 height 8
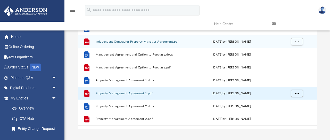
scroll to position [50, 0]
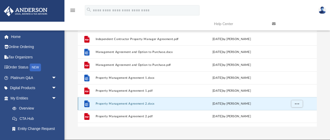
click at [121, 103] on button "Property Management Agreement 2.docx" at bounding box center [139, 103] width 89 height 3
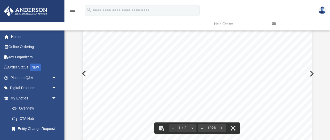
scroll to position [0, 0]
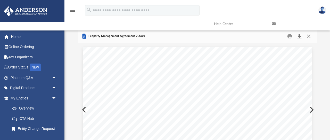
click at [299, 36] on button "Download" at bounding box center [299, 36] width 9 height 8
click at [309, 36] on button "Close" at bounding box center [308, 36] width 9 height 8
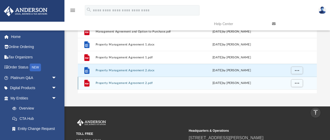
click at [132, 82] on button "Property Management Agreement 2.pdf" at bounding box center [139, 82] width 89 height 3
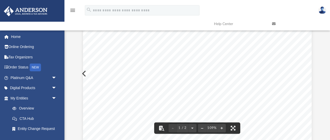
scroll to position [0, 0]
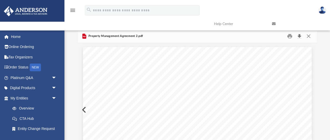
click at [300, 36] on button "Download" at bounding box center [299, 36] width 9 height 8
click at [309, 36] on button "Close" at bounding box center [308, 36] width 9 height 8
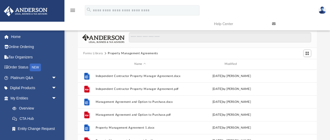
click at [89, 53] on button "Forms Library" at bounding box center [93, 53] width 20 height 5
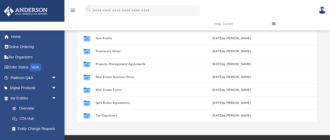
scroll to position [57, 0]
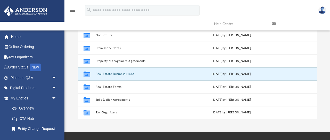
click at [129, 73] on button "Real Estate Business Plans" at bounding box center [139, 73] width 89 height 3
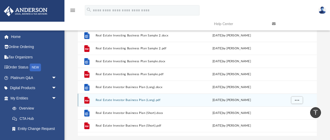
scroll to position [0, 0]
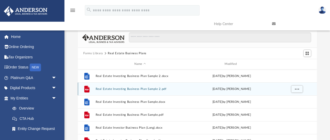
click at [117, 88] on button "Real Estate Investing Business Plan Sample 2.pdf" at bounding box center [139, 88] width 89 height 3
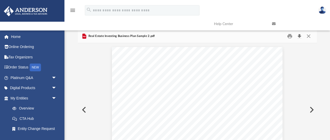
click at [300, 37] on button "Download" at bounding box center [299, 36] width 9 height 8
click at [309, 36] on button "Close" at bounding box center [308, 36] width 9 height 8
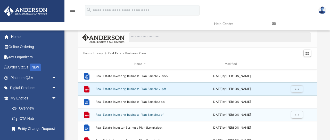
click at [122, 115] on button "Real Estate Investing Business Plan Sample.pdf" at bounding box center [139, 114] width 89 height 3
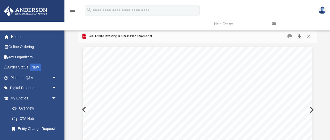
click at [300, 36] on button "Download" at bounding box center [299, 36] width 9 height 8
click at [309, 36] on button "Close" at bounding box center [308, 36] width 9 height 8
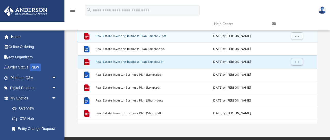
scroll to position [54, 0]
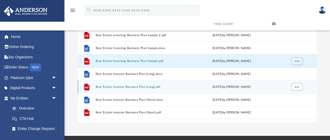
click at [142, 88] on button "Real Estate Investor Business Plan (Long).pdf" at bounding box center [139, 86] width 89 height 3
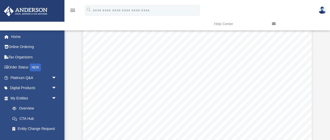
scroll to position [0, 0]
click at [300, 35] on button "Download" at bounding box center [299, 36] width 9 height 8
click at [308, 36] on button "Close" at bounding box center [308, 36] width 9 height 8
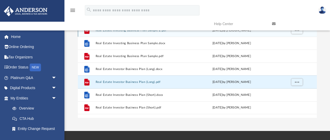
scroll to position [60, 0]
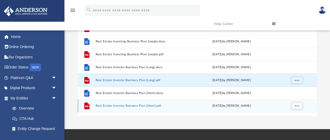
click at [127, 106] on button "Real Estate Investor Business Plan (Short).pdf" at bounding box center [139, 105] width 89 height 3
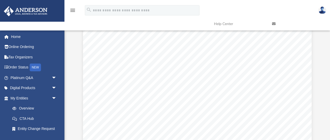
scroll to position [0, 0]
click at [298, 35] on button "Download" at bounding box center [299, 36] width 9 height 8
click at [309, 35] on button "Close" at bounding box center [308, 36] width 9 height 8
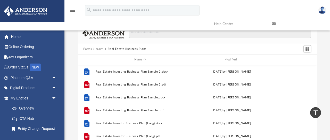
scroll to position [1, 0]
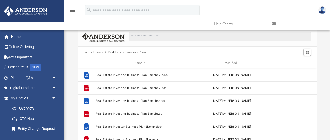
click at [97, 52] on button "Forms Library" at bounding box center [93, 52] width 20 height 5
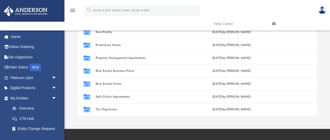
scroll to position [62, 0]
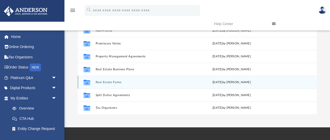
click at [103, 82] on button "Real Estate Forms" at bounding box center [139, 81] width 89 height 3
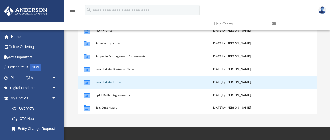
click at [115, 82] on button "Real Estate Forms" at bounding box center [139, 81] width 89 height 3
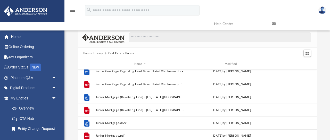
scroll to position [0, 0]
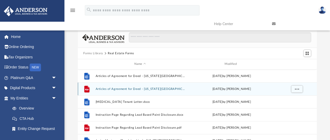
click at [120, 88] on button "Articles of Agreement for Deed - [US_STATE][GEOGRAPHIC_DATA]pdf" at bounding box center [139, 88] width 89 height 3
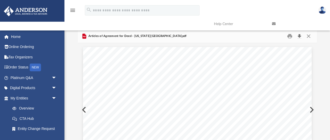
click at [301, 36] on button "Download" at bounding box center [299, 36] width 9 height 8
click at [309, 36] on button "Close" at bounding box center [308, 36] width 9 height 8
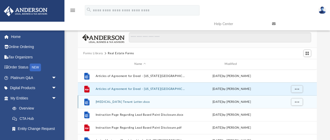
click at [110, 100] on button "[MEDICAL_DATA] Tenant Letter.docx" at bounding box center [139, 101] width 89 height 3
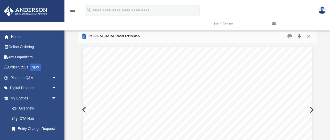
click at [299, 37] on button "Download" at bounding box center [299, 36] width 9 height 8
click at [310, 36] on button "Close" at bounding box center [308, 36] width 9 height 8
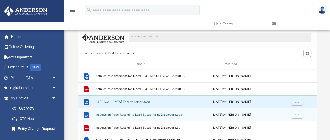
click at [121, 114] on button "Instruction Page Regarding Lead Based Paint Disclosure.docx" at bounding box center [139, 114] width 89 height 3
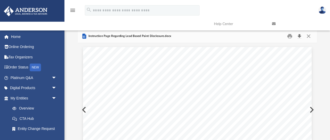
click at [300, 36] on button "Download" at bounding box center [299, 36] width 9 height 8
click at [308, 36] on button "Close" at bounding box center [308, 36] width 9 height 8
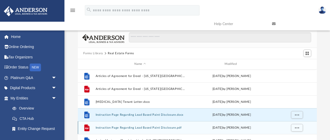
click at [123, 128] on button "Instruction Page Regarding Lead Based Paint Disclosure.pdf" at bounding box center [139, 127] width 89 height 3
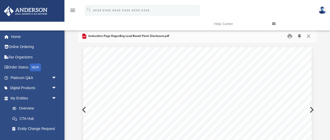
click at [300, 35] on button "Download" at bounding box center [299, 36] width 9 height 8
click at [309, 35] on button "Close" at bounding box center [308, 36] width 9 height 8
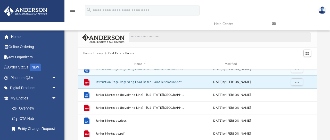
scroll to position [47, 0]
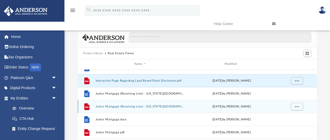
click at [117, 107] on div "File Junior Mortgage (Revolving Line) - [US_STATE][GEOGRAPHIC_DATA]pdf [DATE] b…" at bounding box center [197, 106] width 239 height 13
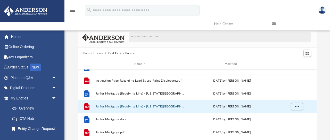
click at [120, 107] on button "Junior Mortgage (Revolving Line) - [US_STATE][GEOGRAPHIC_DATA]pdf" at bounding box center [139, 106] width 89 height 3
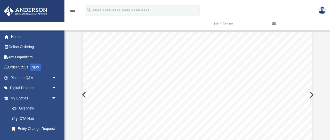
scroll to position [0, 0]
click at [299, 37] on button "Download" at bounding box center [299, 36] width 9 height 8
click at [308, 37] on button "Close" at bounding box center [308, 36] width 9 height 8
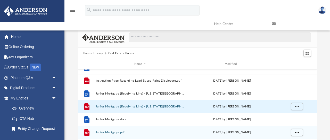
click at [104, 131] on button "Junior Mortgage.pdf" at bounding box center [139, 131] width 89 height 3
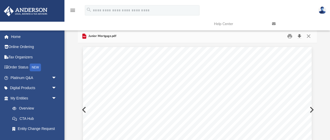
click at [301, 35] on button "Download" at bounding box center [299, 36] width 9 height 8
click at [309, 37] on button "Close" at bounding box center [308, 36] width 9 height 8
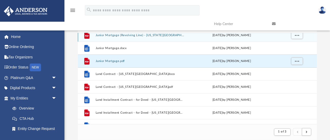
scroll to position [40, 0]
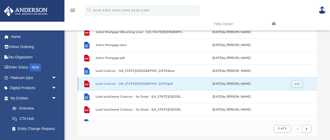
click at [115, 83] on button "Land Contract - [US_STATE][GEOGRAPHIC_DATA]pdf" at bounding box center [139, 83] width 89 height 3
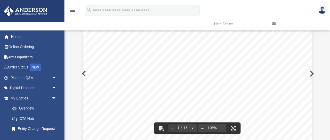
scroll to position [0, 0]
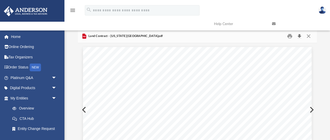
click at [299, 36] on button "Download" at bounding box center [299, 36] width 9 height 8
click at [310, 36] on button "Close" at bounding box center [308, 36] width 9 height 8
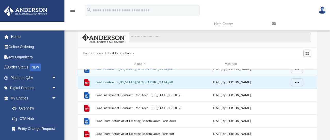
scroll to position [124, 0]
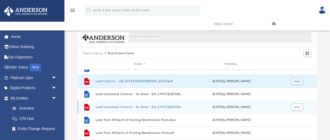
click at [128, 106] on button "Land Installment Contract - for Deed - [US_STATE][GEOGRAPHIC_DATA]pdf" at bounding box center [139, 106] width 89 height 3
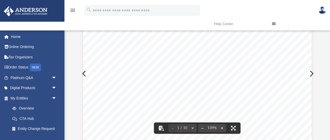
scroll to position [0, 0]
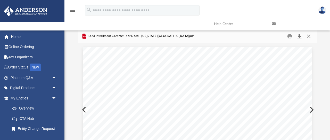
click at [299, 37] on button "Download" at bounding box center [299, 36] width 9 height 8
click at [308, 36] on button "Close" at bounding box center [308, 36] width 9 height 8
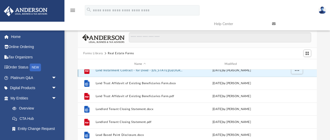
scroll to position [164, 0]
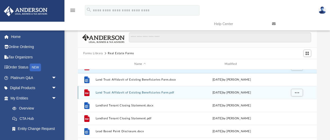
click at [118, 93] on button "Land Trust Affidavit of Existing Beneficiaries Form.pdf" at bounding box center [139, 92] width 89 height 3
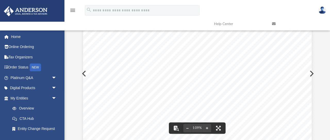
scroll to position [0, 0]
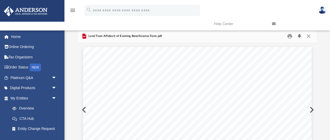
click at [300, 37] on button "Download" at bounding box center [299, 36] width 9 height 8
click at [309, 36] on button "Close" at bounding box center [308, 36] width 9 height 8
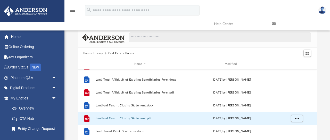
click at [119, 118] on button "Landlord Tenant Closing Statement.pdf" at bounding box center [139, 117] width 89 height 3
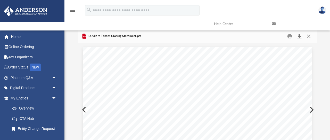
click at [300, 37] on button "Download" at bounding box center [299, 36] width 9 height 8
click at [309, 36] on button "Close" at bounding box center [308, 36] width 9 height 8
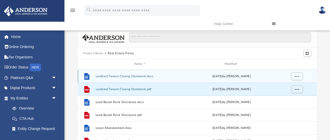
scroll to position [193, 0]
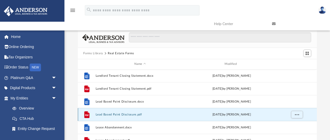
click at [118, 115] on button "Lead Based Paint Disclosure.pdf" at bounding box center [139, 114] width 89 height 3
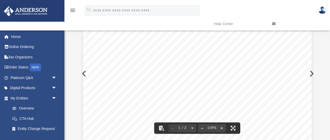
scroll to position [0, 0]
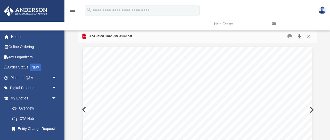
click at [299, 36] on button "Download" at bounding box center [299, 36] width 9 height 8
click at [308, 37] on button "Close" at bounding box center [308, 36] width 9 height 8
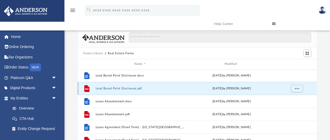
scroll to position [221, 0]
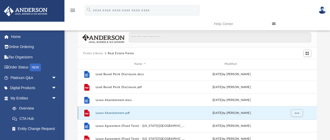
click at [113, 112] on button "Lease Abandonment.pdf" at bounding box center [139, 112] width 89 height 3
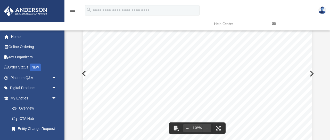
scroll to position [0, 0]
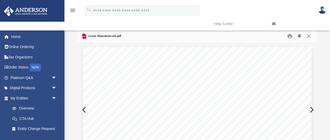
click at [300, 36] on button "Download" at bounding box center [299, 36] width 9 height 8
click at [309, 36] on button "Close" at bounding box center [308, 36] width 9 height 8
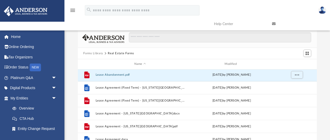
scroll to position [262, 0]
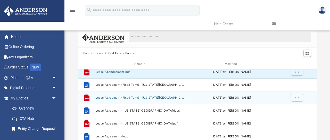
click at [130, 98] on button "Lease Agreement (Fixed Term) - Rhode Island.pdf" at bounding box center [139, 97] width 89 height 3
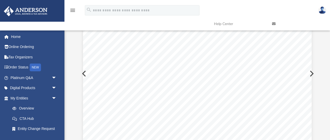
scroll to position [0, 0]
click at [300, 37] on button "Download" at bounding box center [299, 36] width 9 height 8
click at [308, 37] on button "Close" at bounding box center [308, 36] width 9 height 8
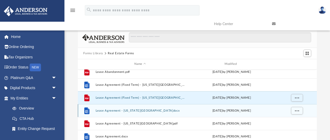
scroll to position [275, 0]
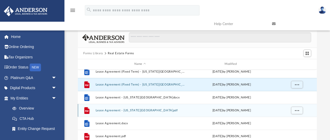
click at [122, 112] on div "File Lease Agreement - Rhode Island.pdf Wed Oct 5 2022 by Mary Acree" at bounding box center [197, 110] width 239 height 13
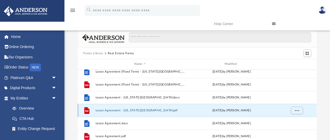
click at [118, 110] on button "Lease Agreement - Rhode Island.pdf" at bounding box center [139, 109] width 89 height 3
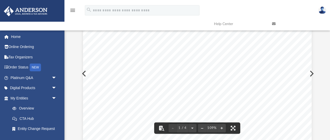
scroll to position [0, 0]
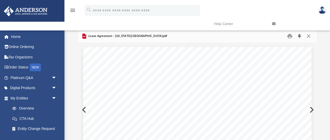
click at [299, 37] on button "Download" at bounding box center [299, 36] width 9 height 8
click at [308, 35] on button "Close" at bounding box center [308, 36] width 9 height 8
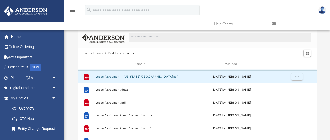
scroll to position [309, 0]
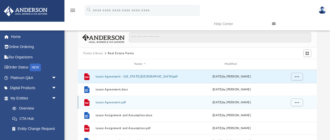
click at [106, 102] on button "Lease Agreement.pdf" at bounding box center [139, 101] width 89 height 3
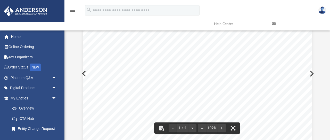
scroll to position [0, 0]
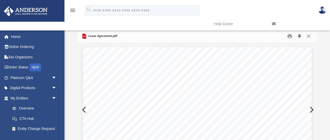
click at [300, 35] on button "Download" at bounding box center [299, 36] width 9 height 8
click at [309, 36] on button "Close" at bounding box center [308, 36] width 9 height 8
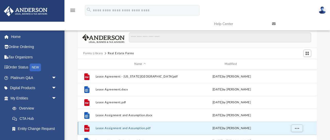
click at [110, 126] on button "Lease Assignment and Assumption.pdf" at bounding box center [139, 127] width 89 height 3
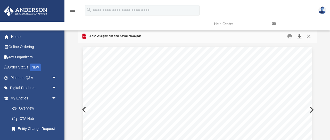
click at [300, 35] on button "Download" at bounding box center [299, 36] width 9 height 8
click at [308, 35] on button "Close" at bounding box center [308, 36] width 9 height 8
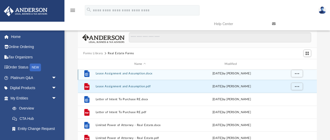
scroll to position [351, 0]
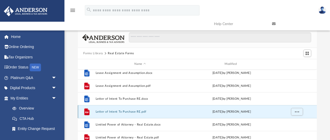
click at [127, 112] on button "Letter of Intent To Purchase RE.pdf" at bounding box center [139, 111] width 89 height 3
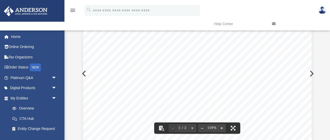
scroll to position [0, 0]
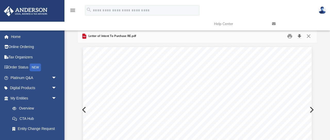
click at [300, 35] on button "Download" at bounding box center [299, 36] width 9 height 8
click at [309, 36] on button "Close" at bounding box center [308, 36] width 9 height 8
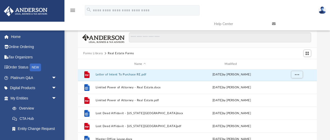
scroll to position [389, 0]
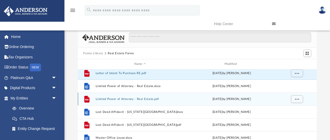
click at [124, 99] on button "Limited Power of Attorney - Real Estate.pdf" at bounding box center [139, 98] width 89 height 3
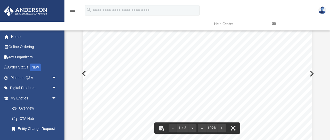
scroll to position [0, 0]
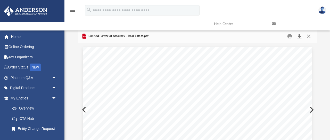
click at [299, 38] on button "Download" at bounding box center [299, 36] width 9 height 8
click at [309, 35] on button "Close" at bounding box center [308, 36] width 9 height 8
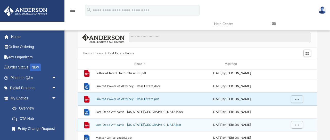
click at [110, 124] on button "Lost Deed Affidavit - Illinois.pdf" at bounding box center [139, 124] width 89 height 3
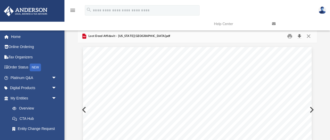
click at [300, 36] on button "Download" at bounding box center [299, 36] width 9 height 8
click at [309, 35] on button "Close" at bounding box center [308, 36] width 9 height 8
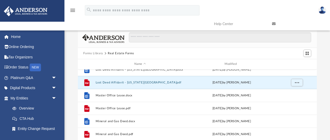
scroll to position [434, 0]
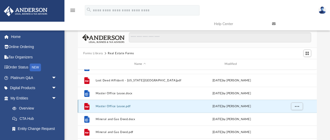
click at [107, 105] on button "Master Office Lease.pdf" at bounding box center [139, 105] width 89 height 3
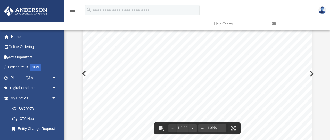
scroll to position [0, 0]
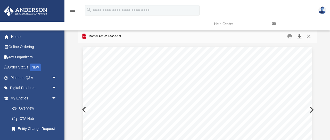
click at [299, 36] on button "Download" at bounding box center [299, 36] width 9 height 8
click at [309, 34] on button "Close" at bounding box center [308, 36] width 9 height 8
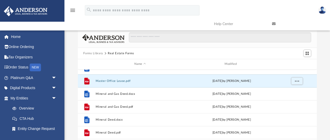
scroll to position [462, 0]
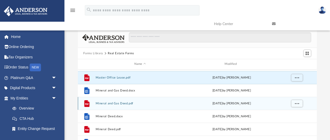
click at [115, 103] on button "Mineral and Gas Deed.pdf" at bounding box center [139, 103] width 89 height 3
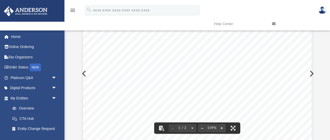
scroll to position [0, 0]
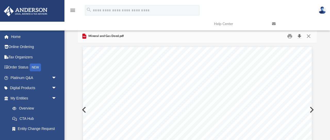
click at [299, 36] on button "Download" at bounding box center [299, 36] width 9 height 8
click at [308, 36] on button "Close" at bounding box center [308, 36] width 9 height 8
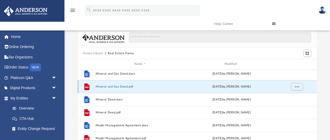
scroll to position [480, 0]
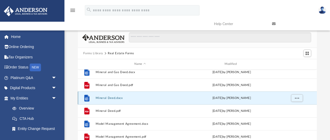
click at [108, 97] on button "Mineral Deed.docx" at bounding box center [139, 97] width 89 height 3
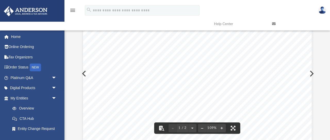
scroll to position [0, 0]
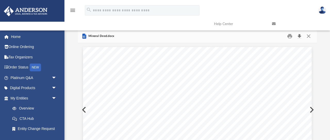
click at [299, 36] on button "Download" at bounding box center [299, 36] width 9 height 8
click at [308, 37] on button "Close" at bounding box center [308, 36] width 9 height 8
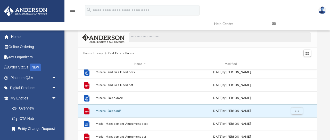
click at [109, 111] on button "Mineral Deed.pdf" at bounding box center [139, 110] width 89 height 3
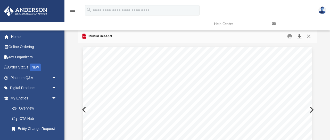
click at [300, 36] on button "Download" at bounding box center [299, 36] width 9 height 8
click at [308, 36] on button "Close" at bounding box center [308, 36] width 9 height 8
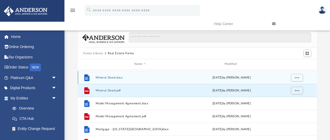
scroll to position [503, 0]
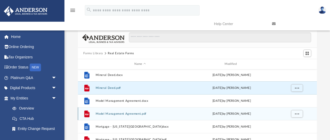
click at [120, 112] on button "Model Management Agreement.pdf" at bounding box center [139, 113] width 89 height 3
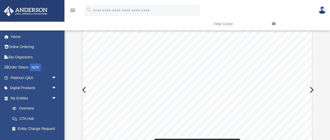
scroll to position [0, 0]
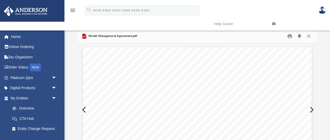
click at [300, 36] on button "Download" at bounding box center [299, 36] width 9 height 8
click at [309, 37] on button "Close" at bounding box center [308, 36] width 9 height 8
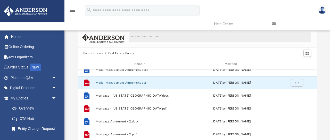
scroll to position [544, 0]
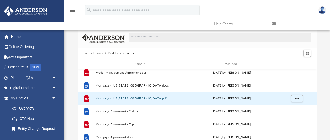
click at [117, 99] on button "Mortgage - Minnesota.pdf" at bounding box center [139, 98] width 89 height 3
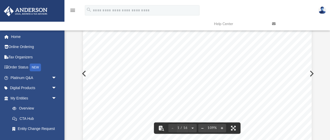
scroll to position [0, 0]
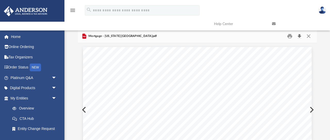
click at [300, 36] on button "Download" at bounding box center [299, 36] width 9 height 8
click at [309, 35] on button "Close" at bounding box center [308, 36] width 9 height 8
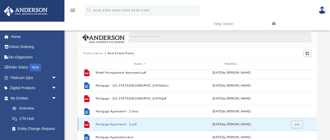
click at [115, 124] on button "Mortgage Agreement - 2.pdf" at bounding box center [139, 123] width 89 height 3
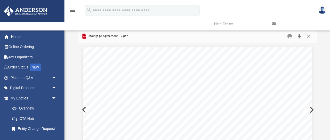
click at [301, 35] on button "Download" at bounding box center [299, 36] width 9 height 8
click at [309, 37] on button "Close" at bounding box center [308, 36] width 9 height 8
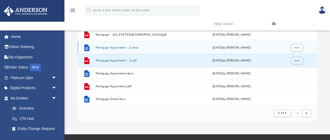
scroll to position [57, 0]
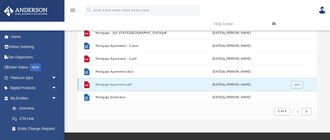
click at [107, 84] on button "Mortgage Agreement.pdf" at bounding box center [139, 84] width 89 height 3
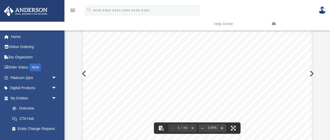
scroll to position [0, 0]
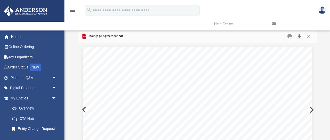
click at [299, 37] on button "Download" at bounding box center [299, 36] width 9 height 8
click at [309, 36] on button "Close" at bounding box center [308, 36] width 9 height 8
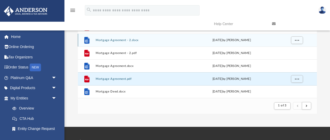
scroll to position [64, 0]
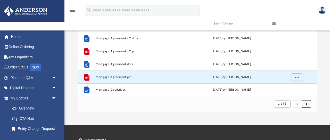
click at [307, 104] on span "submit" at bounding box center [307, 103] width 2 height 3
click at [306, 104] on span "submit" at bounding box center [307, 103] width 2 height 3
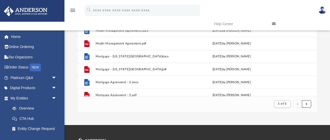
scroll to position [553, 0]
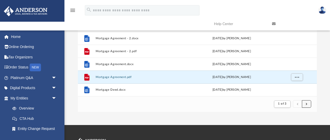
click at [306, 103] on span "submit" at bounding box center [307, 103] width 2 height 3
click at [306, 104] on span "submit" at bounding box center [307, 103] width 2 height 3
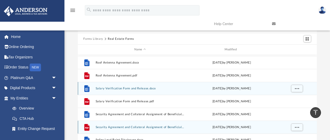
scroll to position [0, 0]
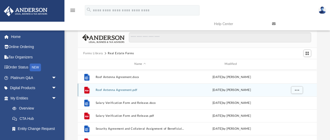
click at [104, 90] on button "Roof Antenna Agreement.pdf" at bounding box center [139, 89] width 89 height 3
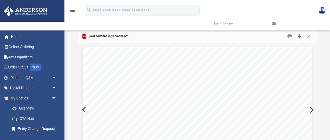
click at [299, 36] on button "Download" at bounding box center [299, 36] width 9 height 8
click at [309, 35] on button "Close" at bounding box center [308, 36] width 9 height 8
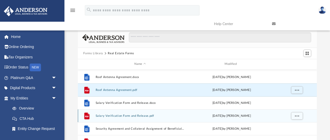
click at [119, 115] on button "Salary Verification Form and Release.pdf" at bounding box center [139, 115] width 89 height 3
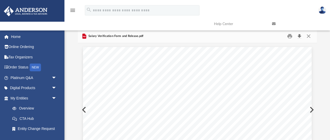
click at [300, 36] on button "Download" at bounding box center [299, 36] width 9 height 8
click at [299, 36] on button "Download" at bounding box center [299, 36] width 9 height 8
click at [308, 36] on button "Close" at bounding box center [308, 36] width 9 height 8
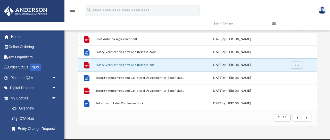
scroll to position [52, 0]
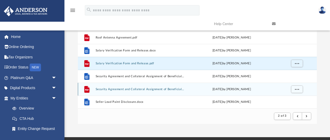
click at [136, 89] on button "Security Agreement and Collateral Assignment of Beneficial Interest in Land Tru…" at bounding box center [139, 88] width 89 height 3
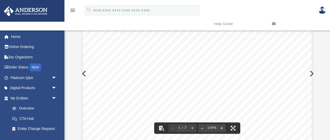
scroll to position [0, 0]
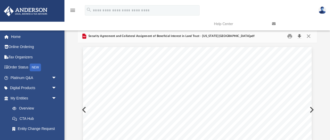
click at [300, 37] on button "Download" at bounding box center [299, 36] width 9 height 8
click at [310, 35] on button "Close" at bounding box center [308, 36] width 9 height 8
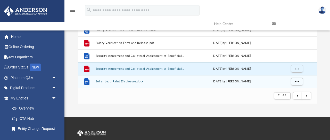
scroll to position [74, 0]
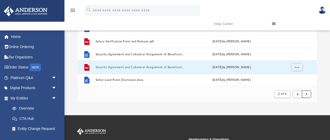
click at [308, 94] on button "submit" at bounding box center [306, 93] width 9 height 7
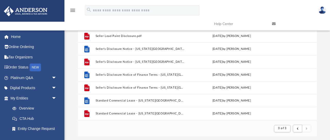
scroll to position [0, 0]
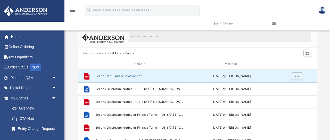
click at [127, 75] on button "Seller Lead Paint Disclosure.pdf" at bounding box center [139, 75] width 89 height 3
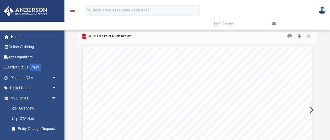
click at [300, 36] on button "Download" at bounding box center [299, 36] width 9 height 8
click at [309, 36] on button "Close" at bounding box center [308, 36] width 9 height 8
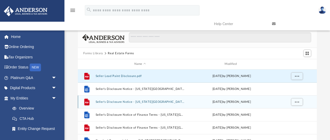
click at [117, 101] on button "Seller's Disclosure Notice - Texas.pdf" at bounding box center [139, 101] width 89 height 3
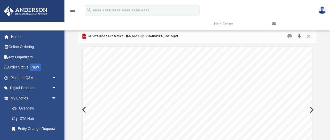
click at [299, 36] on button "Download" at bounding box center [299, 36] width 9 height 8
click at [308, 36] on button "Close" at bounding box center [308, 36] width 9 height 8
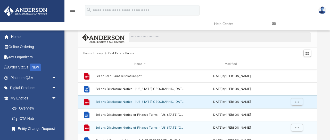
click at [129, 126] on button "Seller's Disclosure Notice of Finance Terms - Texas.pdf" at bounding box center [139, 127] width 89 height 3
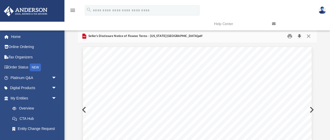
click at [299, 36] on button "Download" at bounding box center [299, 36] width 9 height 8
click at [308, 36] on button "Close" at bounding box center [308, 36] width 9 height 8
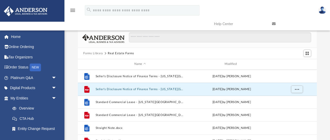
scroll to position [39, 0]
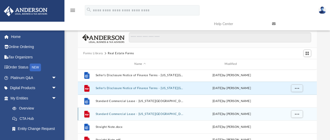
click at [122, 115] on button "Standard Commercial Lease - Missouri.pdf" at bounding box center [139, 113] width 89 height 3
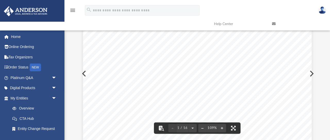
scroll to position [0, 0]
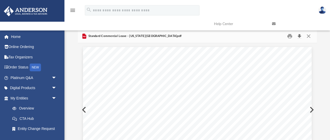
click at [299, 36] on button "Download" at bounding box center [299, 36] width 9 height 8
click at [309, 35] on button "Close" at bounding box center [308, 36] width 9 height 8
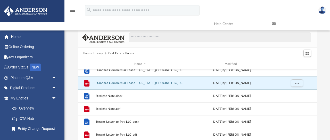
scroll to position [71, 0]
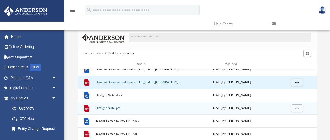
click at [109, 106] on button "Straight Note.pdf" at bounding box center [139, 107] width 89 height 3
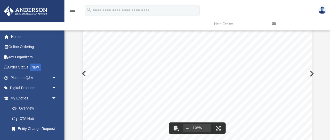
scroll to position [0, 0]
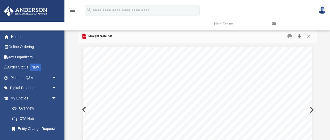
click at [300, 36] on button "Download" at bounding box center [299, 36] width 9 height 8
click at [309, 35] on button "Close" at bounding box center [308, 36] width 9 height 8
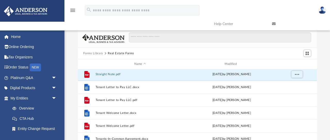
scroll to position [108, 0]
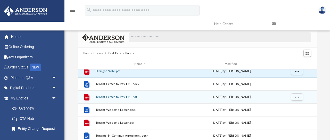
click at [118, 95] on button "Tenant Letter to Pay LLC.pdf" at bounding box center [139, 96] width 89 height 3
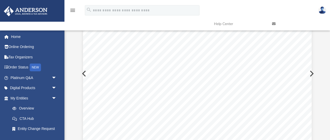
scroll to position [0, 0]
click at [299, 35] on button "Download" at bounding box center [299, 36] width 9 height 8
click at [308, 37] on button "Close" at bounding box center [308, 36] width 9 height 8
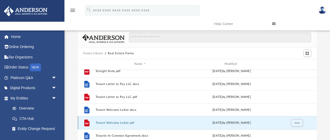
click at [117, 123] on button "Tenant Welcome Letter.pdf" at bounding box center [139, 122] width 89 height 3
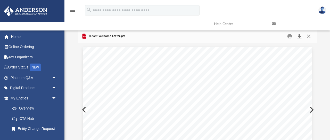
click at [299, 37] on button "Download" at bounding box center [299, 36] width 9 height 8
click at [310, 35] on button "Close" at bounding box center [308, 36] width 9 height 8
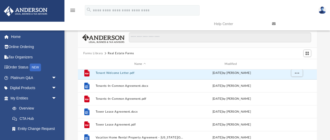
scroll to position [158, 0]
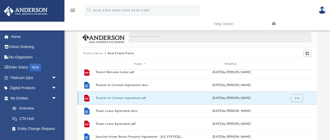
click at [120, 98] on button "Tenants-In-Common Agreement.pdf" at bounding box center [139, 97] width 89 height 3
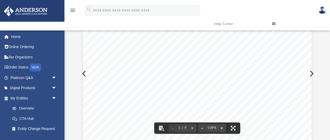
scroll to position [0, 0]
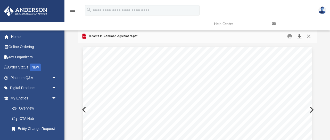
click at [299, 37] on button "Download" at bounding box center [299, 36] width 9 height 8
click at [308, 36] on button "Close" at bounding box center [308, 36] width 9 height 8
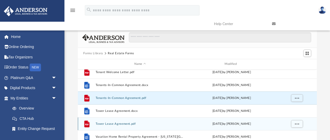
click at [120, 125] on button "Tower Lease Agreement.pdf" at bounding box center [139, 123] width 89 height 3
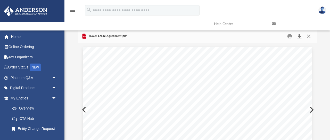
click at [298, 37] on button "Download" at bounding box center [299, 36] width 9 height 8
click at [309, 36] on button "Close" at bounding box center [308, 36] width 9 height 8
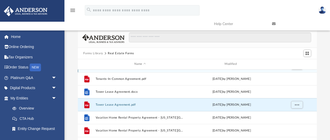
scroll to position [179, 0]
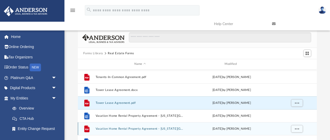
click at [126, 130] on div "File Vacation Home Rental Property Agreement - Oregon.pdf Wed Oct 5 2022 by Mar…" at bounding box center [197, 128] width 239 height 13
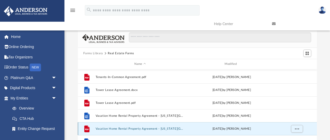
click at [125, 127] on button "Vacation Home Rental Property Agreement - Oregon.pdf" at bounding box center [139, 128] width 89 height 3
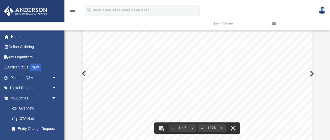
scroll to position [0, 0]
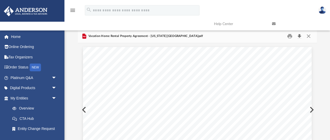
click at [298, 35] on button "Download" at bounding box center [299, 36] width 9 height 8
click at [309, 35] on button "Close" at bounding box center [308, 36] width 9 height 8
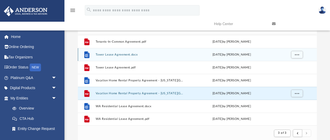
scroll to position [36, 0]
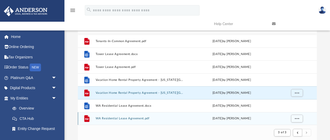
click at [110, 119] on button "WA Residential Lease Agreement.pdf" at bounding box center [139, 117] width 89 height 3
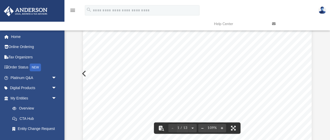
scroll to position [0, 0]
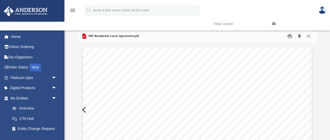
click at [299, 36] on button "Download" at bounding box center [299, 36] width 9 height 8
click at [309, 35] on button "Close" at bounding box center [308, 36] width 9 height 8
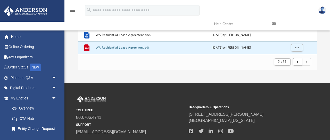
scroll to position [107, 0]
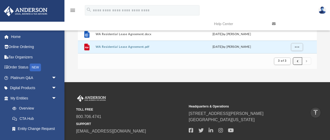
click at [298, 61] on span "submit" at bounding box center [298, 61] width 2 height 3
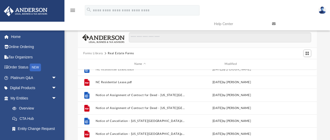
scroll to position [0, 0]
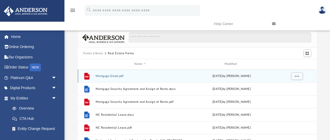
click at [115, 75] on button "Mortgage Deed.pdf" at bounding box center [139, 75] width 89 height 3
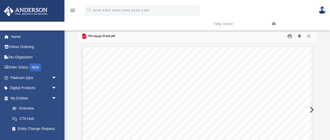
click at [299, 36] on button "Download" at bounding box center [299, 36] width 9 height 8
click at [309, 35] on button "Close" at bounding box center [308, 36] width 9 height 8
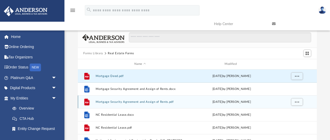
click at [115, 101] on button "Mortgage Security Agreement and Assign of Rents.pdf" at bounding box center [139, 101] width 89 height 3
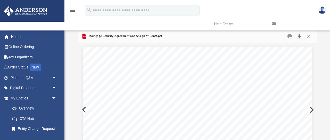
click at [300, 35] on button "Download" at bounding box center [299, 36] width 9 height 8
click at [309, 36] on button "Close" at bounding box center [308, 36] width 9 height 8
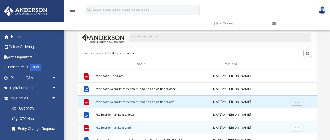
click at [108, 128] on button "NC Residential Lease.pdf" at bounding box center [139, 127] width 89 height 3
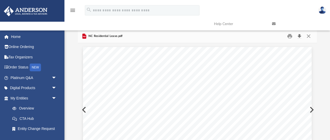
click at [300, 36] on button "Download" at bounding box center [299, 36] width 9 height 8
click at [308, 36] on button "Close" at bounding box center [308, 36] width 9 height 8
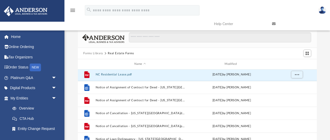
scroll to position [54, 0]
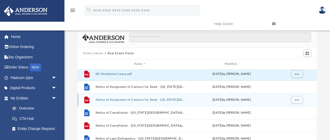
click at [148, 100] on button "Notice of Assignment of Contract for Deed - Texas.pdf" at bounding box center [139, 99] width 89 height 3
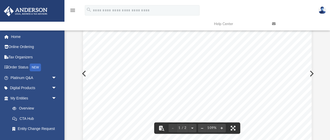
scroll to position [0, 0]
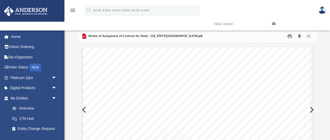
click at [298, 37] on button "Download" at bounding box center [299, 36] width 9 height 8
click at [308, 36] on button "Close" at bounding box center [308, 36] width 9 height 8
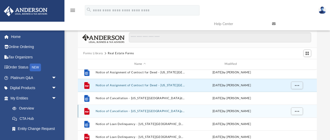
scroll to position [71, 0]
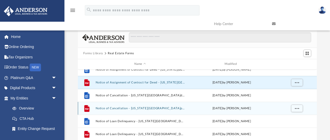
click at [110, 108] on button "Notice of Cancellation - Texas.pdf" at bounding box center [139, 107] width 89 height 3
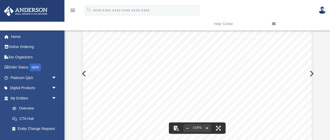
scroll to position [0, 0]
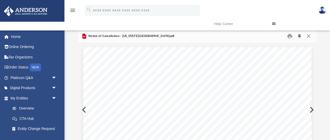
click at [299, 36] on button "Download" at bounding box center [299, 36] width 9 height 8
click at [309, 36] on button "Close" at bounding box center [308, 36] width 9 height 8
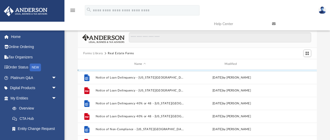
scroll to position [115, 0]
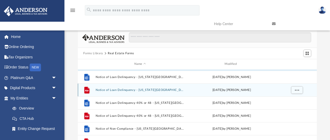
click at [116, 91] on button "Notice of Loan Delinquency - Texas.pdf" at bounding box center [139, 89] width 89 height 3
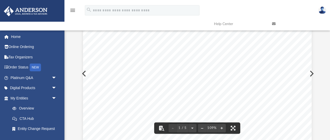
scroll to position [0, 0]
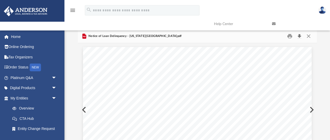
click at [299, 37] on button "Download" at bounding box center [299, 36] width 9 height 8
click at [309, 35] on button "Close" at bounding box center [308, 36] width 9 height 8
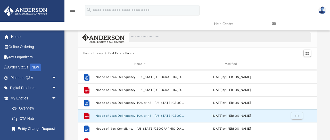
click at [127, 116] on button "Notice of Loan Delinquency 40% or 48 - Texas.pdf" at bounding box center [139, 115] width 89 height 3
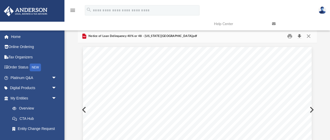
click at [300, 35] on button "Download" at bounding box center [299, 36] width 9 height 8
click at [307, 36] on button "Close" at bounding box center [308, 36] width 9 height 8
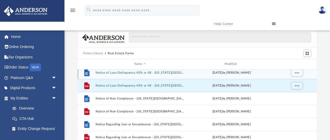
scroll to position [148, 0]
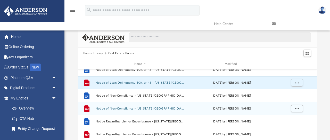
click at [117, 108] on button "Notice of Non-Compliance - Texas.pdf" at bounding box center [139, 108] width 89 height 3
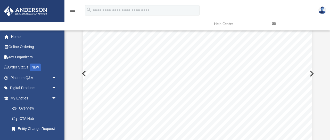
scroll to position [0, 0]
click at [300, 37] on button "Download" at bounding box center [299, 36] width 9 height 8
click at [309, 36] on button "Close" at bounding box center [308, 36] width 9 height 8
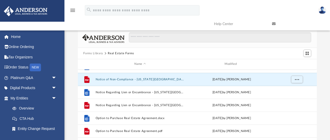
scroll to position [178, 0]
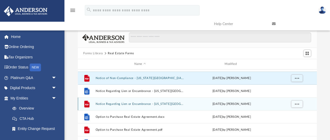
click at [136, 103] on button "Notice Regarding Lien or Encumbrance - Texas.pdf" at bounding box center [139, 103] width 89 height 3
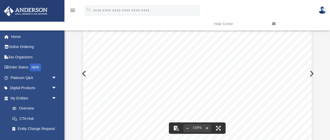
scroll to position [0, 0]
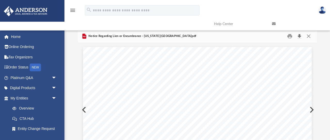
click at [299, 36] on button "Download" at bounding box center [299, 36] width 9 height 8
click at [310, 37] on button "Close" at bounding box center [308, 36] width 9 height 8
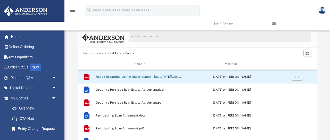
scroll to position [206, 0]
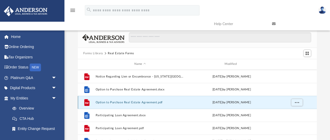
click at [130, 103] on button "Option to Purchase Real Estate Agreement.pdf" at bounding box center [139, 101] width 89 height 3
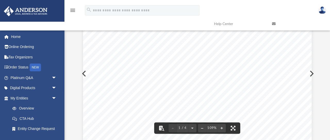
scroll to position [0, 0]
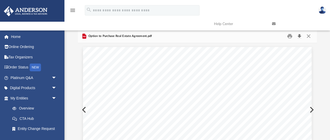
click at [299, 36] on button "Download" at bounding box center [299, 36] width 9 height 8
click at [308, 36] on button "Close" at bounding box center [308, 36] width 9 height 8
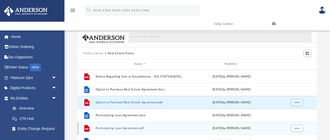
click at [120, 127] on button "Participating Loan Agreement.pdf" at bounding box center [139, 127] width 89 height 3
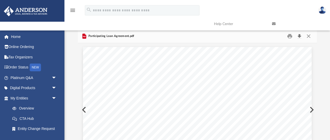
click at [300, 36] on button "Download" at bounding box center [299, 36] width 9 height 8
click at [308, 36] on button "Close" at bounding box center [308, 36] width 9 height 8
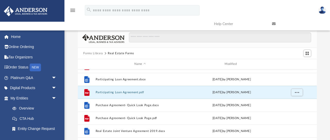
scroll to position [248, 0]
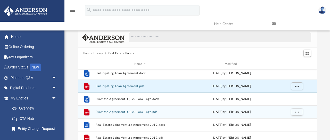
click at [107, 111] on button "Purchase Agreement- Quick Look Page.pdf" at bounding box center [139, 111] width 89 height 3
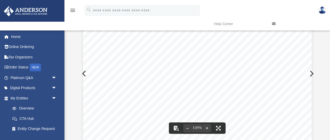
scroll to position [0, 0]
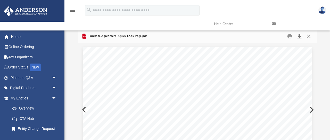
click at [299, 36] on button "Download" at bounding box center [299, 36] width 9 height 8
click at [308, 36] on button "Close" at bounding box center [308, 36] width 9 height 8
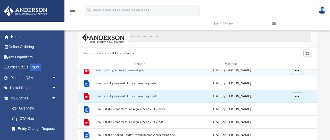
scroll to position [267, 0]
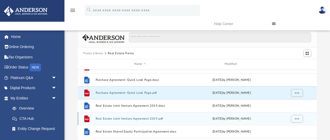
click at [123, 118] on button "Real Estate Joint Venture Agreement 2019.pdf" at bounding box center [139, 118] width 89 height 3
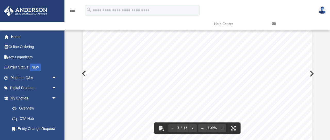
scroll to position [0, 0]
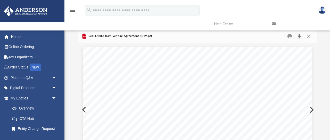
click at [300, 36] on button "Download" at bounding box center [299, 36] width 9 height 8
click at [309, 36] on button "Close" at bounding box center [308, 36] width 9 height 8
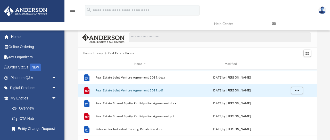
scroll to position [303, 0]
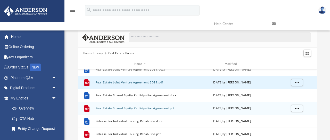
click at [132, 108] on button "Real Estate Shared Equity Participation Agreement.pdf" at bounding box center [139, 107] width 89 height 3
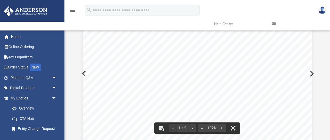
scroll to position [0, 0]
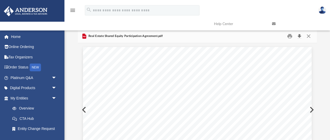
click at [300, 37] on button "Download" at bounding box center [299, 36] width 9 height 8
click at [309, 36] on button "Close" at bounding box center [308, 36] width 9 height 8
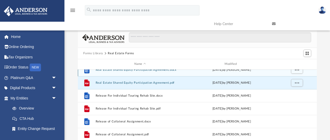
scroll to position [330, 0]
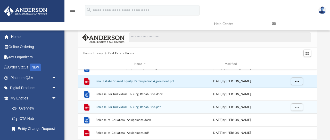
click at [133, 106] on button "Release For Individual Touring Rehab Site.pdf" at bounding box center [139, 106] width 89 height 3
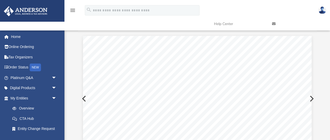
scroll to position [0, 0]
click at [299, 36] on button "Download" at bounding box center [299, 36] width 9 height 8
click at [308, 36] on button "Close" at bounding box center [308, 36] width 9 height 8
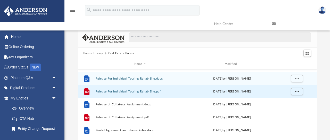
scroll to position [346, 0]
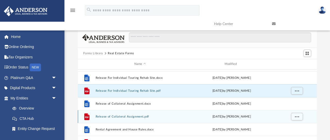
click at [130, 116] on button "Release of Collateral Assignment.pdf" at bounding box center [139, 116] width 89 height 3
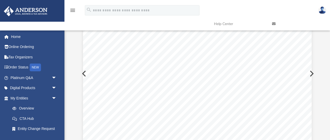
scroll to position [0, 0]
click at [298, 37] on button "Download" at bounding box center [299, 36] width 9 height 8
click at [309, 35] on button "Close" at bounding box center [308, 36] width 9 height 8
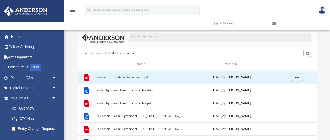
scroll to position [387, 0]
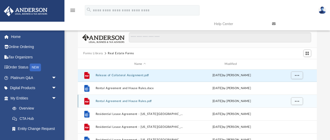
click at [122, 100] on button "Rental Agreement and House Rules.pdf" at bounding box center [139, 100] width 89 height 3
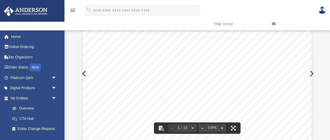
scroll to position [0, 0]
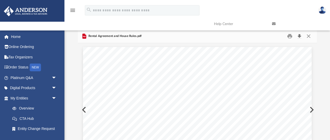
click at [299, 35] on button "Download" at bounding box center [299, 36] width 9 height 8
click at [308, 36] on button "Close" at bounding box center [308, 36] width 9 height 8
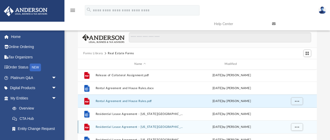
click at [118, 128] on div "File Residential Lease Agreement - California.pdf Wed Oct 5 2022 by Mary Acree" at bounding box center [197, 126] width 239 height 13
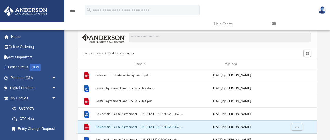
click at [120, 125] on button "Residential Lease Agreement - California.pdf" at bounding box center [139, 126] width 89 height 3
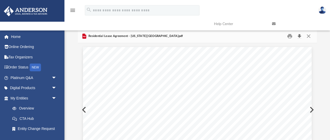
click at [300, 35] on button "Download" at bounding box center [299, 36] width 9 height 8
click at [308, 37] on button "Close" at bounding box center [308, 36] width 9 height 8
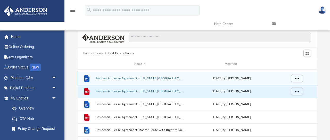
scroll to position [425, 0]
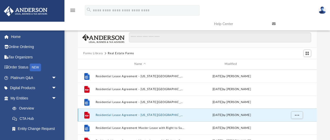
click at [119, 113] on button "Residential Lease Agreement - Texas.pdf" at bounding box center [139, 114] width 89 height 3
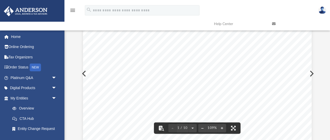
scroll to position [0, 0]
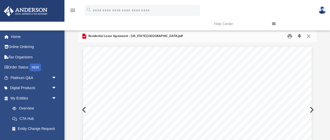
click at [301, 36] on button "Download" at bounding box center [299, 36] width 9 height 8
click at [309, 36] on button "Close" at bounding box center [308, 36] width 9 height 8
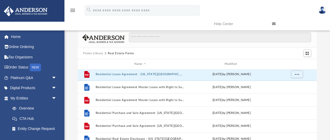
scroll to position [466, 0]
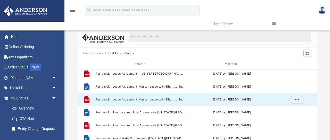
click at [163, 99] on button "Residential Lease Agreement Master Lease with Right to Sublease.pdf" at bounding box center [139, 99] width 89 height 3
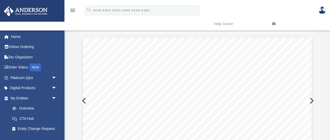
scroll to position [0, 0]
click at [301, 35] on button "Download" at bounding box center [299, 36] width 9 height 8
click at [310, 35] on button "Close" at bounding box center [308, 36] width 9 height 8
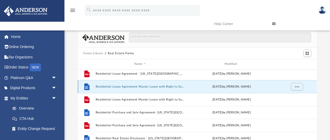
click at [144, 87] on button "Residential Lease Agreement Master Lease with Right to Sublease.docx" at bounding box center [139, 86] width 89 height 3
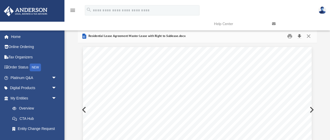
click at [301, 37] on button "Download" at bounding box center [299, 36] width 9 height 8
click at [310, 36] on button "Close" at bounding box center [308, 36] width 9 height 8
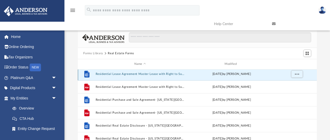
scroll to position [482, 0]
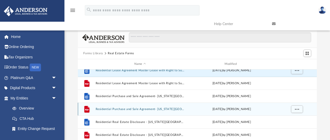
click at [132, 107] on button "Residential Purchase and Sale Agreement- Washington.pdf" at bounding box center [139, 108] width 89 height 3
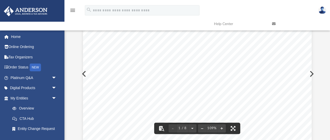
scroll to position [0, 0]
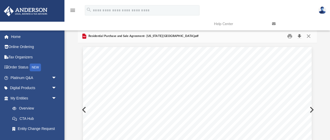
click at [300, 37] on button "Download" at bounding box center [299, 36] width 9 height 8
click at [309, 34] on button "Close" at bounding box center [308, 36] width 9 height 8
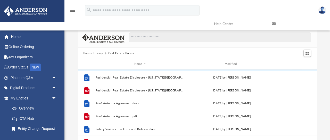
scroll to position [531, 0]
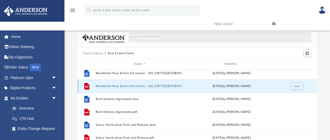
click at [141, 86] on button "Residential Real Estate Disclosure - Washington.pdf" at bounding box center [139, 85] width 89 height 3
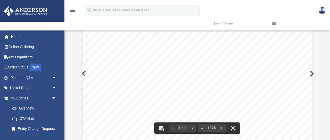
scroll to position [0, 0]
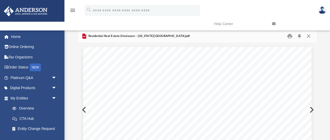
scroll to position [101, 239]
click at [300, 35] on button "Download" at bounding box center [299, 36] width 9 height 8
click at [308, 35] on button "Close" at bounding box center [308, 36] width 9 height 8
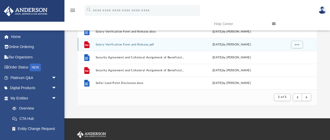
scroll to position [0, 0]
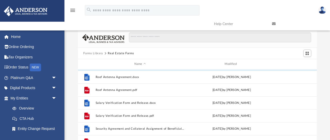
click at [97, 52] on button "Forms Library" at bounding box center [93, 53] width 20 height 5
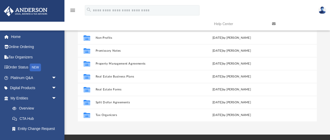
scroll to position [55, 0]
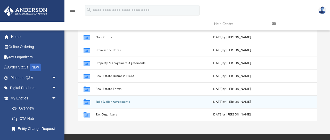
click at [119, 102] on button "Split Dollar Agreements" at bounding box center [139, 101] width 89 height 3
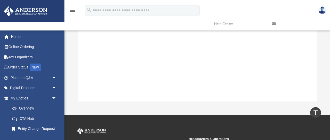
scroll to position [0, 0]
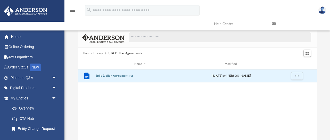
click at [119, 75] on button "Split Dollar Agreement.rtf" at bounding box center [139, 75] width 89 height 3
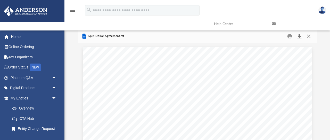
click at [299, 36] on button "Download" at bounding box center [299, 36] width 9 height 8
click at [309, 36] on button "Close" at bounding box center [308, 36] width 9 height 8
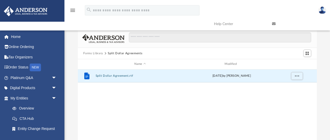
click at [91, 52] on button "Forms Library" at bounding box center [93, 53] width 20 height 5
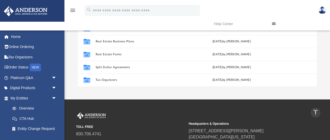
scroll to position [88, 0]
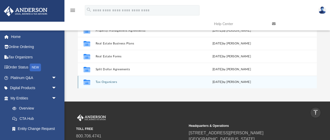
click at [105, 81] on button "Tax Organizers" at bounding box center [139, 81] width 89 height 3
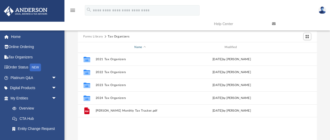
scroll to position [28, 0]
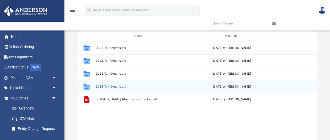
click at [112, 85] on button "2024 Tax Organizers" at bounding box center [139, 86] width 89 height 3
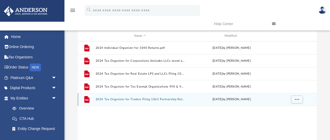
click at [148, 99] on button "2024 Tax Organizer for Traders Filing 1065 Partnership Returns.pdf" at bounding box center [139, 98] width 89 height 3
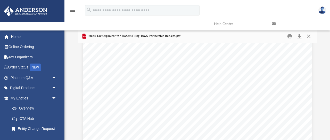
scroll to position [0, 0]
click at [299, 37] on button "Download" at bounding box center [299, 36] width 9 height 8
click at [308, 35] on button "Close" at bounding box center [308, 36] width 9 height 8
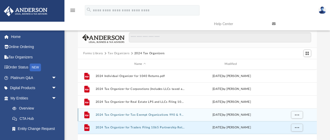
click at [123, 115] on button "2024 Tax Organizer for Tax Exempt Organizations 990 & 990N Returns.pdf" at bounding box center [139, 114] width 89 height 3
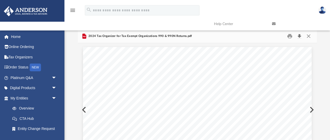
click at [299, 35] on button "Download" at bounding box center [299, 36] width 9 height 8
click at [309, 36] on button "Close" at bounding box center [308, 36] width 9 height 8
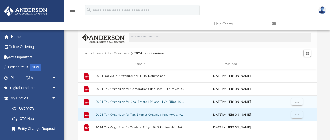
click at [140, 102] on button "2024 Tax Organizer for Real Estate LPS and LLCs Filing 1065 Returns.pdf" at bounding box center [139, 101] width 89 height 3
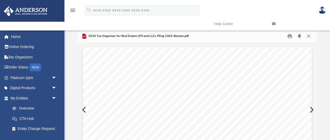
click at [299, 35] on button "Download" at bounding box center [299, 36] width 9 height 8
click at [309, 36] on button "Close" at bounding box center [308, 36] width 9 height 8
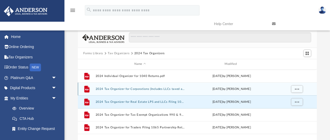
click at [140, 89] on button "2024 Tax Organizer for Corporations (Includes LLCs taxed as Corporations) 1120 …" at bounding box center [139, 88] width 89 height 3
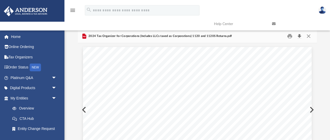
click at [297, 37] on button "Download" at bounding box center [299, 36] width 9 height 8
click at [309, 35] on button "Close" at bounding box center [308, 36] width 9 height 8
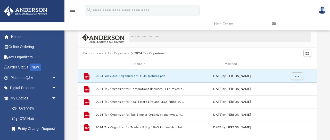
click at [130, 77] on button "2024 Individual Organizer for 1040 Returns.pdf" at bounding box center [139, 75] width 89 height 3
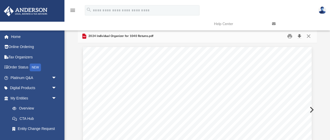
click at [299, 37] on button "Download" at bounding box center [299, 36] width 9 height 8
click at [310, 37] on button "Close" at bounding box center [308, 36] width 9 height 8
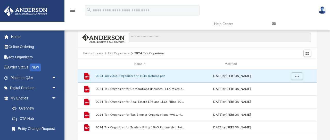
click at [120, 54] on button "Tax Organizers" at bounding box center [119, 53] width 22 height 5
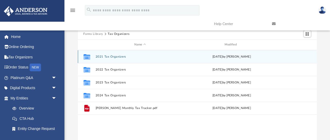
scroll to position [21, 0]
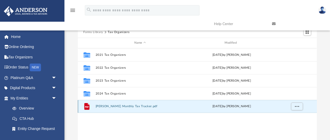
click at [124, 106] on button "[PERSON_NAME] Monthly Tax Tracker.pdf" at bounding box center [139, 105] width 89 height 3
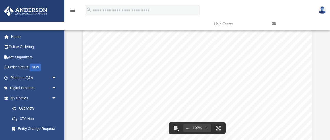
scroll to position [0, 0]
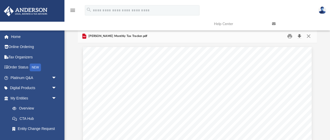
click at [298, 36] on button "Download" at bounding box center [299, 36] width 9 height 8
click at [308, 35] on button "Close" at bounding box center [308, 36] width 9 height 8
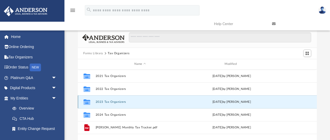
click at [155, 101] on button "2023 Tax Organizers" at bounding box center [139, 101] width 89 height 3
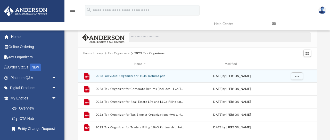
click at [166, 75] on button "2023 Individual Organizer for 1040 Returns.pdf" at bounding box center [139, 75] width 89 height 3
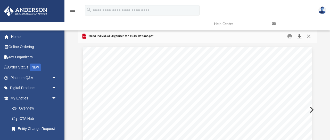
click at [299, 36] on button "Download" at bounding box center [299, 36] width 9 height 8
click at [308, 36] on button "Close" at bounding box center [308, 36] width 9 height 8
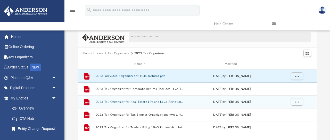
click at [148, 102] on button "2023 Tax Organizer for Real Estate LPs and LLCs Filing 1065 Returns.pdf" at bounding box center [139, 101] width 89 height 3
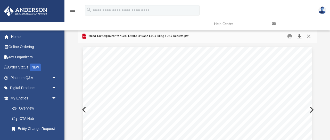
click at [299, 36] on button "Download" at bounding box center [299, 36] width 9 height 8
click at [309, 35] on button "Close" at bounding box center [308, 36] width 9 height 8
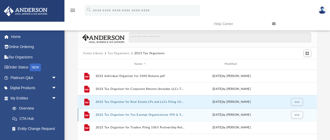
click at [140, 114] on button "2023 Tax Organizer for Tax Exempt Organizations 990 & 990N Returns.pdf" at bounding box center [139, 114] width 89 height 3
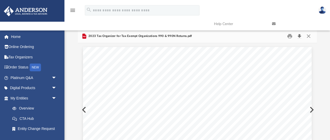
click at [300, 37] on button "Download" at bounding box center [299, 36] width 9 height 8
click at [307, 36] on button "Close" at bounding box center [308, 36] width 9 height 8
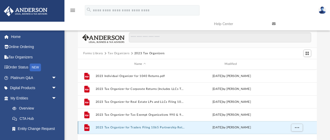
click at [125, 126] on button "2023 Tax Organizer for Traders Filing 1065 Partnership Returns.pdf" at bounding box center [139, 126] width 89 height 3
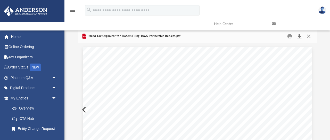
click at [299, 34] on button "Download" at bounding box center [299, 36] width 9 height 8
click at [308, 35] on button "Close" at bounding box center [308, 36] width 9 height 8
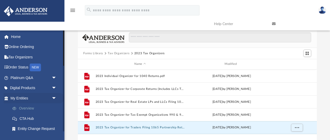
click at [23, 107] on link "Overview" at bounding box center [35, 108] width 57 height 10
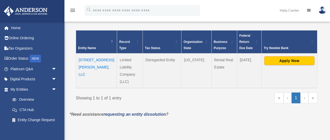
scroll to position [104, 0]
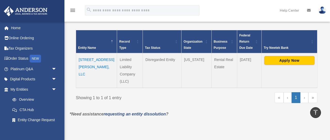
click at [305, 92] on link "›" at bounding box center [304, 97] width 8 height 11
click at [312, 92] on link "»" at bounding box center [312, 97] width 9 height 11
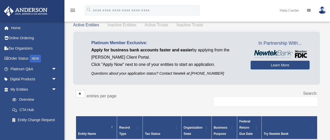
scroll to position [0, 0]
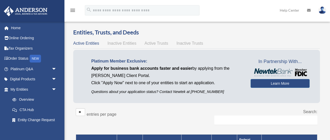
click at [122, 44] on span "Inactive Entities" at bounding box center [121, 43] width 29 height 4
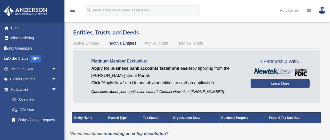
click at [156, 44] on span "Active Trusts" at bounding box center [157, 43] width 24 height 4
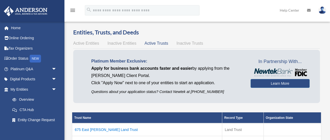
click at [186, 43] on span "Inactive Trusts" at bounding box center [189, 43] width 27 height 4
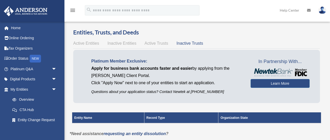
click at [86, 43] on span "Active Entities" at bounding box center [86, 43] width 26 height 4
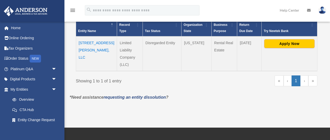
scroll to position [118, 0]
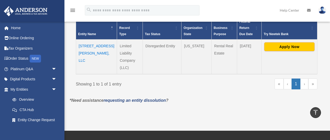
click at [86, 46] on td "[STREET_ADDRESS][PERSON_NAME], LLC" at bounding box center [96, 56] width 41 height 35
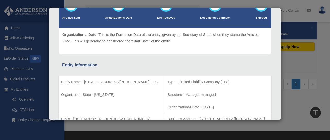
scroll to position [0, 0]
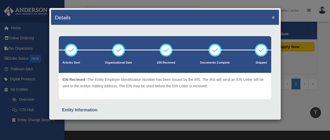
click at [274, 16] on button "×" at bounding box center [273, 16] width 3 height 5
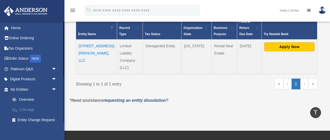
click at [28, 109] on link "CTA Hub" at bounding box center [35, 109] width 57 height 10
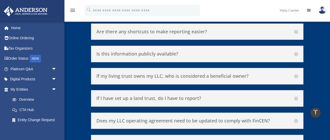
scroll to position [2228, 0]
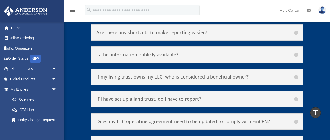
click at [296, 74] on h5 "If my living trust owns my LLC, who is considered a beneficial owner?" at bounding box center [196, 77] width 201 height 6
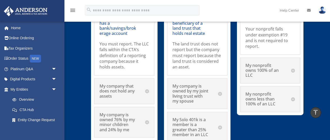
scroll to position [2713, 0]
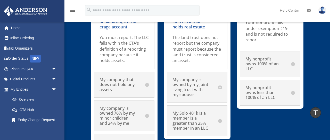
click at [293, 56] on h5 "My nonprofit owns 100% of an LLC" at bounding box center [269, 63] width 49 height 15
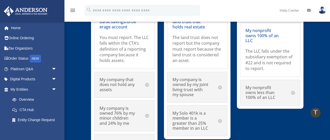
click at [294, 85] on h5 "My nonprofit owns less than 100% of an LLC" at bounding box center [269, 92] width 49 height 15
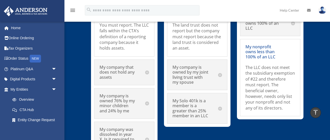
scroll to position [2727, 0]
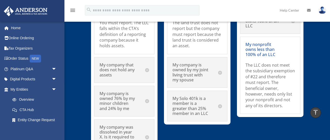
click at [221, 64] on h5 "My company is owned by my joint living trust with my spouse" at bounding box center [196, 72] width 49 height 20
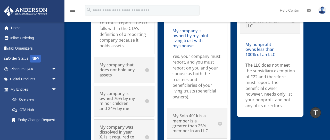
click at [220, 115] on h5 "My Solo 401k is a member is a greater than 25% member in an LLC" at bounding box center [196, 123] width 49 height 20
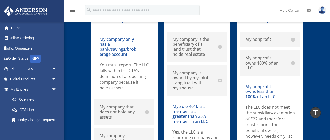
scroll to position [2686, 0]
click at [147, 105] on h5 "My company that does not hold any assets" at bounding box center [123, 111] width 49 height 15
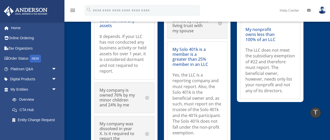
scroll to position [2743, 0]
click at [147, 90] on h5 "My company is owned 76% by my minor children and 24% by me" at bounding box center [123, 97] width 49 height 20
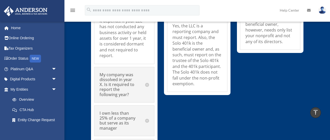
scroll to position [2792, 0]
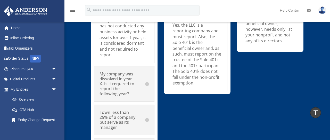
click at [148, 78] on h5 "My company was dissolved in year X. Is it required to report the following year?" at bounding box center [123, 83] width 49 height 25
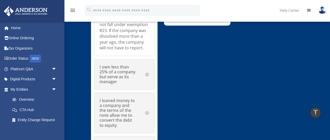
scroll to position [2861, 0]
click at [146, 66] on h5 "I own less than 25% of a company but serve as its manager" at bounding box center [123, 74] width 49 height 20
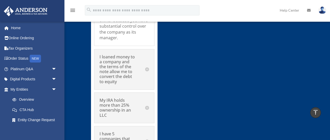
scroll to position [2876, 0]
click at [147, 61] on h5 "I loaned money to a company and the terms of the note allow me to convert the d…" at bounding box center [123, 69] width 49 height 30
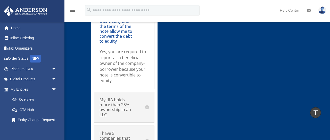
click at [146, 101] on h5 "My IRA holds more than 25% ownership in an LLC" at bounding box center [123, 107] width 49 height 20
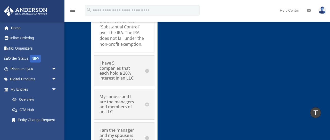
scroll to position [2981, 0]
click at [148, 60] on h5 "I have 5 companies that each hold a 20% interest in an LLC" at bounding box center [123, 70] width 49 height 20
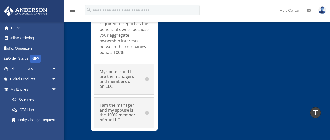
scroll to position [2985, 0]
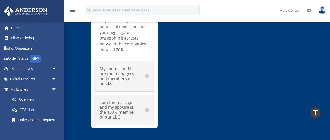
click at [147, 69] on h5 "My spouse and I are the managers and members of an LLC" at bounding box center [123, 76] width 49 height 20
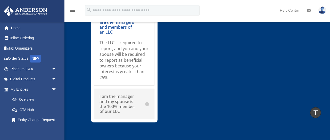
click at [148, 96] on h5 "I am the manager and my spouse is the 100% member of our LLC" at bounding box center [123, 104] width 49 height 20
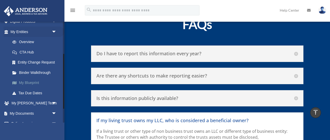
scroll to position [60, 0]
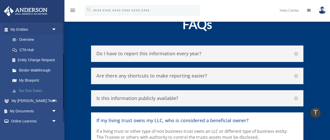
click at [37, 91] on link "Tax Due Dates" at bounding box center [35, 90] width 57 height 10
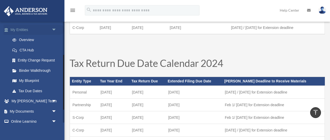
scroll to position [62, 0]
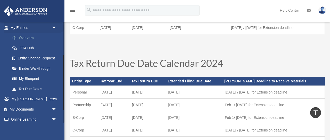
click at [33, 38] on link "Overview" at bounding box center [35, 38] width 57 height 10
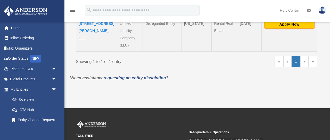
scroll to position [141, 0]
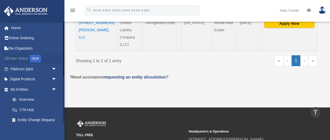
click at [20, 58] on link "Order Status NEW" at bounding box center [34, 58] width 61 height 11
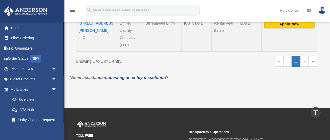
scroll to position [141, 0]
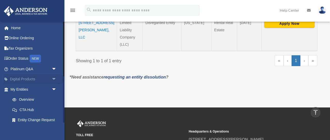
click at [54, 79] on span "arrow_drop_down" at bounding box center [57, 79] width 10 height 11
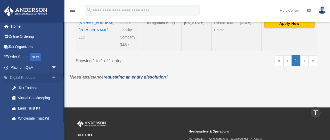
scroll to position [1, 0]
click at [53, 67] on span "arrow_drop_down" at bounding box center [57, 67] width 10 height 11
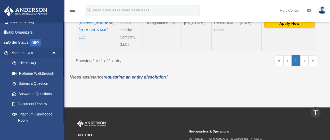
scroll to position [0, 0]
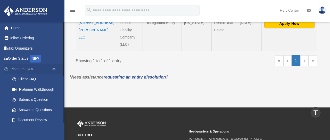
click at [55, 67] on span "arrow_drop_up" at bounding box center [57, 69] width 10 height 11
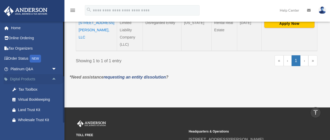
click at [55, 78] on span "arrow_drop_up" at bounding box center [57, 79] width 10 height 11
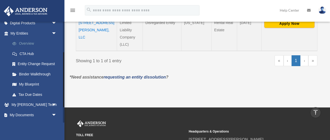
scroll to position [57, 0]
click at [32, 83] on link "My Blueprint" at bounding box center [35, 83] width 57 height 10
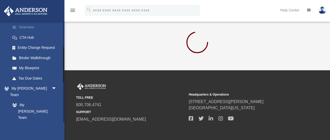
scroll to position [73, 0]
click at [30, 66] on link "My Blueprint" at bounding box center [35, 67] width 57 height 10
click at [30, 65] on link "My Blueprint" at bounding box center [35, 67] width 57 height 10
click at [29, 68] on link "My Blueprint" at bounding box center [35, 67] width 57 height 10
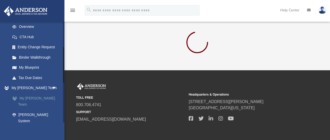
click at [35, 99] on link "My [PERSON_NAME] Team" at bounding box center [35, 101] width 57 height 16
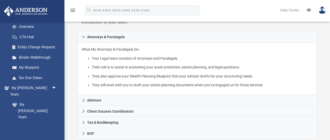
scroll to position [88, 0]
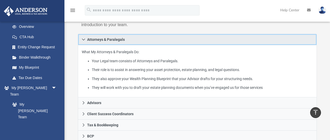
click at [84, 39] on icon at bounding box center [84, 40] width 4 height 4
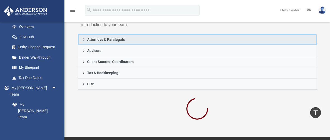
click at [84, 39] on icon at bounding box center [84, 40] width 4 height 4
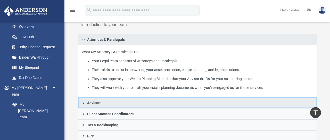
click at [83, 103] on icon at bounding box center [83, 102] width 2 height 3
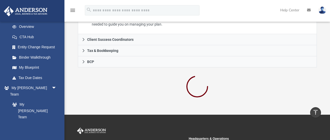
scroll to position [175, 0]
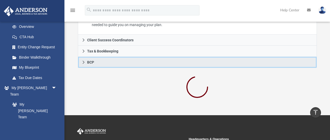
click at [84, 62] on icon at bounding box center [84, 62] width 4 height 4
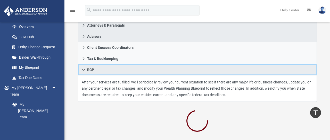
scroll to position [100, 0]
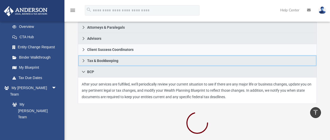
click at [83, 61] on icon at bounding box center [83, 60] width 2 height 3
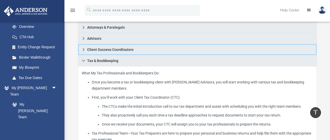
click at [83, 50] on icon at bounding box center [83, 49] width 2 height 3
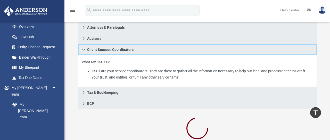
click at [83, 49] on icon at bounding box center [83, 50] width 3 height 2
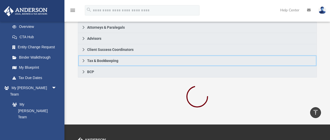
click at [85, 60] on icon at bounding box center [84, 61] width 4 height 4
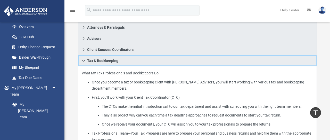
click at [82, 61] on icon at bounding box center [84, 61] width 4 height 4
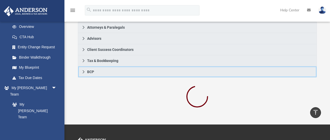
click at [82, 72] on icon at bounding box center [83, 71] width 2 height 3
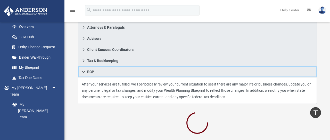
scroll to position [97, 0]
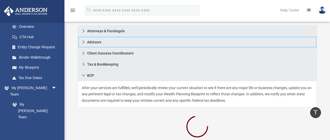
click at [82, 43] on icon at bounding box center [84, 42] width 4 height 4
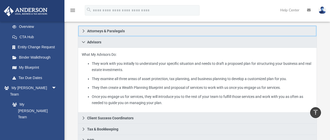
click at [84, 31] on icon at bounding box center [84, 31] width 4 height 4
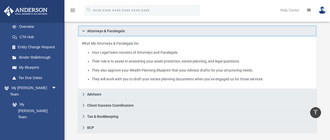
click at [85, 30] on icon at bounding box center [84, 31] width 4 height 4
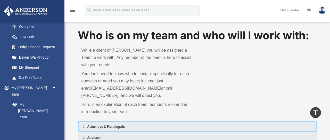
scroll to position [0, 0]
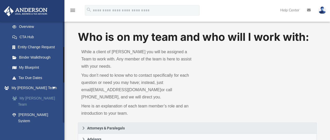
click at [37, 97] on link "My [PERSON_NAME] Team" at bounding box center [35, 101] width 57 height 16
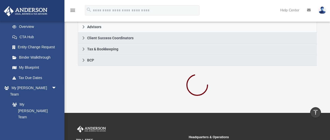
scroll to position [112, 0]
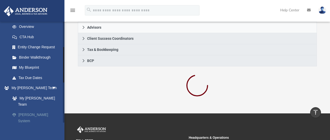
click at [35, 109] on link "[PERSON_NAME] System" at bounding box center [35, 117] width 57 height 16
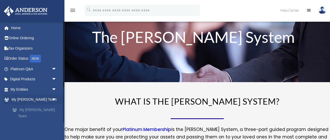
click at [36, 110] on link "My [PERSON_NAME] Team" at bounding box center [35, 112] width 57 height 16
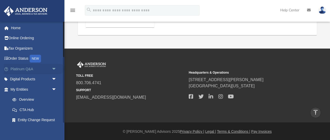
click at [53, 68] on span "arrow_drop_down" at bounding box center [57, 69] width 10 height 11
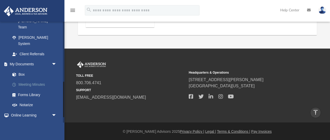
scroll to position [297, 0]
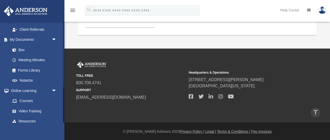
click at [55, 126] on span "arrow_drop_down" at bounding box center [57, 131] width 10 height 11
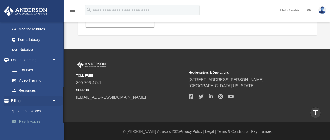
click at [30, 116] on link "Past Invoices" at bounding box center [35, 121] width 57 height 10
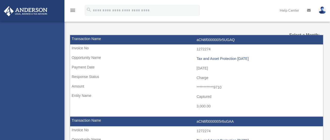
select select
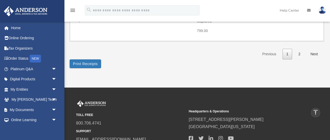
scroll to position [844, 0]
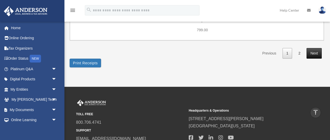
click at [309, 52] on link "Next" at bounding box center [313, 53] width 15 height 11
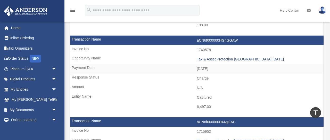
scroll to position [270, 0]
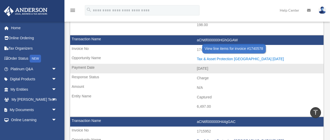
click at [256, 60] on div "Tax & Asset Protection [GEOGRAPHIC_DATA] [DATE]" at bounding box center [259, 59] width 124 height 4
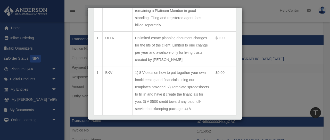
scroll to position [326, 0]
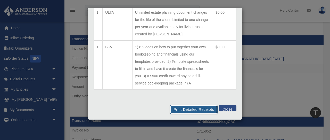
click at [190, 111] on button "Print Detailed Receipts" at bounding box center [193, 109] width 47 height 9
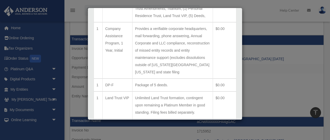
scroll to position [0, 0]
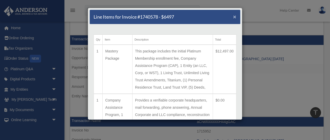
click at [234, 18] on span "×" at bounding box center [234, 17] width 3 height 6
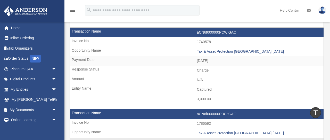
scroll to position [114, 0]
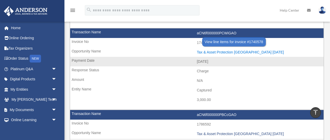
click at [213, 52] on div "Tax & Asset Protection [GEOGRAPHIC_DATA] [DATE]" at bounding box center [259, 52] width 124 height 4
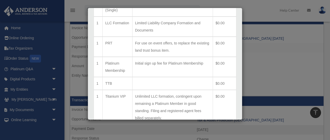
scroll to position [326, 0]
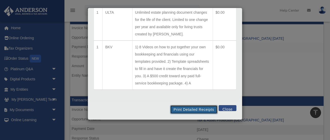
click at [200, 110] on button "Print Detailed Receipts" at bounding box center [193, 109] width 47 height 9
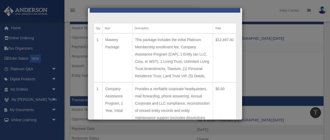
scroll to position [0, 0]
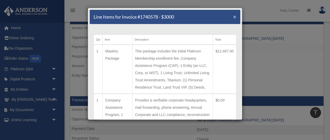
click at [235, 17] on span "×" at bounding box center [234, 17] width 3 height 6
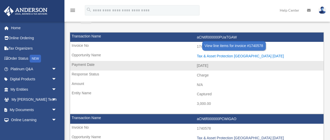
scroll to position [29, 0]
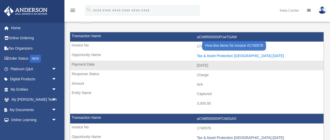
click at [212, 56] on div "Tax & Asset Protection [GEOGRAPHIC_DATA] [DATE]" at bounding box center [259, 56] width 124 height 4
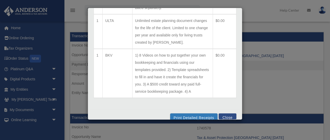
scroll to position [326, 0]
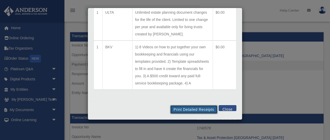
click at [198, 109] on button "Print Detailed Receipts" at bounding box center [193, 109] width 47 height 9
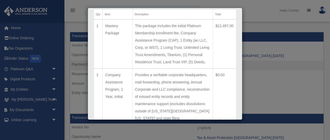
scroll to position [0, 0]
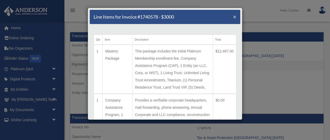
click at [235, 17] on span "×" at bounding box center [234, 17] width 3 height 6
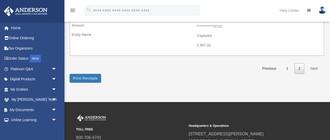
scroll to position [737, 0]
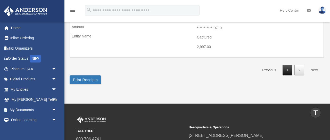
click at [286, 69] on link "1" at bounding box center [287, 70] width 10 height 11
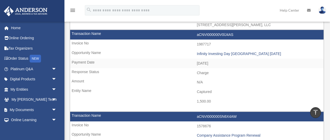
scroll to position [285, 0]
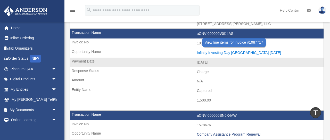
click at [218, 53] on div "Infinity Investing Day [GEOGRAPHIC_DATA] [DATE]" at bounding box center [259, 52] width 124 height 4
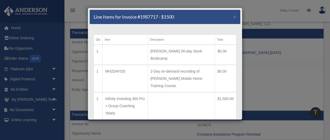
scroll to position [15, 0]
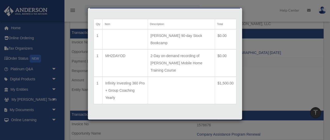
click at [189, 119] on button "Print Detailed Receipts" at bounding box center [193, 123] width 47 height 9
click at [227, 119] on button "Close" at bounding box center [227, 122] width 18 height 6
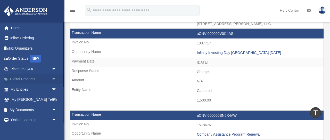
click at [53, 78] on span "arrow_drop_down" at bounding box center [57, 79] width 10 height 11
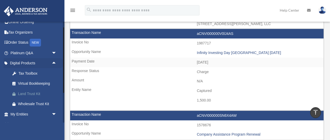
scroll to position [15, 0]
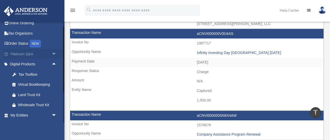
click at [55, 52] on span "arrow_drop_down" at bounding box center [57, 54] width 10 height 11
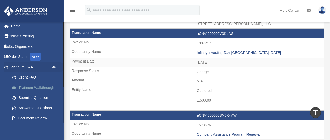
scroll to position [0, 0]
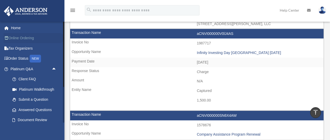
click at [28, 38] on link "Online Ordering" at bounding box center [34, 38] width 61 height 10
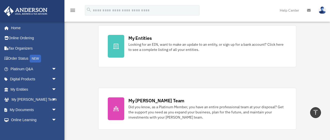
scroll to position [161, 0]
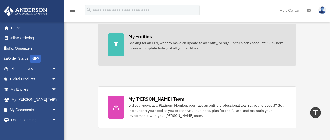
click at [171, 46] on div "Looking for an EIN, want to make an update to an entity, or sign up for a bank …" at bounding box center [207, 45] width 158 height 10
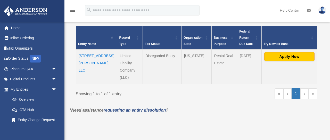
scroll to position [108, 0]
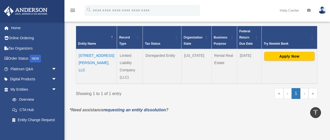
click at [312, 88] on link "»" at bounding box center [312, 93] width 9 height 11
click at [312, 39] on span "\a Try Newtek Bank\a : Activate to sort" at bounding box center [312, 37] width 3 height 23
click at [312, 39] on span "\a Try Newtek Bank\a : Activate to invert sorting" at bounding box center [312, 37] width 3 height 23
click at [312, 36] on span "\a Try Newtek Bank\a : Activate to remove sorting" at bounding box center [312, 37] width 3 height 23
click at [111, 38] on span "\a Entity Name: Activate to sort" at bounding box center [112, 37] width 3 height 23
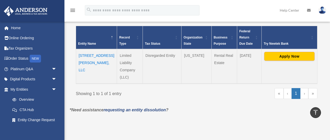
click at [111, 38] on span "\a Entity Name: Activate to invert sorting" at bounding box center [112, 37] width 3 height 23
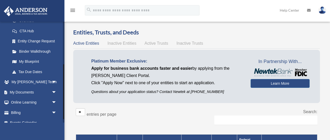
scroll to position [85, 0]
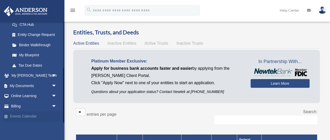
click at [30, 117] on link "Events Calendar" at bounding box center [34, 116] width 61 height 10
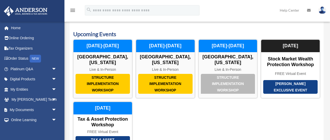
scroll to position [7, 0]
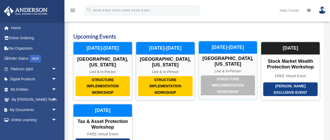
click at [229, 80] on div "Structure Implementation Workshop" at bounding box center [228, 85] width 54 height 20
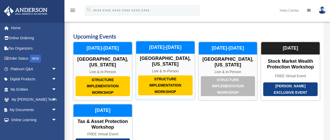
click at [172, 77] on div "Structure Implementation Workshop" at bounding box center [165, 85] width 54 height 20
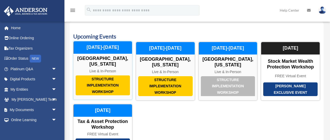
click at [98, 80] on div "Structure Implementation Workshop" at bounding box center [102, 85] width 54 height 20
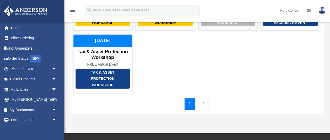
scroll to position [73, 0]
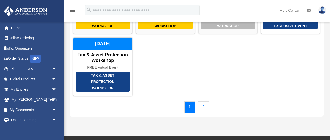
click at [203, 104] on link "2" at bounding box center [203, 107] width 11 height 12
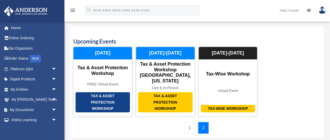
scroll to position [0, 0]
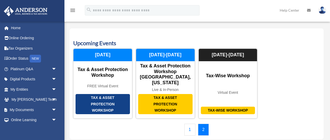
click at [189, 123] on link "1" at bounding box center [189, 129] width 11 height 12
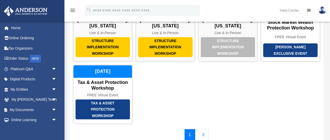
scroll to position [50, 0]
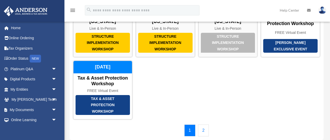
click at [203, 124] on link "2" at bounding box center [203, 130] width 11 height 12
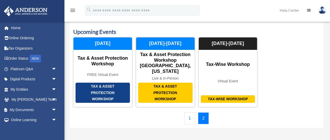
scroll to position [0, 0]
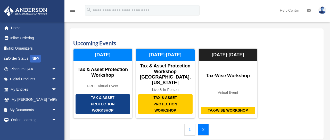
click at [190, 123] on link "1" at bounding box center [189, 129] width 11 height 12
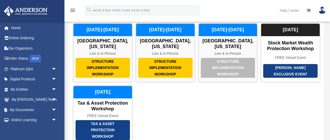
scroll to position [22, 0]
